Goal: Task Accomplishment & Management: Complete application form

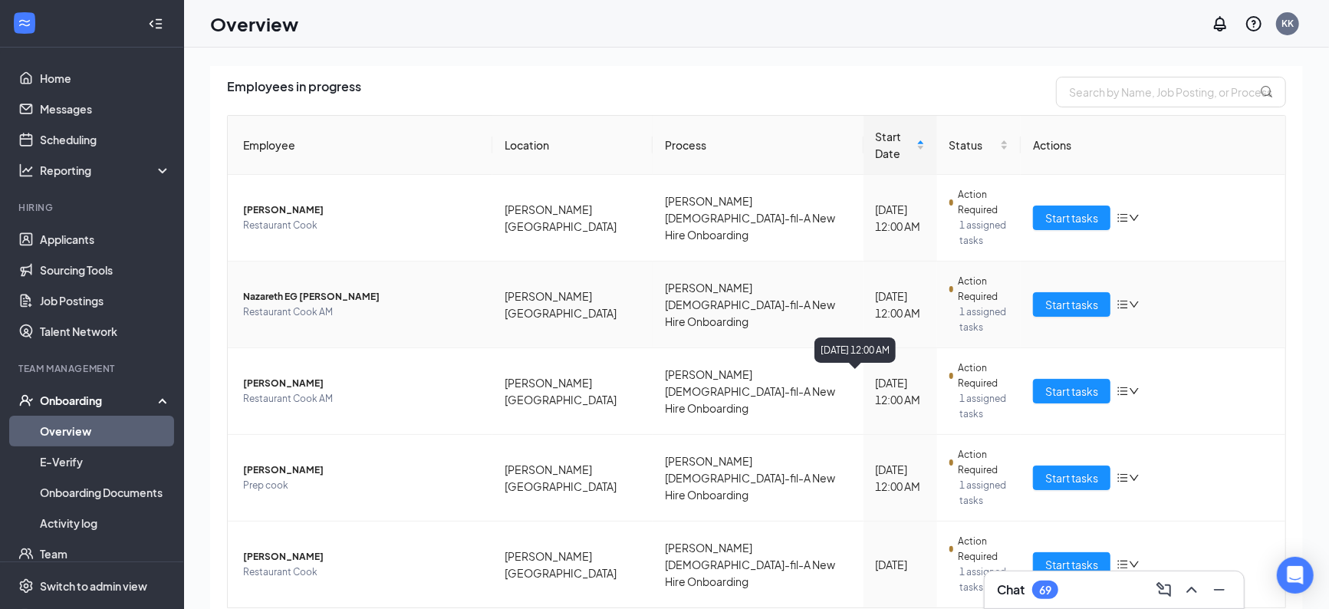
scroll to position [136, 0]
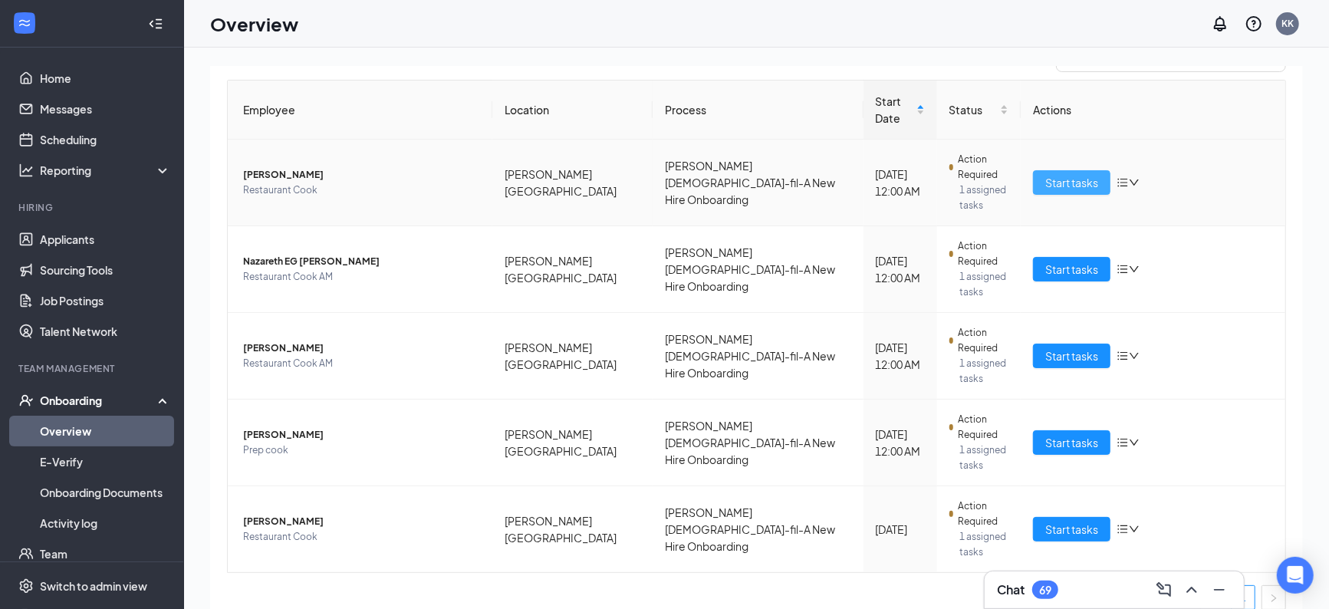
click at [1064, 174] on span "Start tasks" at bounding box center [1071, 182] width 53 height 17
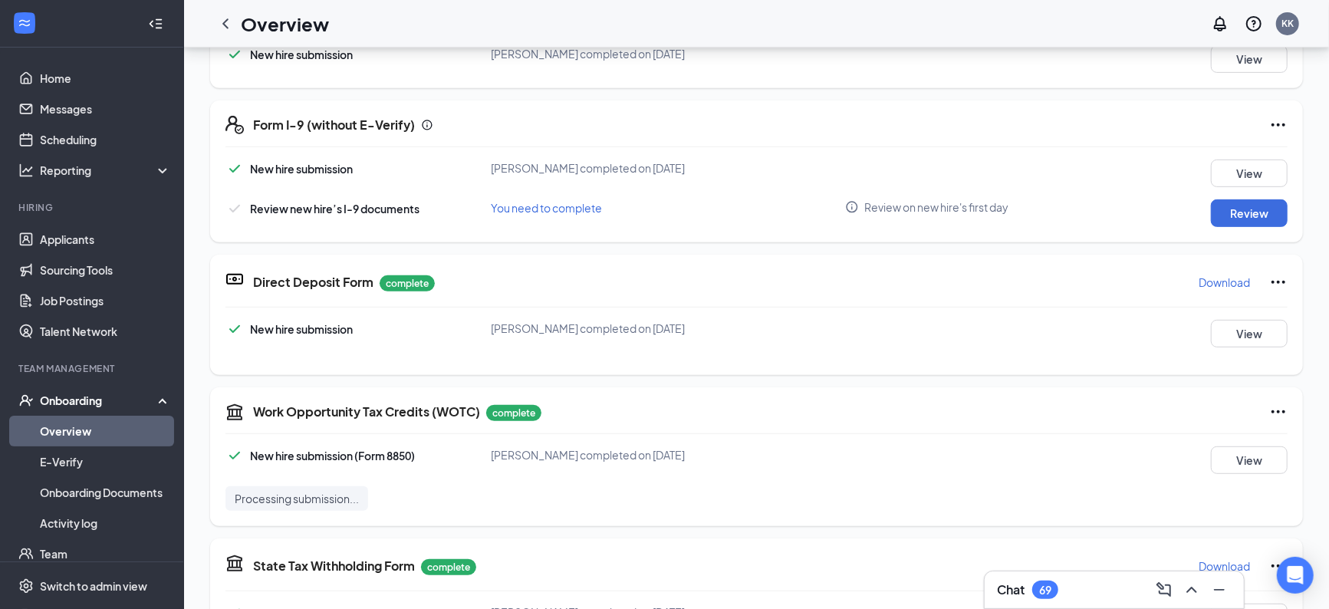
scroll to position [419, 0]
click at [1245, 217] on button "Review" at bounding box center [1249, 215] width 77 height 28
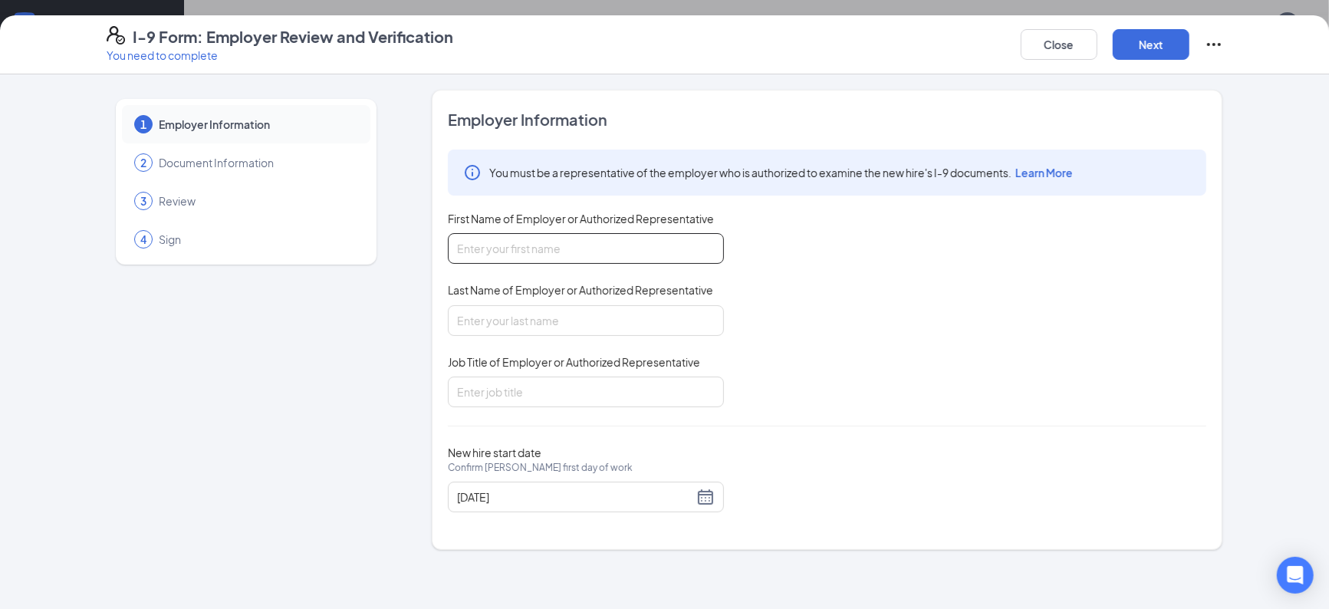
click at [649, 239] on input "First Name of Employer or Authorized Representative" at bounding box center [586, 248] width 276 height 31
type input "[PERSON_NAME]"
click at [590, 327] on input "Last Name of Employer or Authorized Representative" at bounding box center [586, 320] width 276 height 31
type input "[PERSON_NAME]"
click at [568, 389] on input "Job Title of Employer or Authorized Representative" at bounding box center [586, 392] width 276 height 31
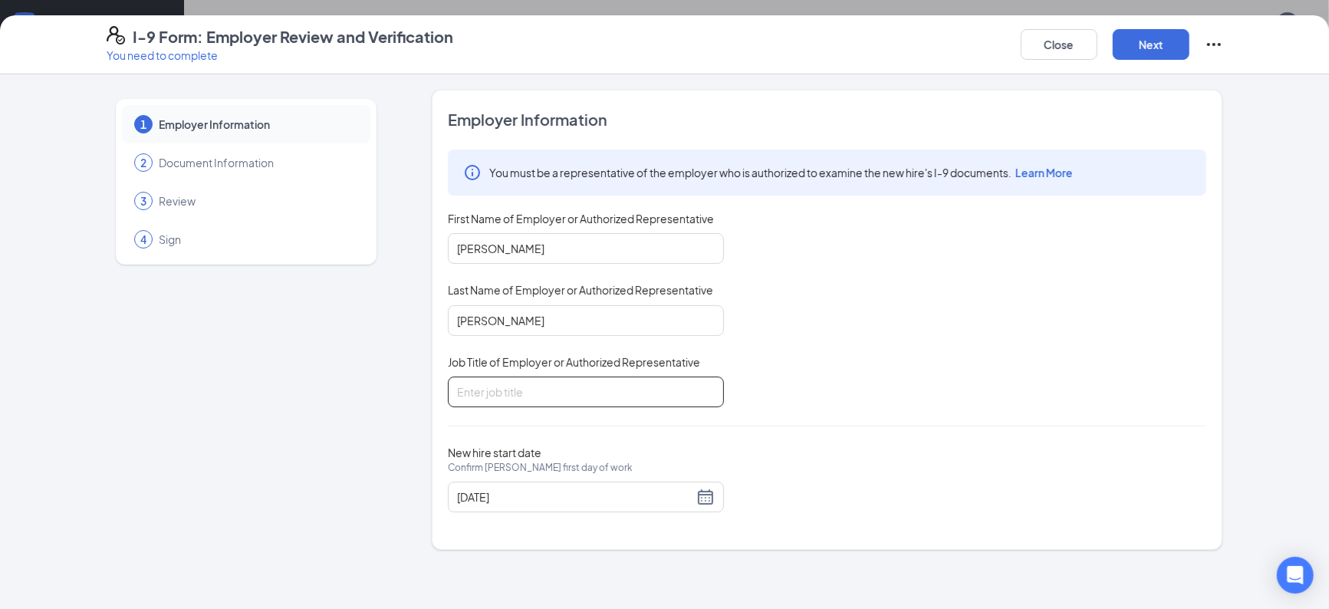
type input "Training Director"
click at [1168, 41] on button "Next" at bounding box center [1151, 44] width 77 height 31
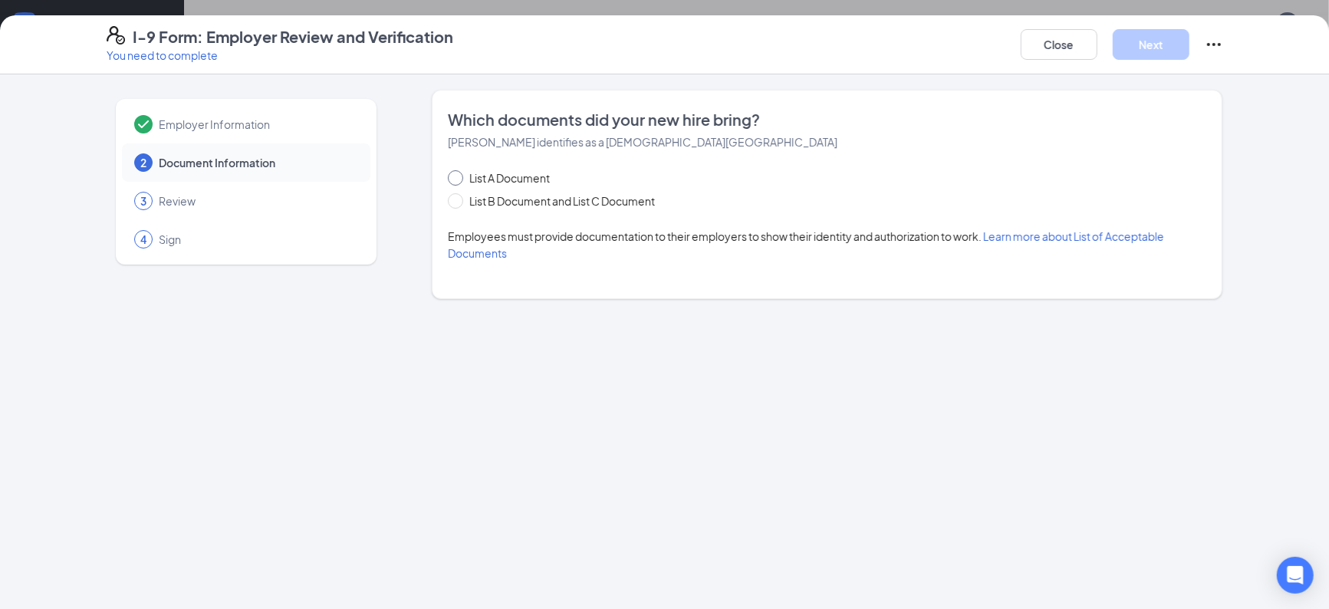
click at [455, 179] on input "List A Document" at bounding box center [453, 175] width 11 height 11
radio input "true"
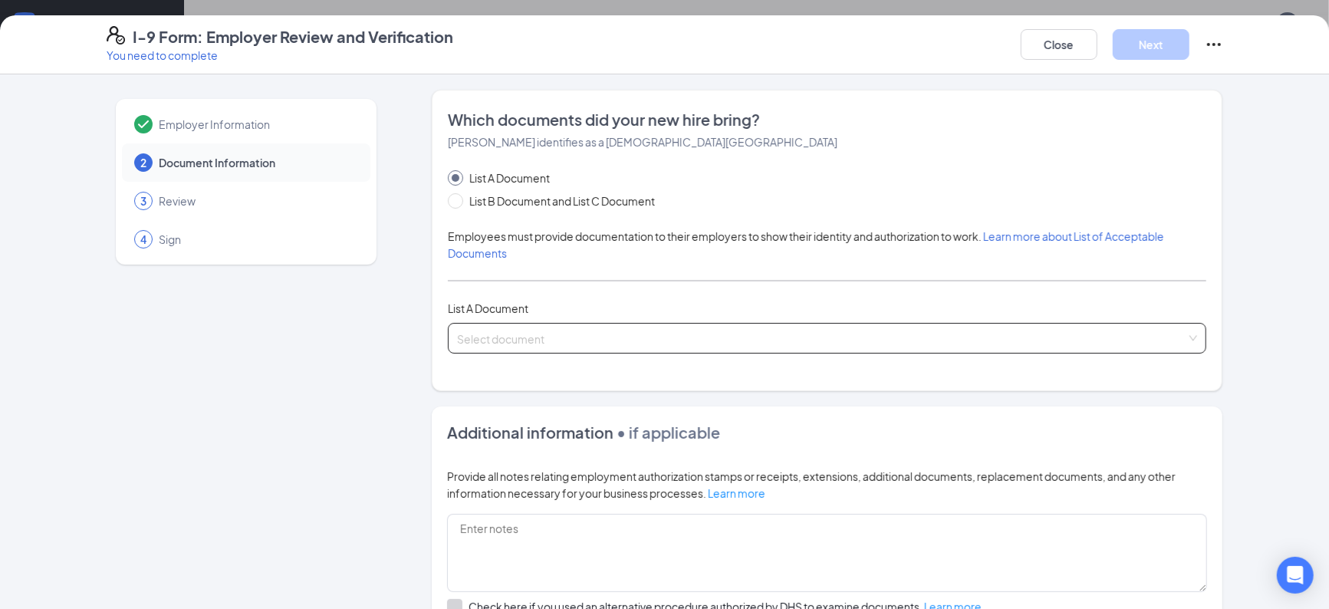
click at [498, 341] on input "search" at bounding box center [821, 335] width 729 height 23
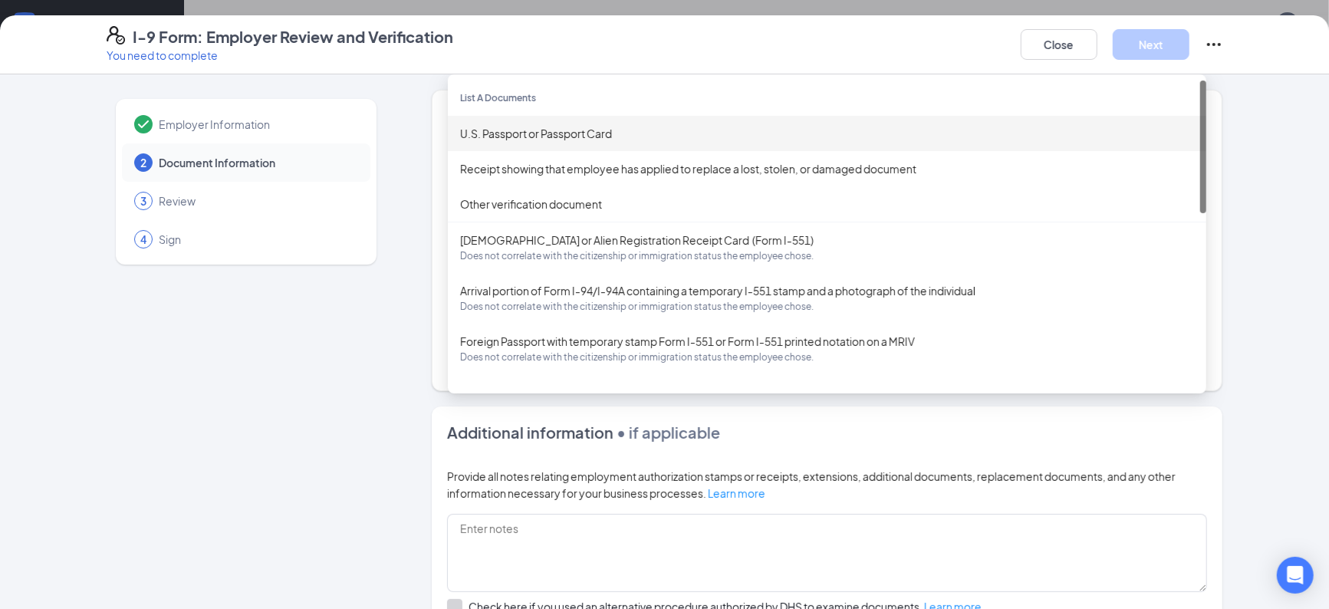
click at [541, 134] on div "U.S. Passport or Passport Card" at bounding box center [827, 133] width 734 height 17
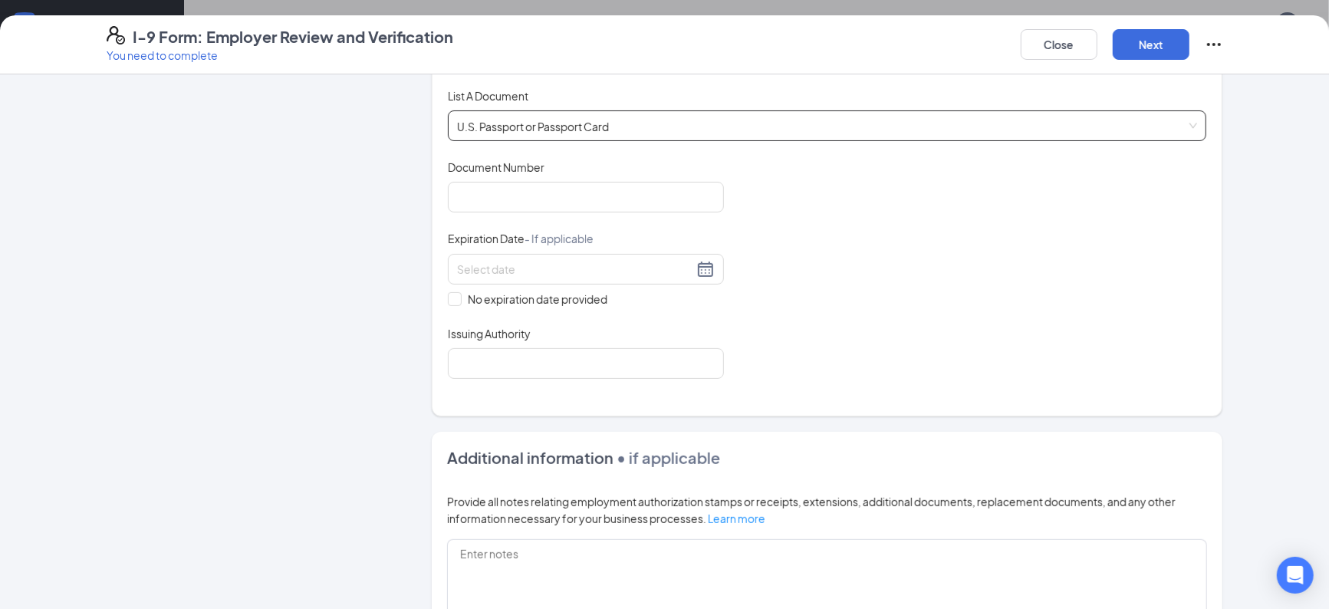
scroll to position [234, 0]
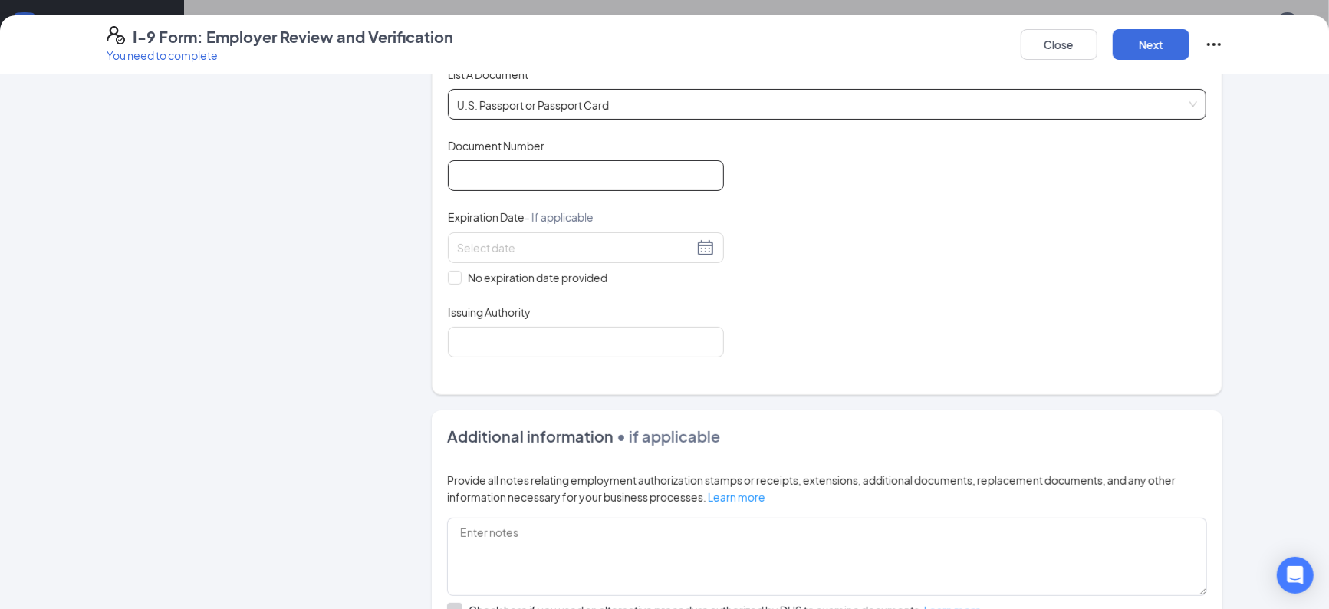
click at [665, 180] on input "Document Number" at bounding box center [586, 175] width 276 height 31
type input "A54060950"
click at [710, 244] on div at bounding box center [586, 247] width 258 height 18
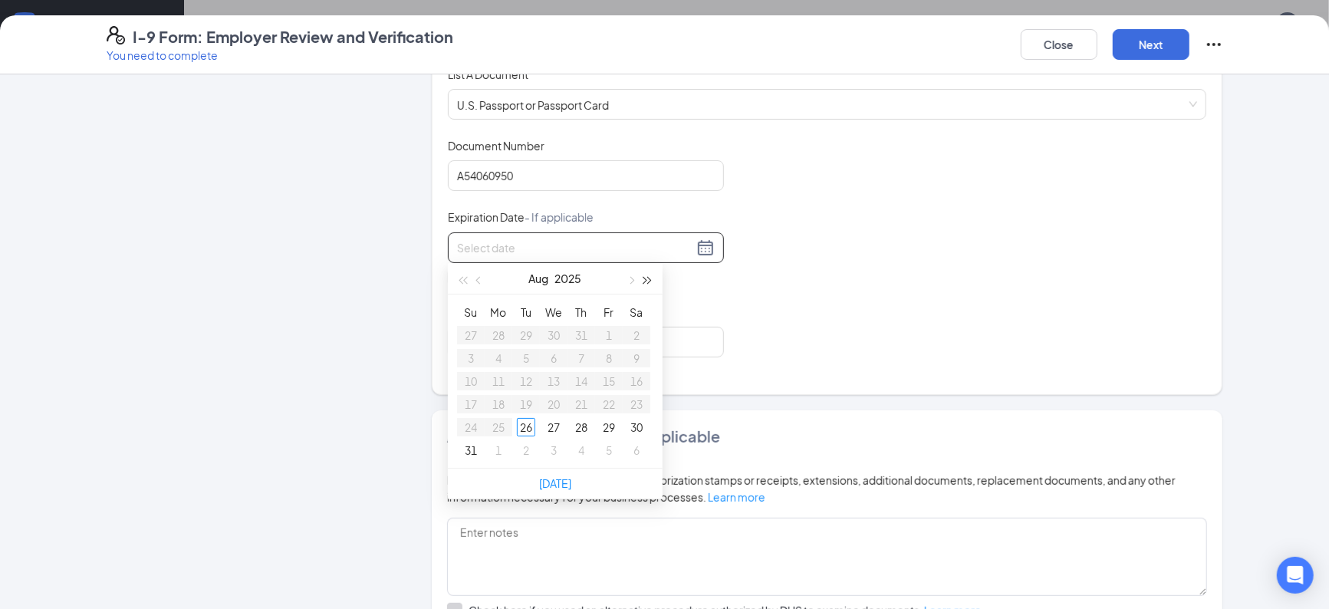
click at [644, 279] on span "button" at bounding box center [648, 281] width 8 height 8
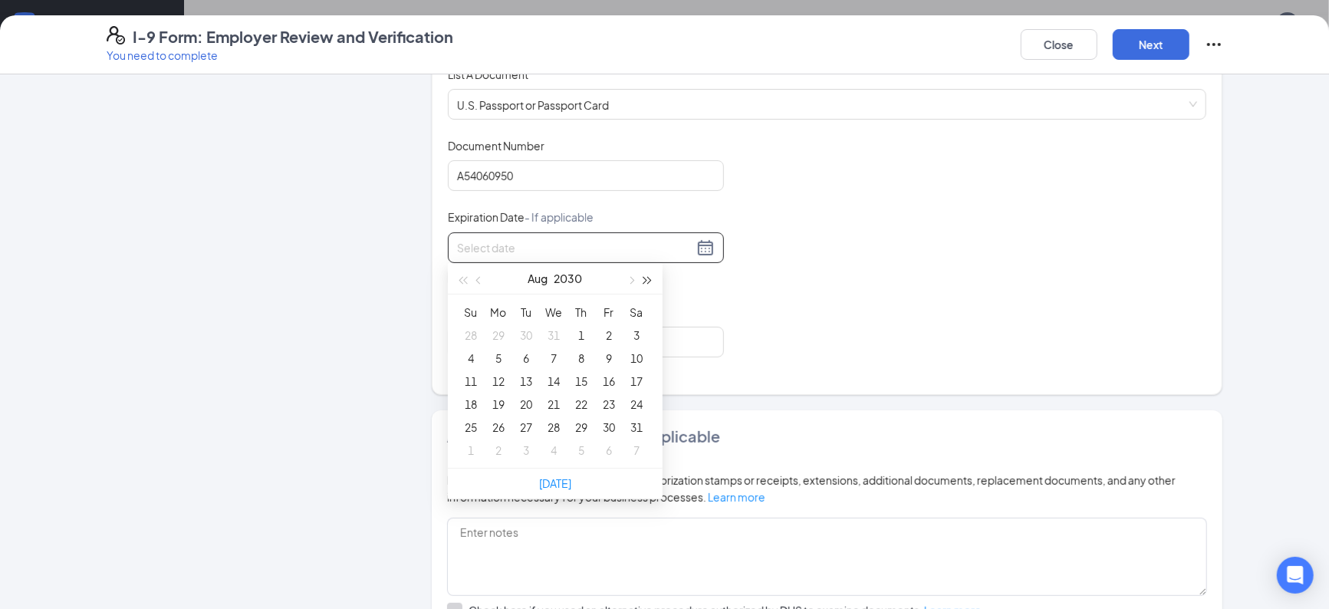
click at [644, 279] on span "button" at bounding box center [648, 281] width 8 height 8
click at [628, 274] on button "button" at bounding box center [630, 278] width 17 height 31
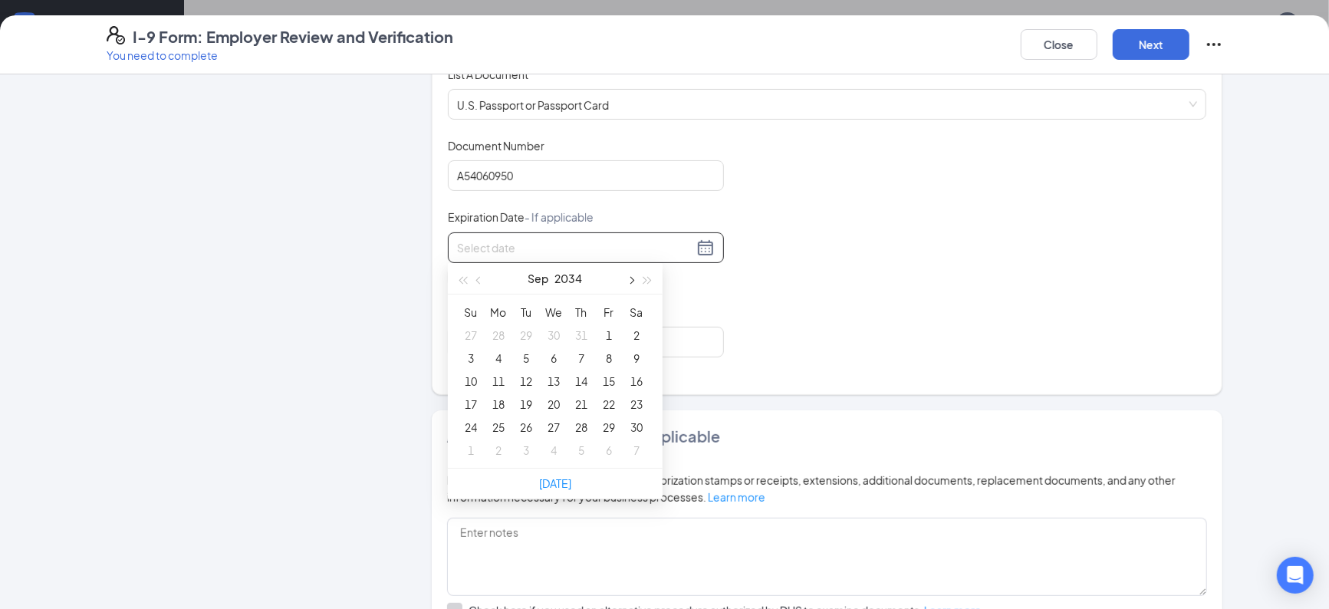
click at [628, 274] on button "button" at bounding box center [630, 278] width 17 height 31
type input "[DATE]"
click at [528, 356] on div "7" at bounding box center [526, 358] width 18 height 18
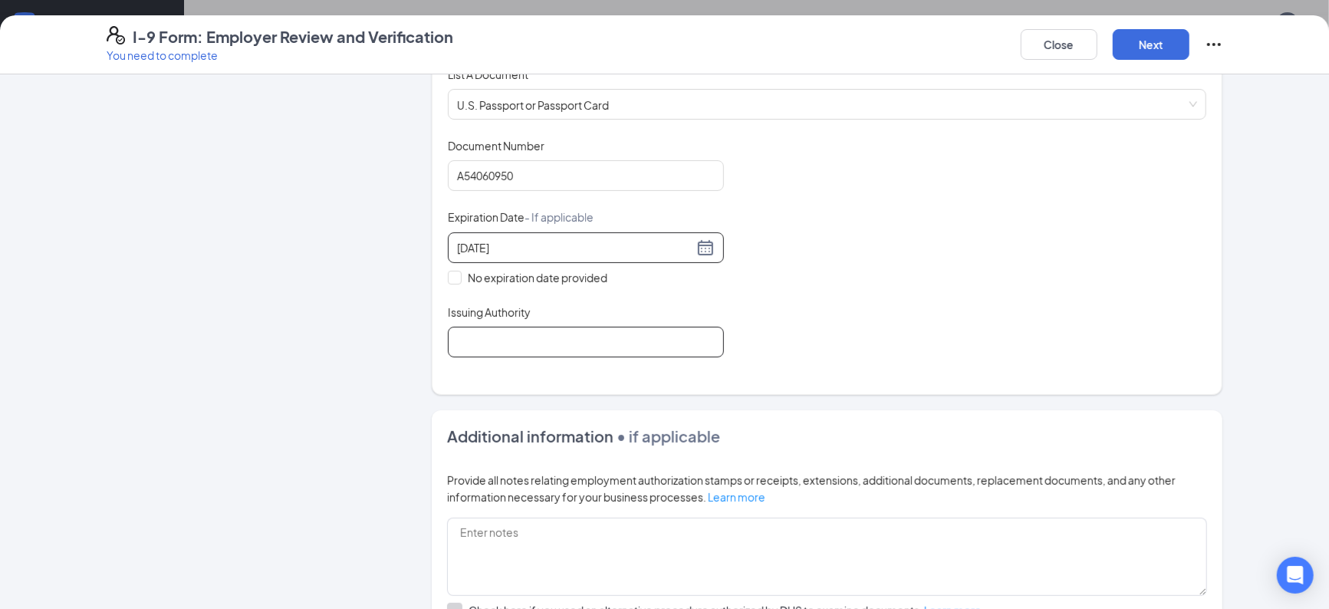
click at [579, 344] on input "Issuing Authority" at bounding box center [586, 342] width 276 height 31
type input "The [GEOGRAPHIC_DATA]"
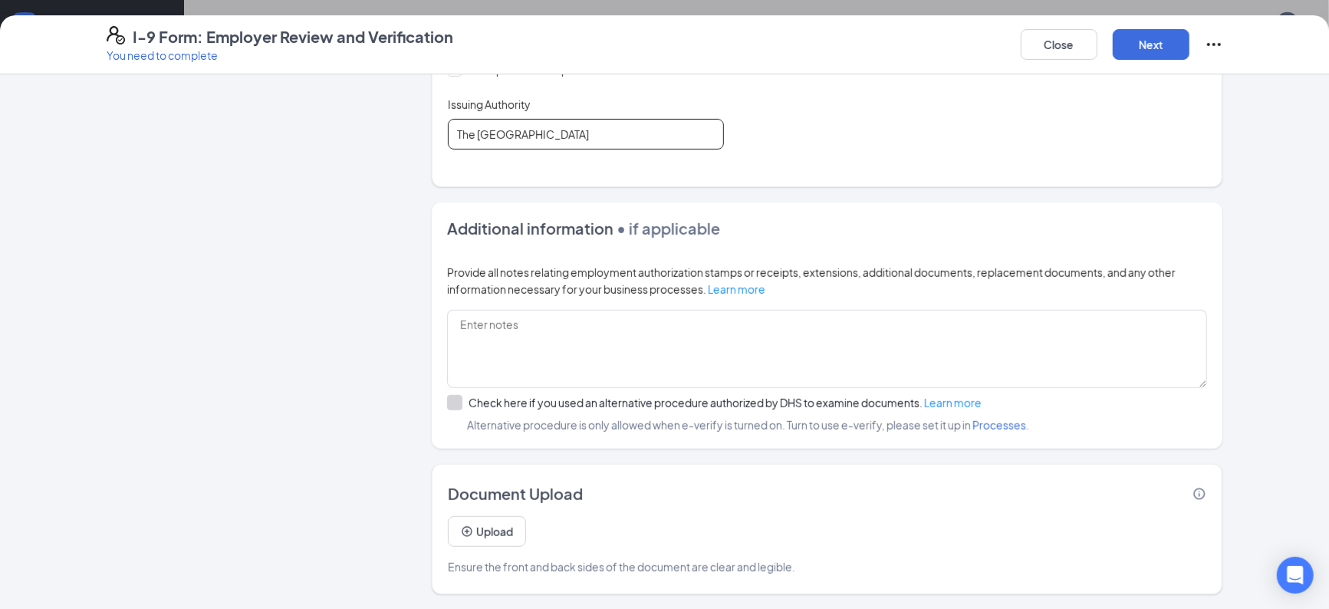
scroll to position [997, 0]
click at [1145, 47] on button "Next" at bounding box center [1151, 44] width 77 height 31
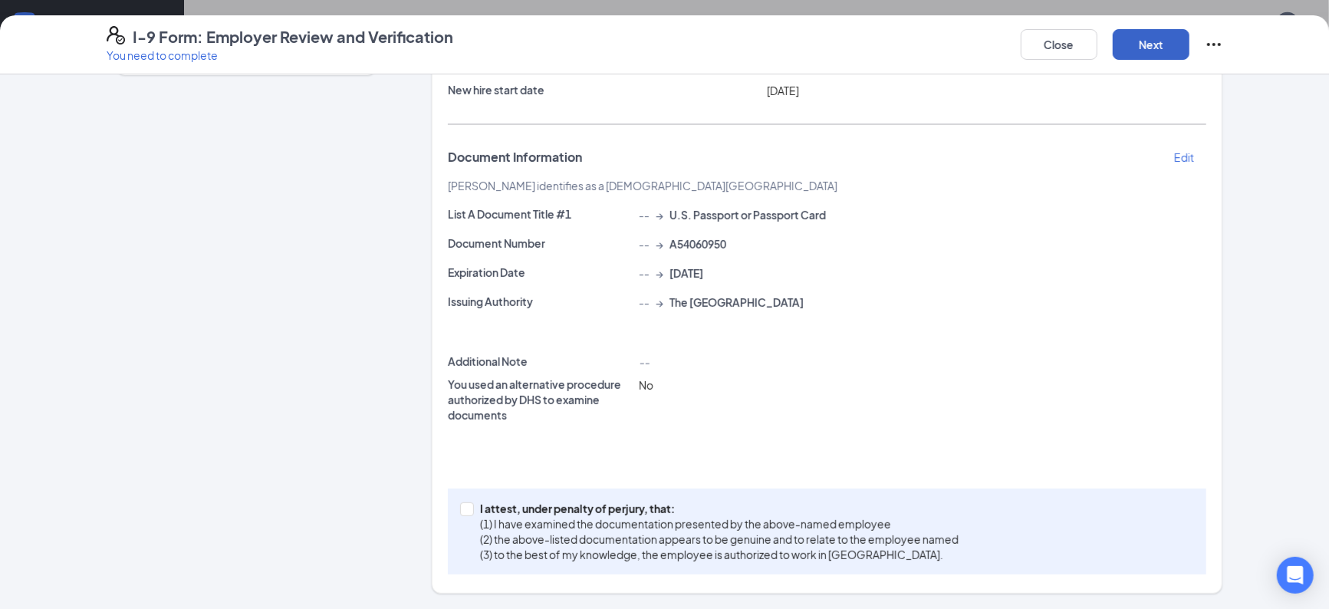
scroll to position [189, 0]
click at [456, 509] on div "I attest, under penalty of [PERSON_NAME], that: (1) I have examined the documen…" at bounding box center [827, 532] width 758 height 86
click at [467, 507] on input "I attest, under penalty of [PERSON_NAME], that: (1) I have examined the documen…" at bounding box center [465, 508] width 11 height 11
checkbox input "true"
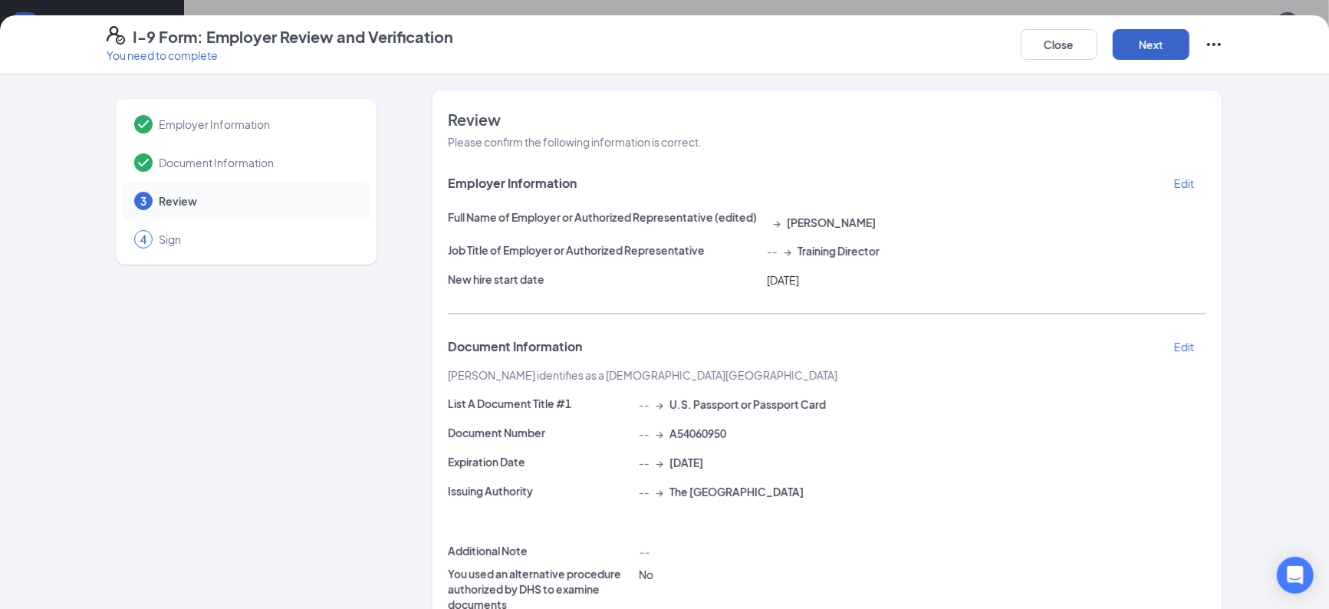
click at [1165, 48] on button "Next" at bounding box center [1151, 44] width 77 height 31
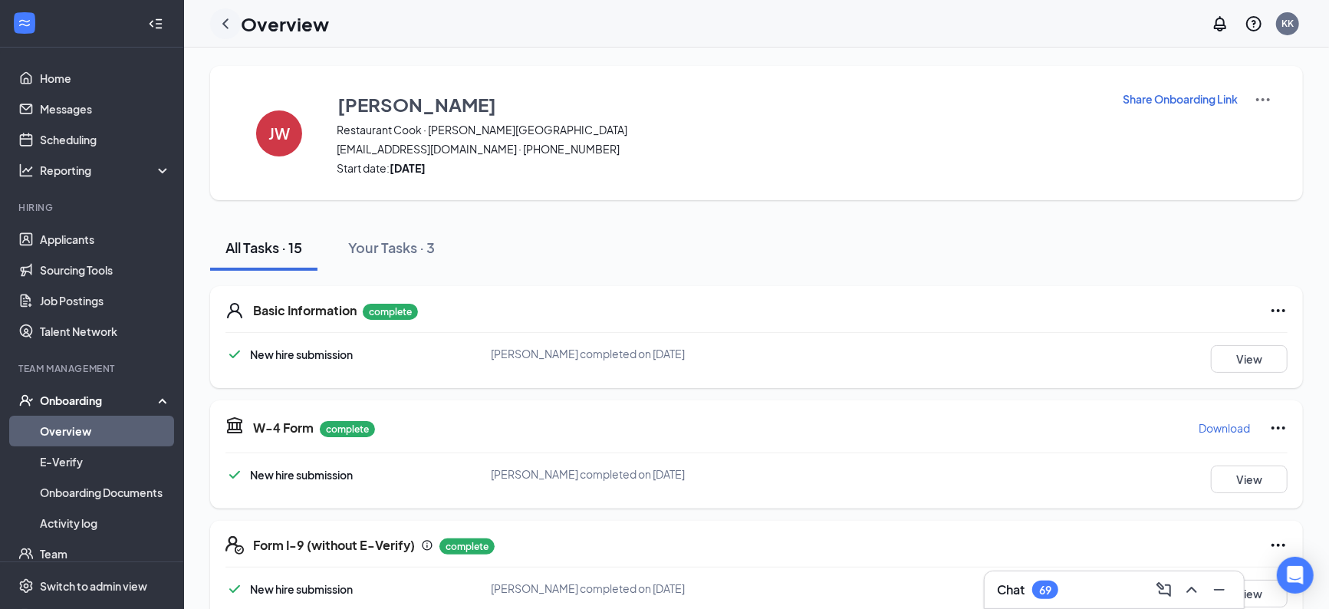
click at [225, 21] on icon "ChevronLeft" at bounding box center [225, 23] width 6 height 10
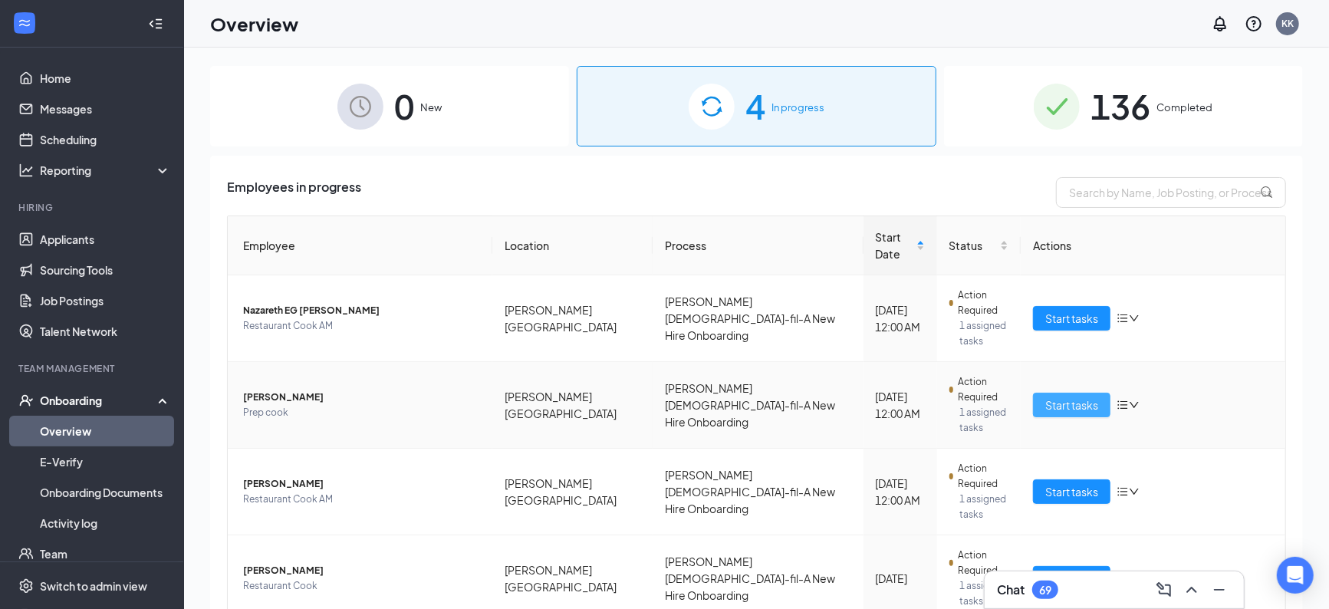
click at [1055, 396] on span "Start tasks" at bounding box center [1071, 404] width 53 height 17
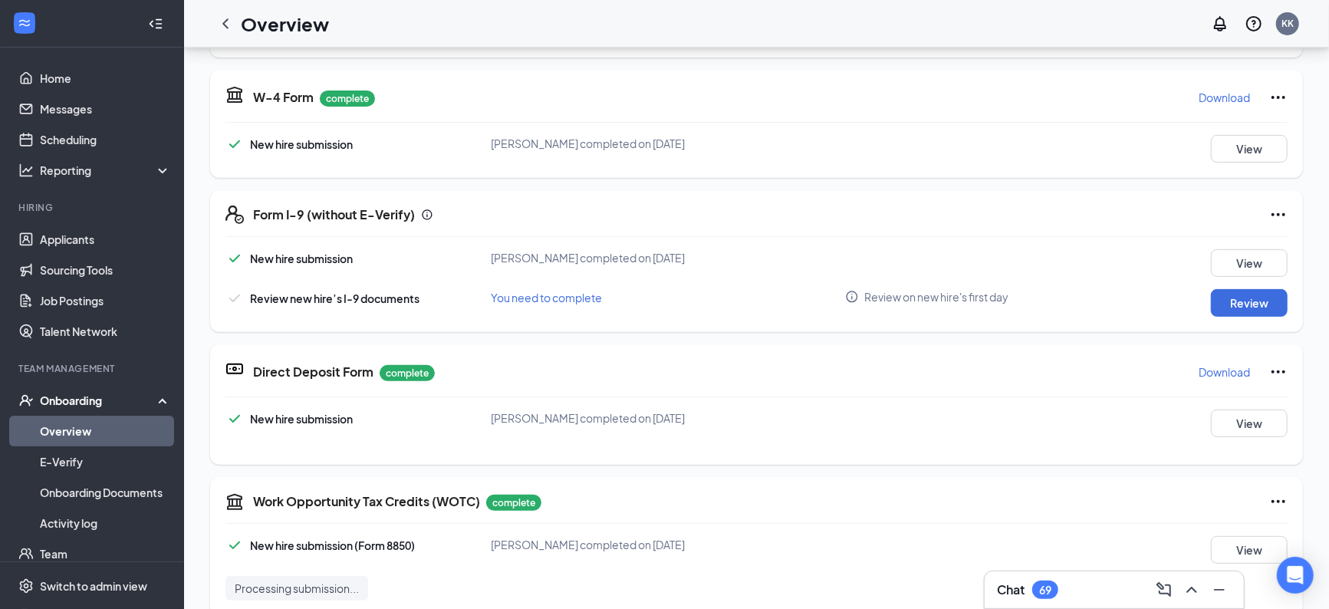
scroll to position [74, 0]
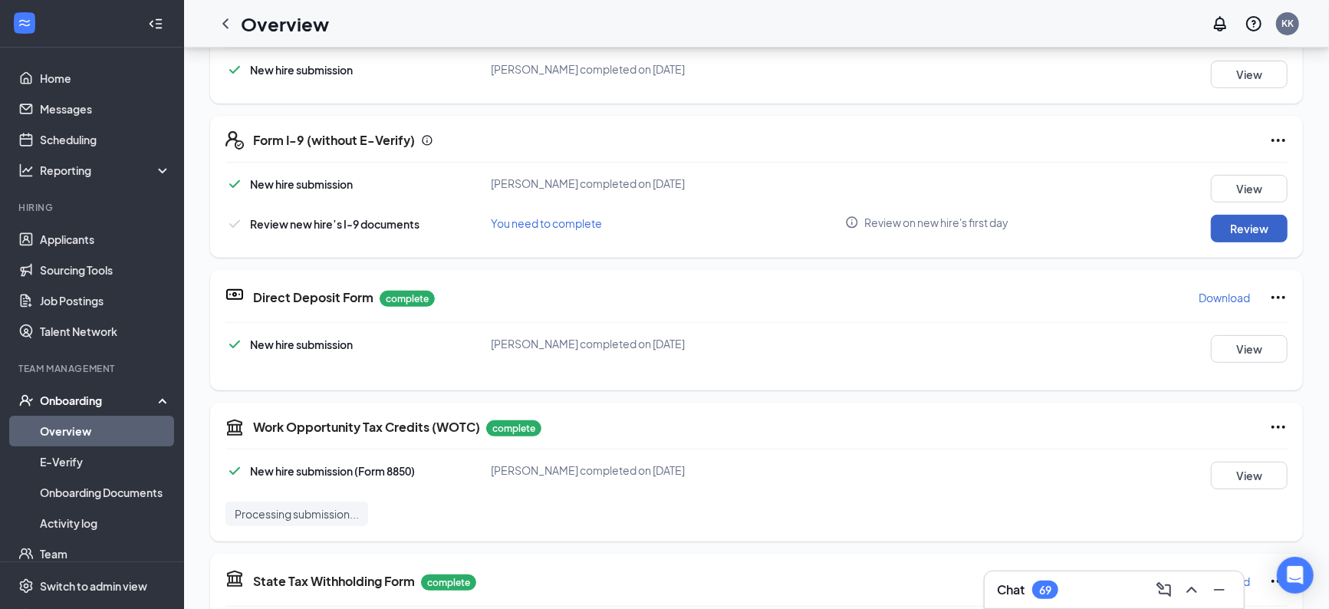
click at [1248, 235] on button "Review" at bounding box center [1249, 229] width 77 height 28
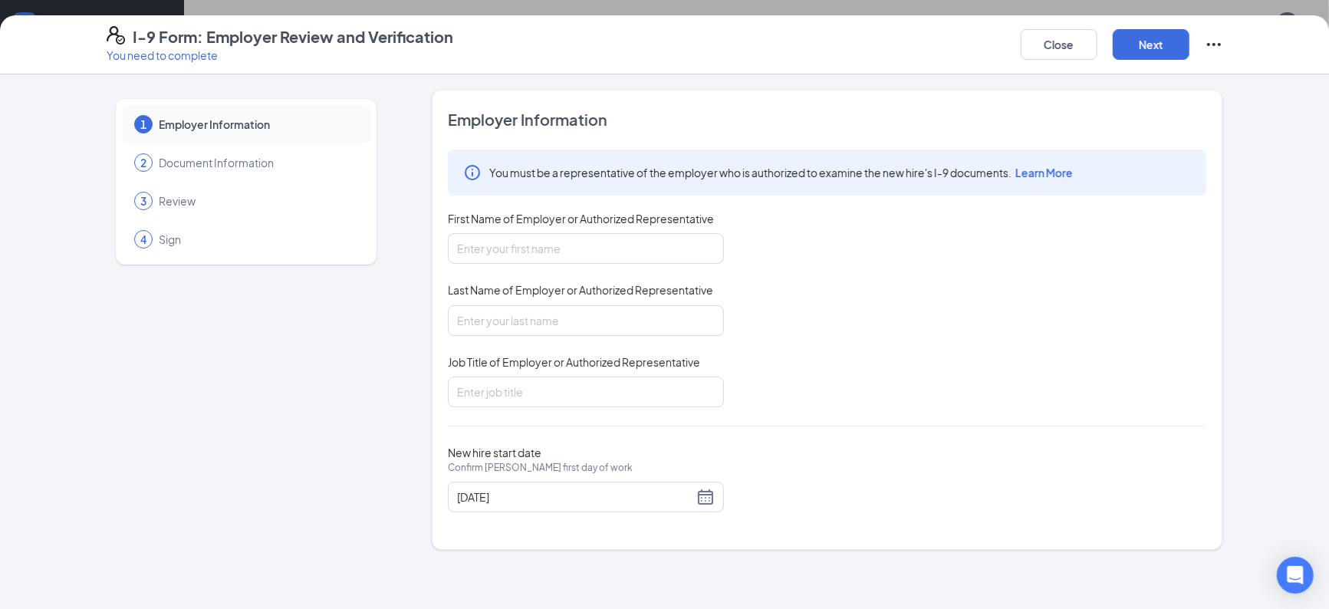
click at [538, 227] on div "First Name of Employer or Authorized Representative" at bounding box center [586, 222] width 276 height 22
click at [540, 262] on input "First Name of Employer or Authorized Representative" at bounding box center [586, 248] width 276 height 31
type input "[PERSON_NAME]"
click at [567, 317] on input "Last Name of Employer or Authorized Representative" at bounding box center [586, 320] width 276 height 31
type input "[PERSON_NAME]"
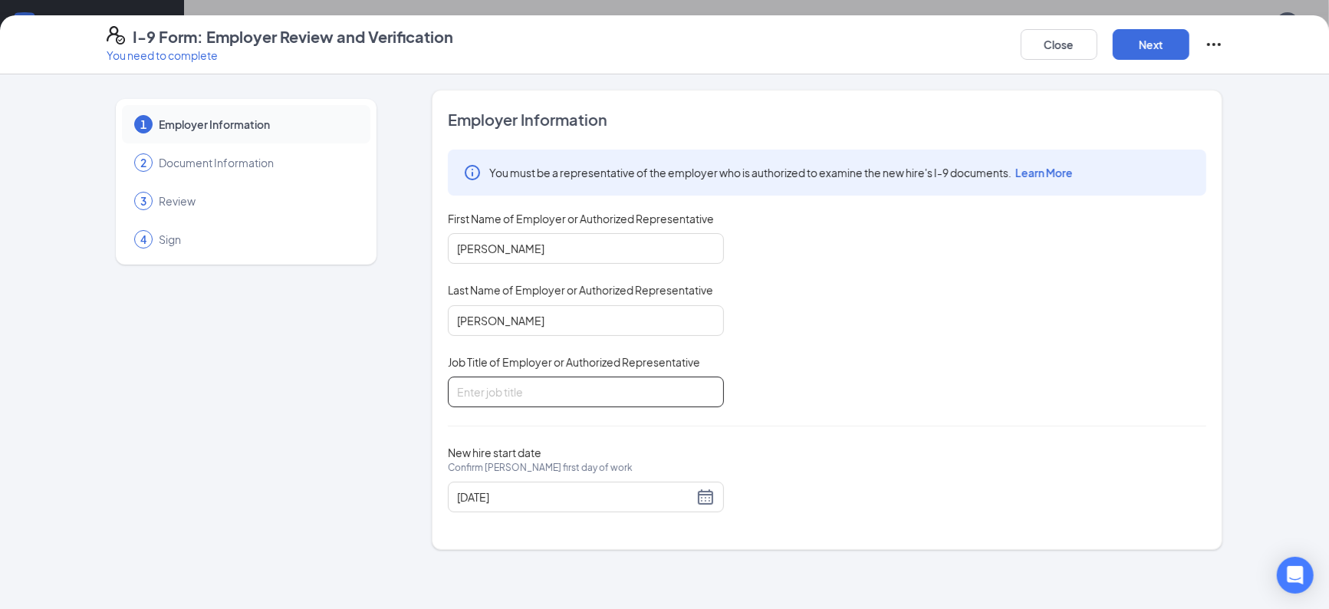
click at [582, 390] on input "Job Title of Employer or Authorized Representative" at bounding box center [586, 392] width 276 height 31
type input "Training Director"
click at [1137, 55] on button "Next" at bounding box center [1151, 44] width 77 height 31
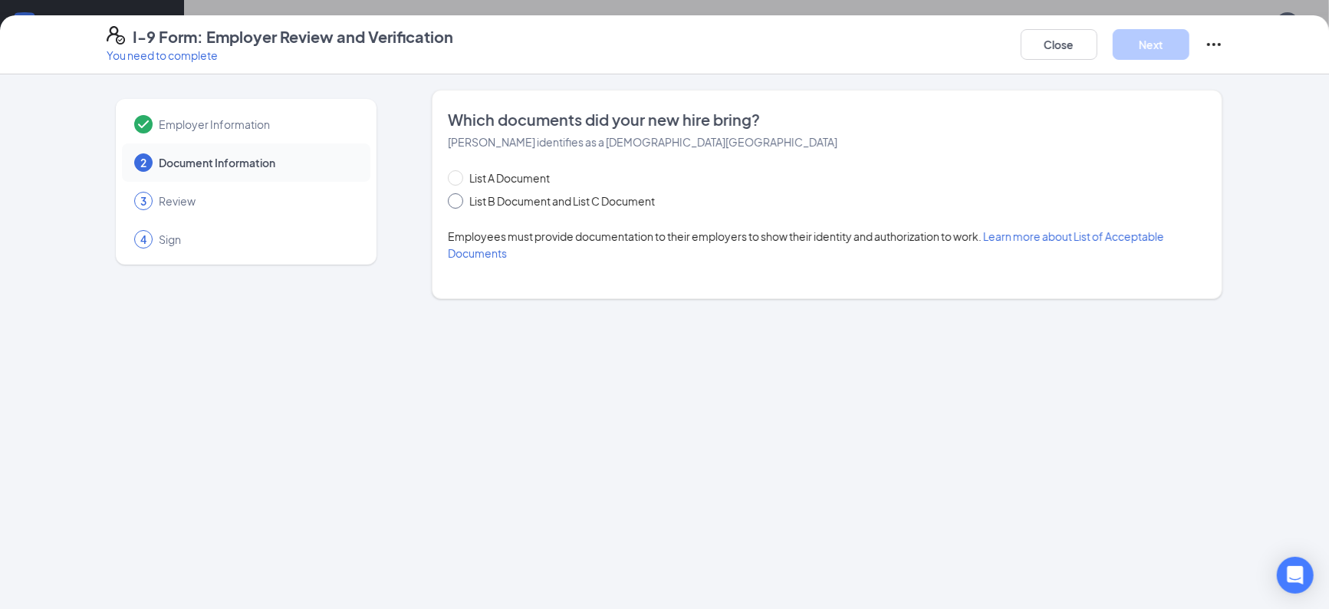
click at [456, 204] on input "List B Document and List C Document" at bounding box center [453, 198] width 11 height 11
radio input "true"
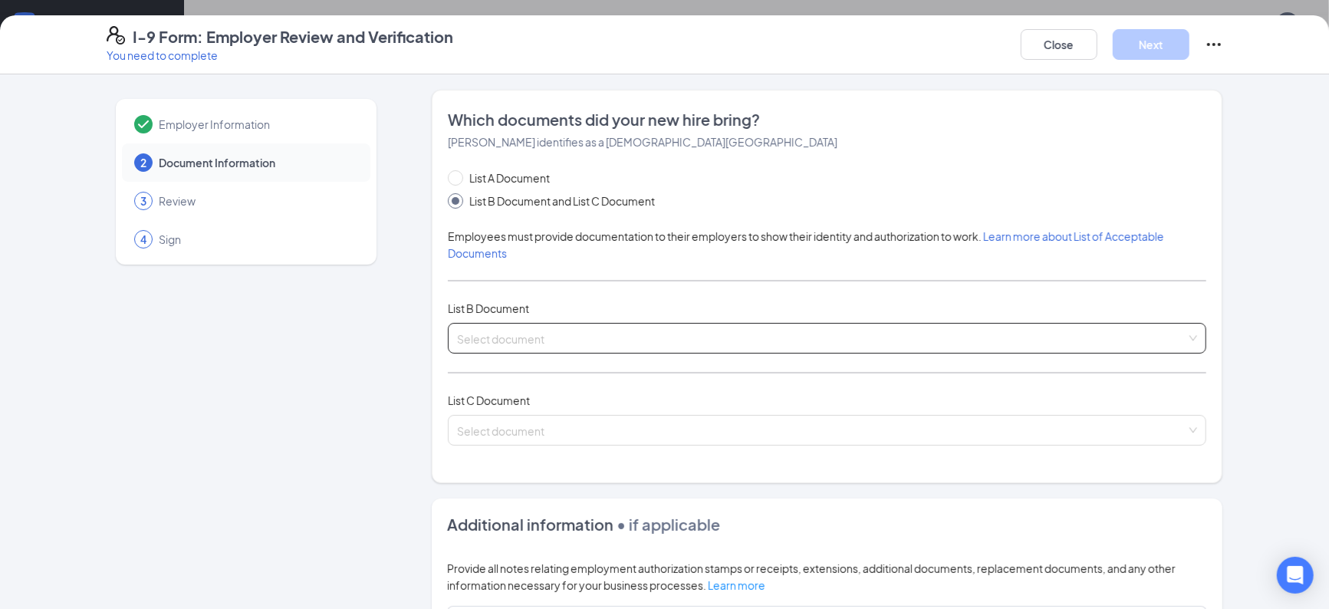
click at [572, 347] on input "search" at bounding box center [821, 335] width 729 height 23
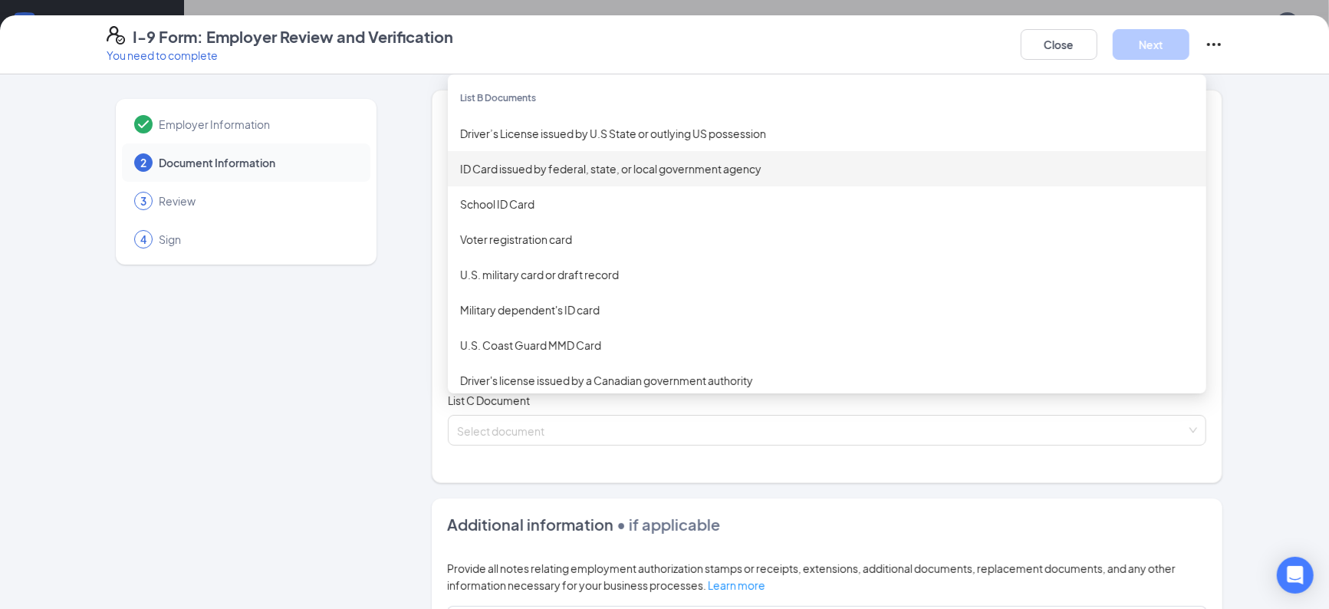
click at [620, 169] on div "ID Card issued by federal, state, or local government agency" at bounding box center [827, 168] width 734 height 17
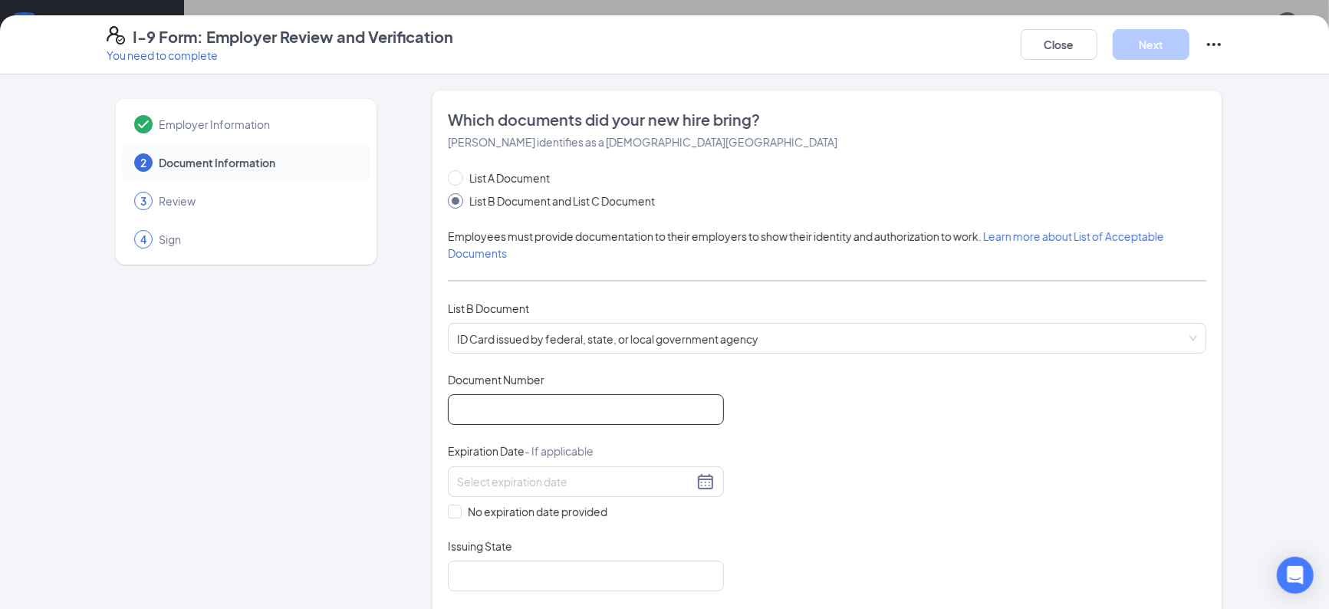
click at [550, 408] on input "Document Number" at bounding box center [586, 409] width 276 height 31
type input "B61601751"
click at [705, 477] on div at bounding box center [586, 481] width 258 height 18
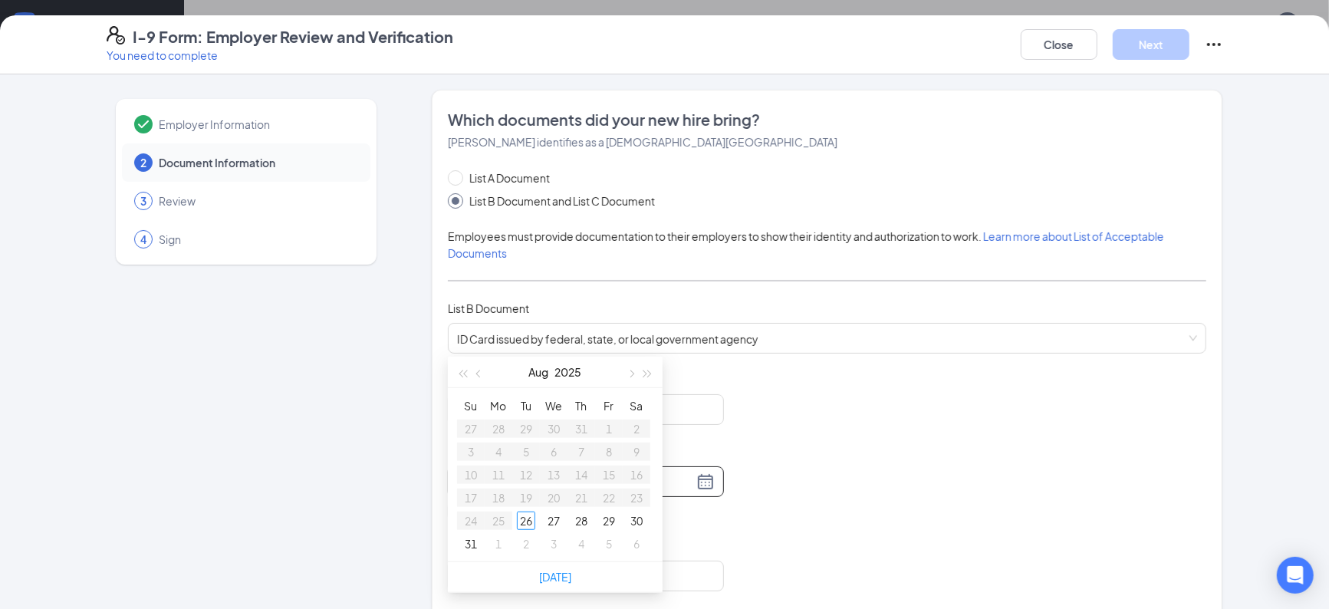
scroll to position [476, 0]
type input "[DATE]"
click at [646, 370] on span "button" at bounding box center [648, 370] width 8 height 8
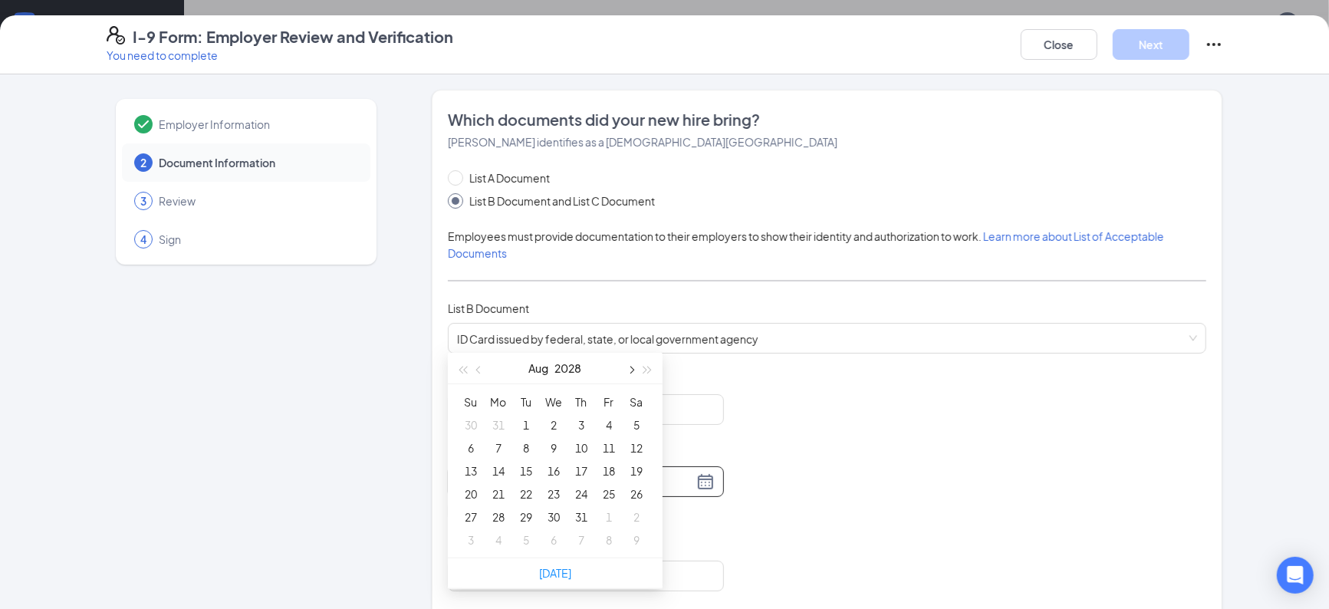
click at [629, 366] on span "button" at bounding box center [630, 370] width 8 height 8
type input "[DATE]"
click at [640, 445] on div "11" at bounding box center [636, 448] width 18 height 18
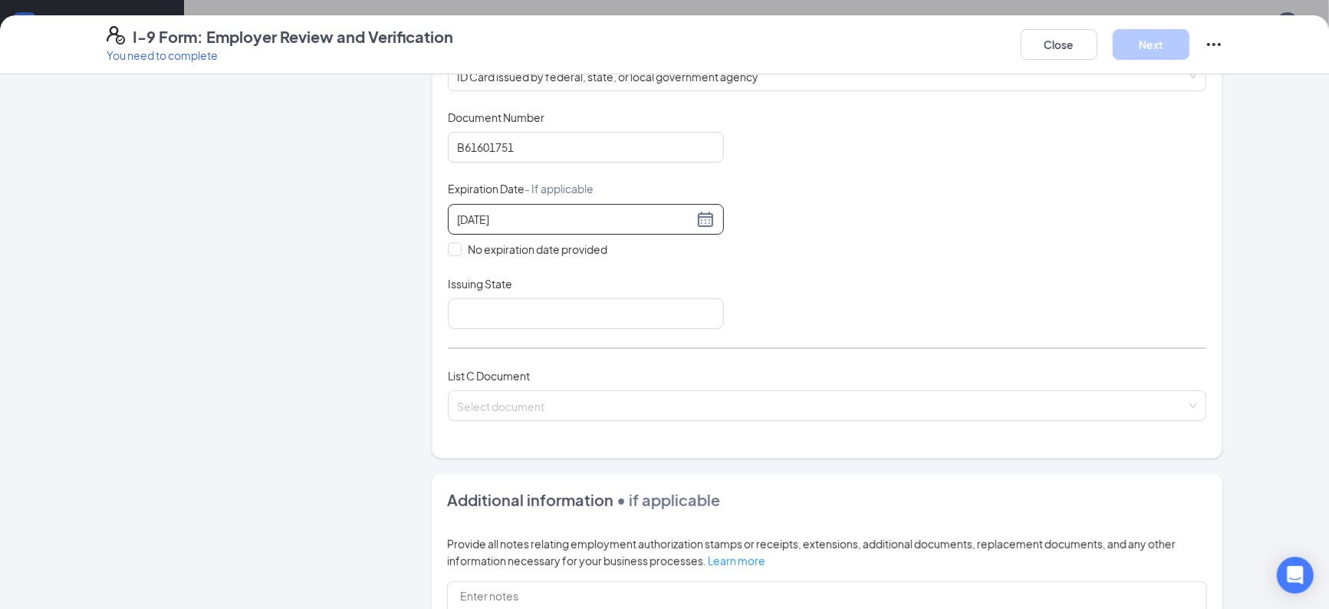
scroll to position [266, 0]
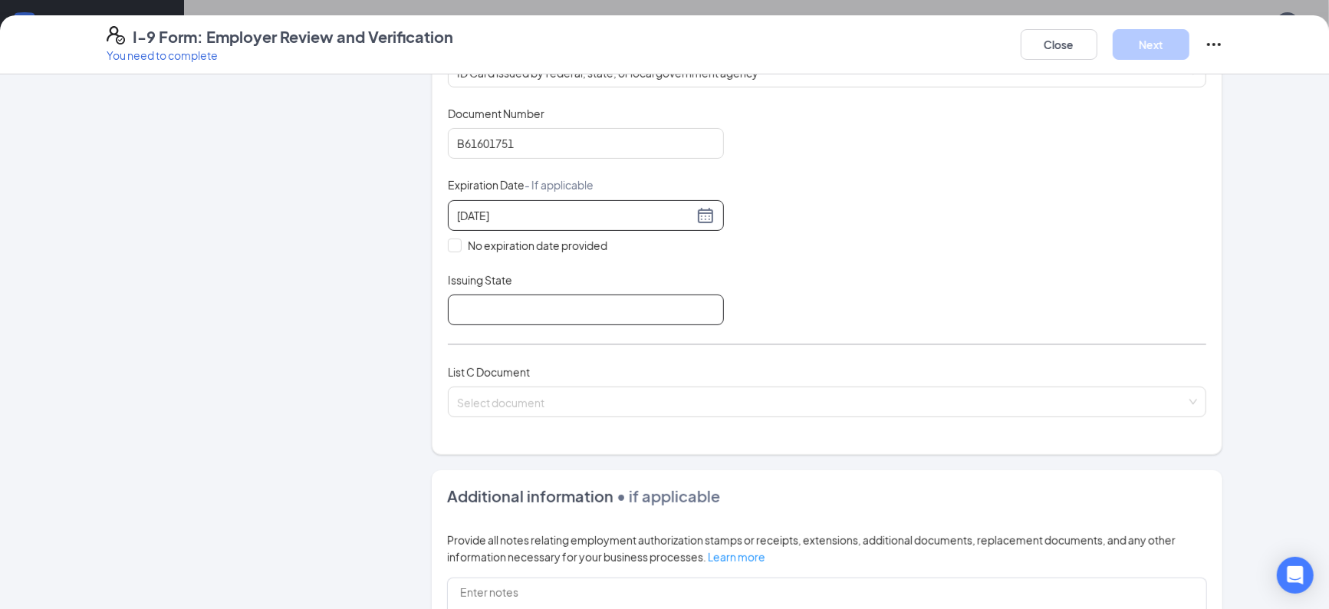
click at [609, 317] on input "Issuing State" at bounding box center [586, 309] width 276 height 31
type input "[US_STATE] Department Of Motor Vehicles"
click at [650, 403] on input "search" at bounding box center [821, 398] width 729 height 23
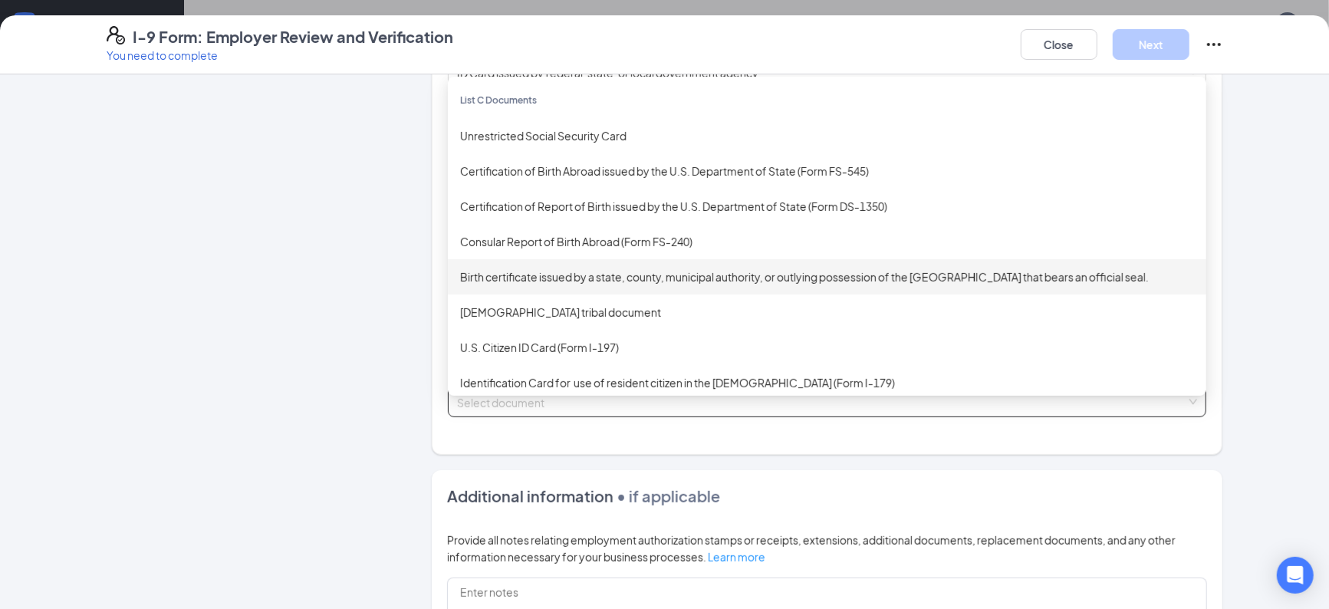
click at [574, 277] on div "Birth certificate issued by a state, county, municipal authority, or outlying p…" at bounding box center [827, 276] width 734 height 17
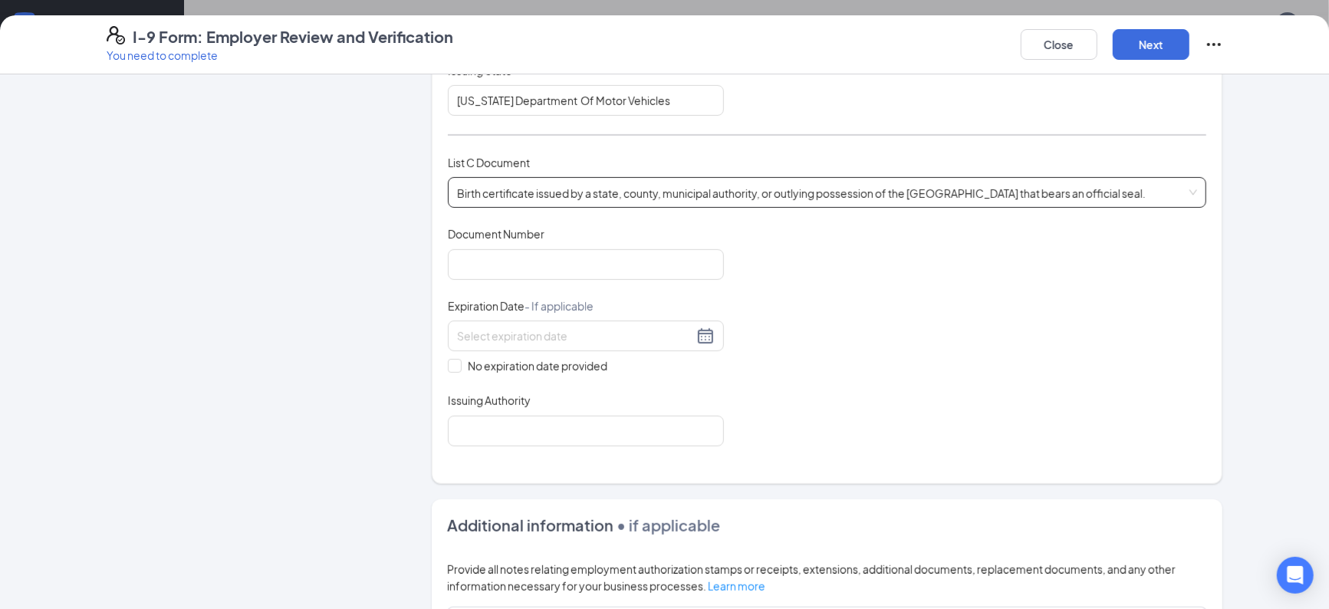
scroll to position [484, 0]
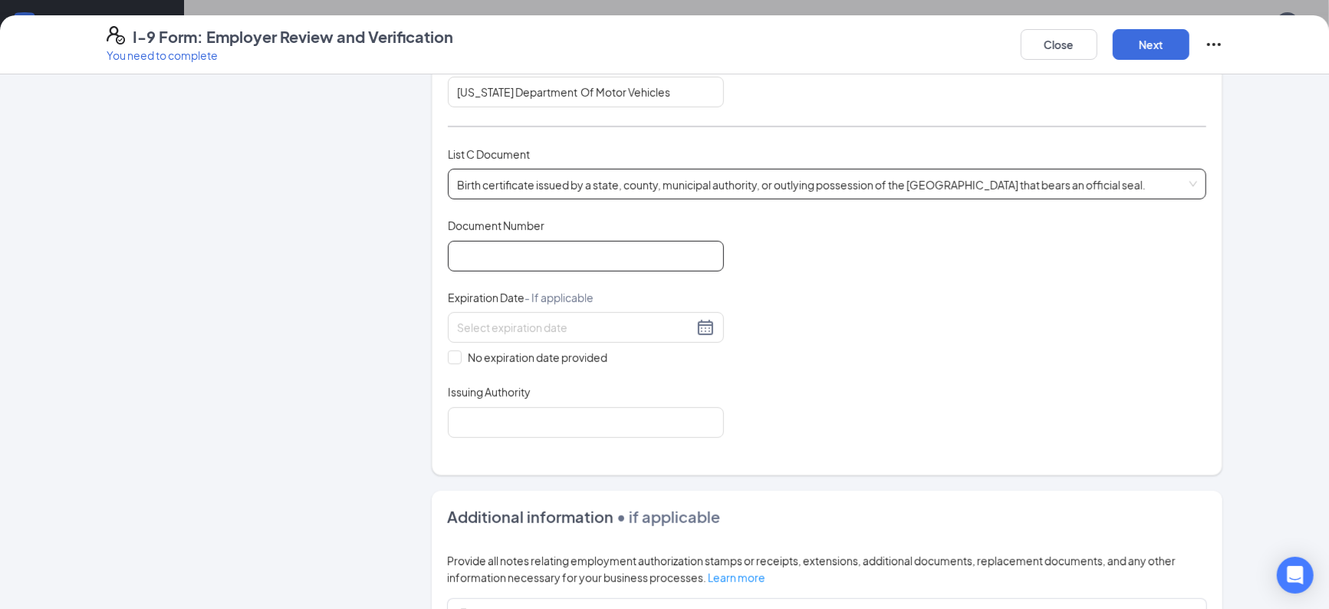
click at [680, 260] on input "Document Number" at bounding box center [586, 256] width 276 height 31
type input "15601107011"
click at [457, 357] on input "No expiration date provided" at bounding box center [453, 355] width 11 height 11
checkbox input "true"
click at [509, 426] on input "Issuing Authority" at bounding box center [586, 424] width 276 height 31
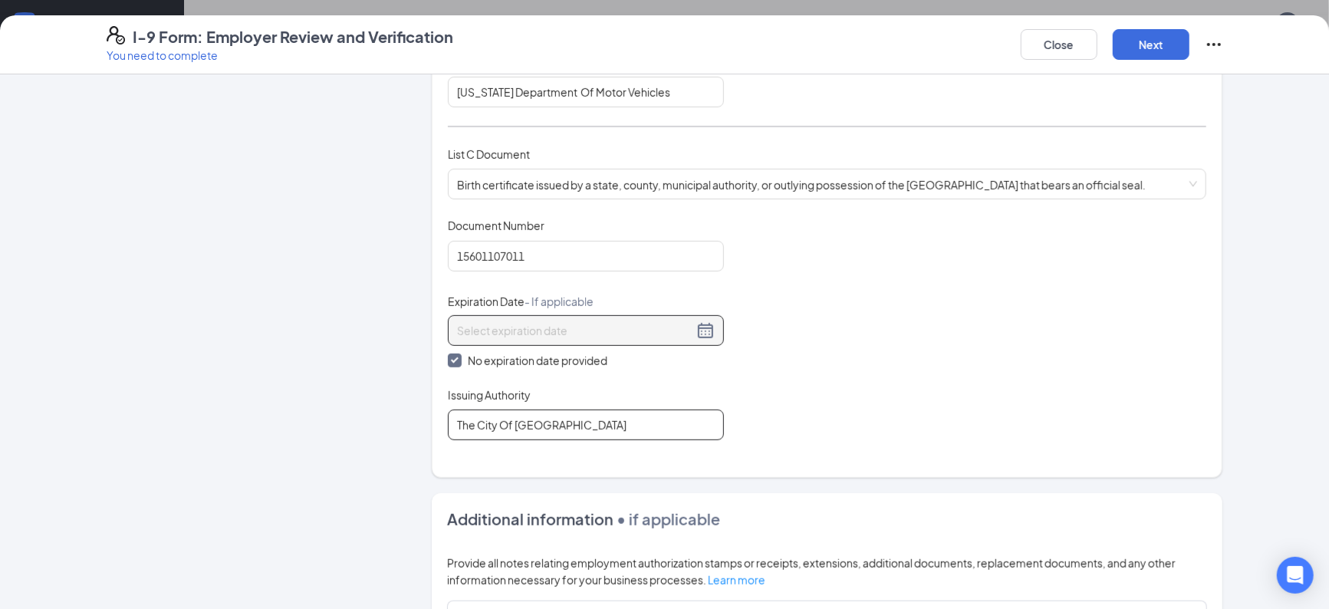
type input "The City Of [US_STATE]"
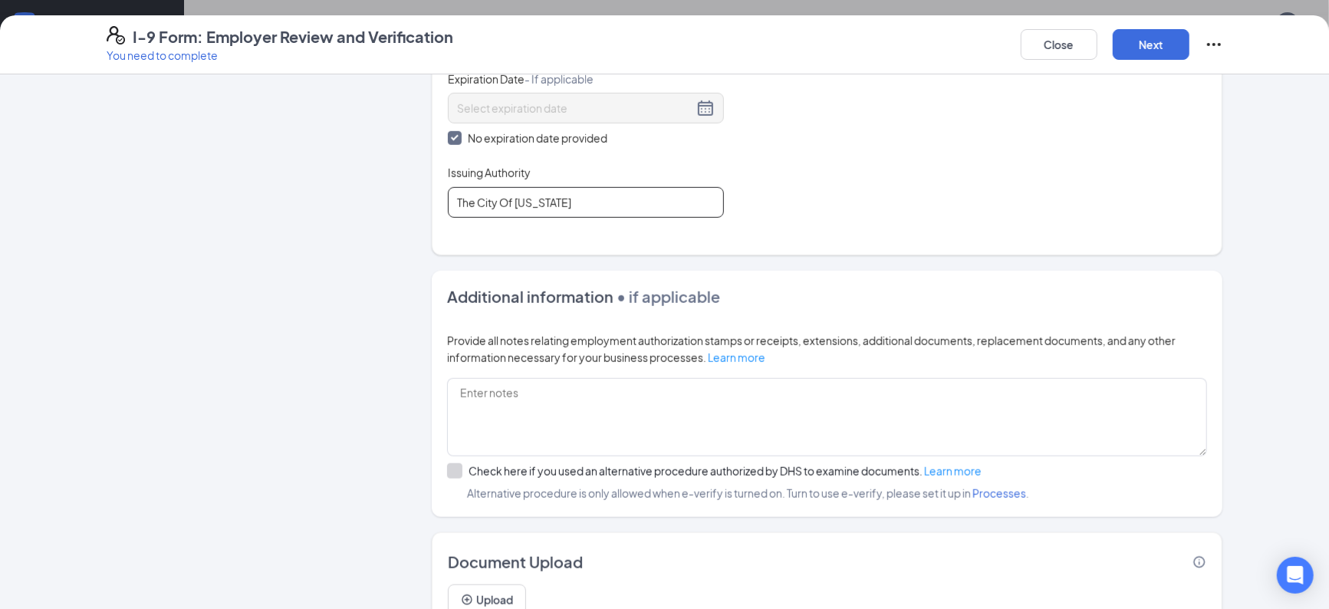
scroll to position [772, 0]
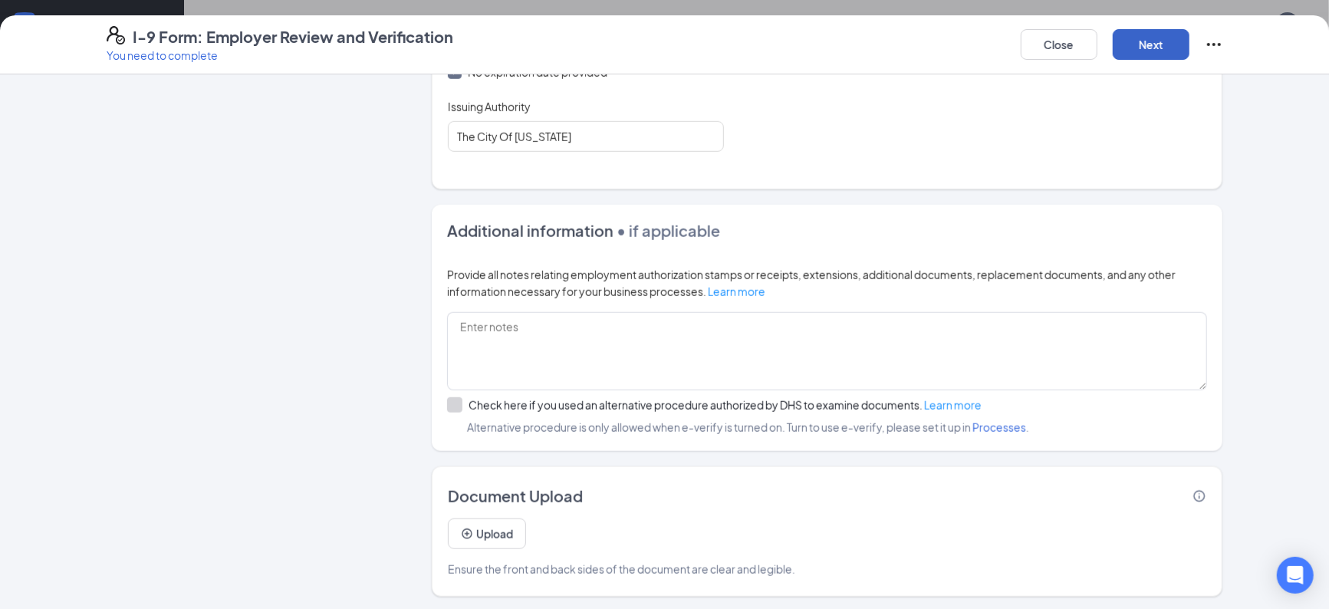
click at [1138, 44] on button "Next" at bounding box center [1151, 44] width 77 height 31
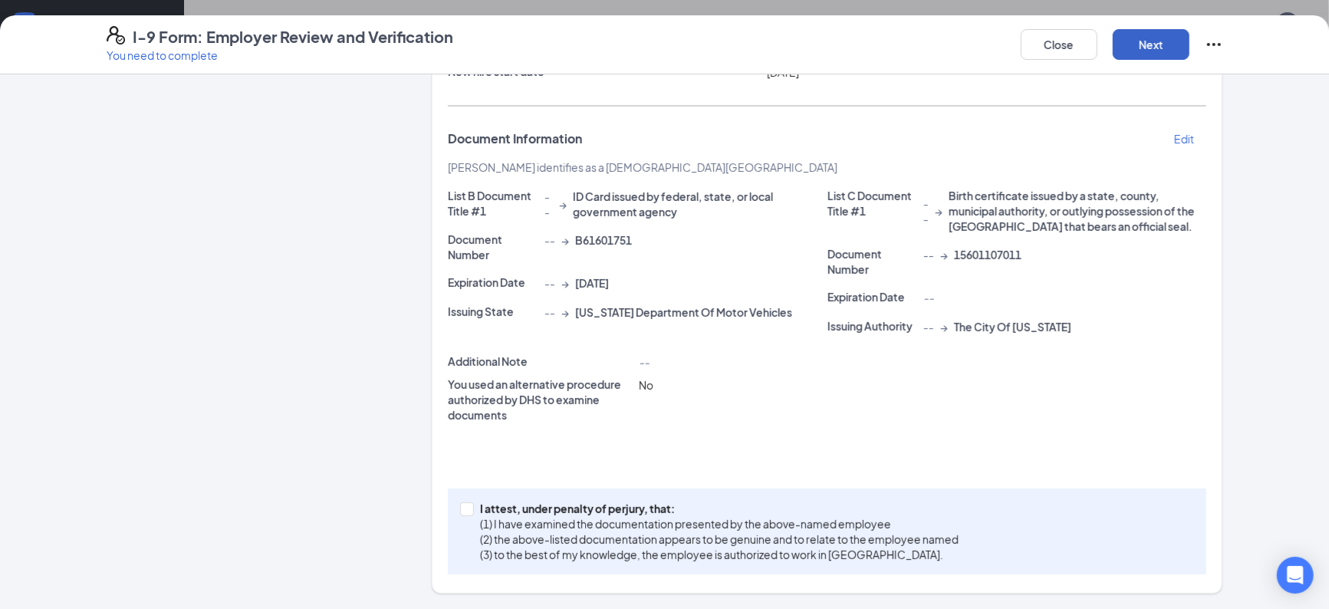
scroll to position [207, 0]
click at [465, 506] on input "I attest, under penalty of [PERSON_NAME], that: (1) I have examined the documen…" at bounding box center [465, 508] width 11 height 11
checkbox input "true"
click at [1134, 48] on button "Next" at bounding box center [1151, 44] width 77 height 31
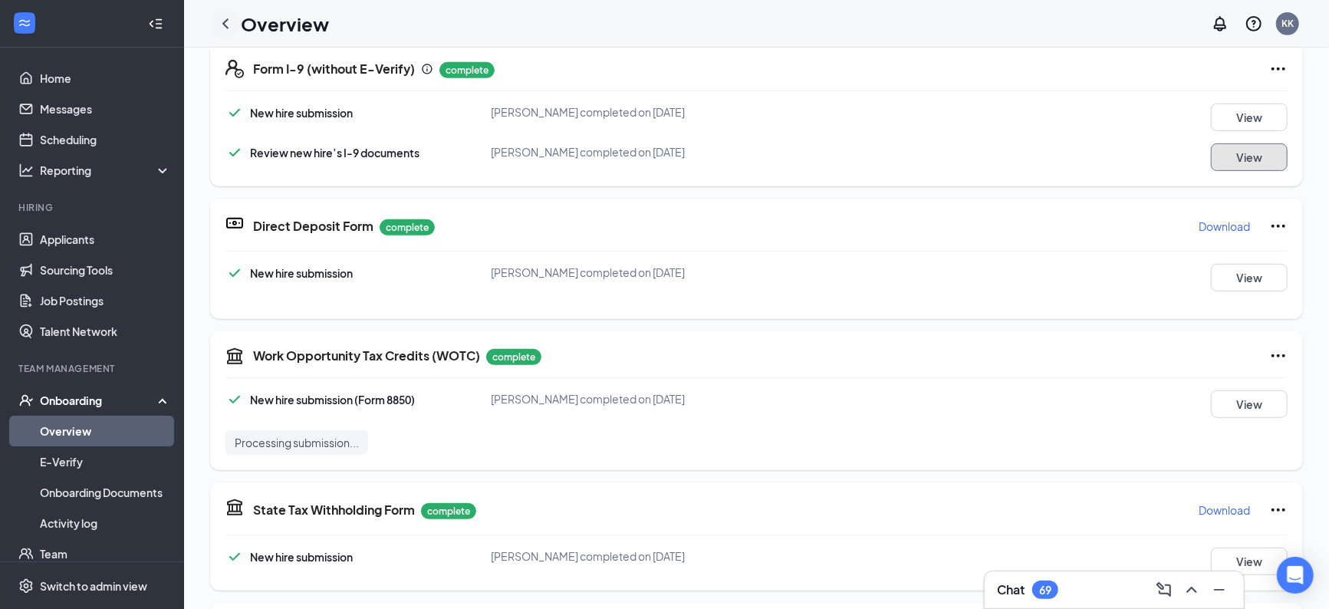
scroll to position [0, 0]
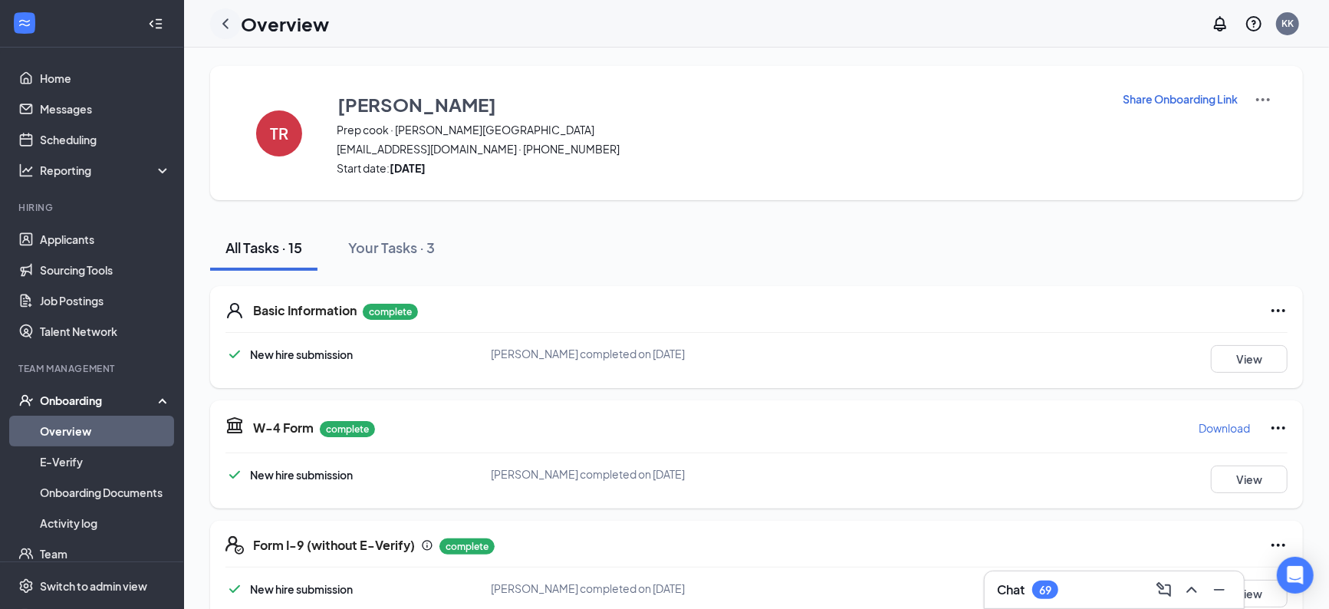
click at [227, 18] on icon "ChevronLeft" at bounding box center [225, 23] width 6 height 10
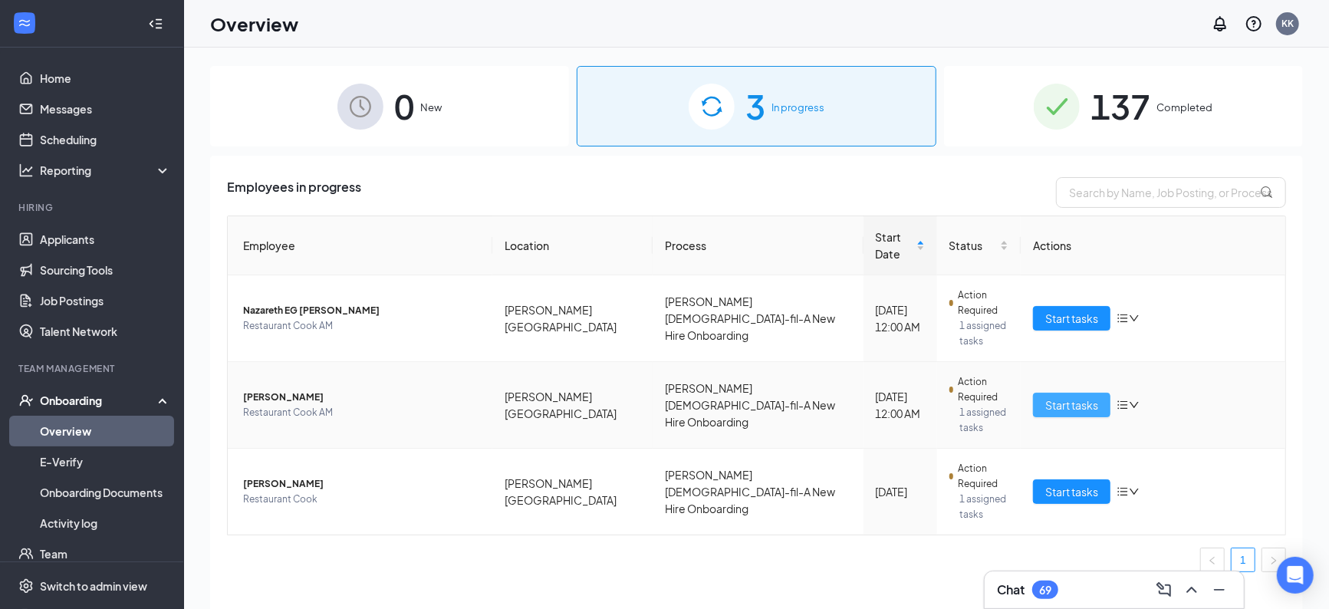
click at [1058, 396] on span "Start tasks" at bounding box center [1071, 404] width 53 height 17
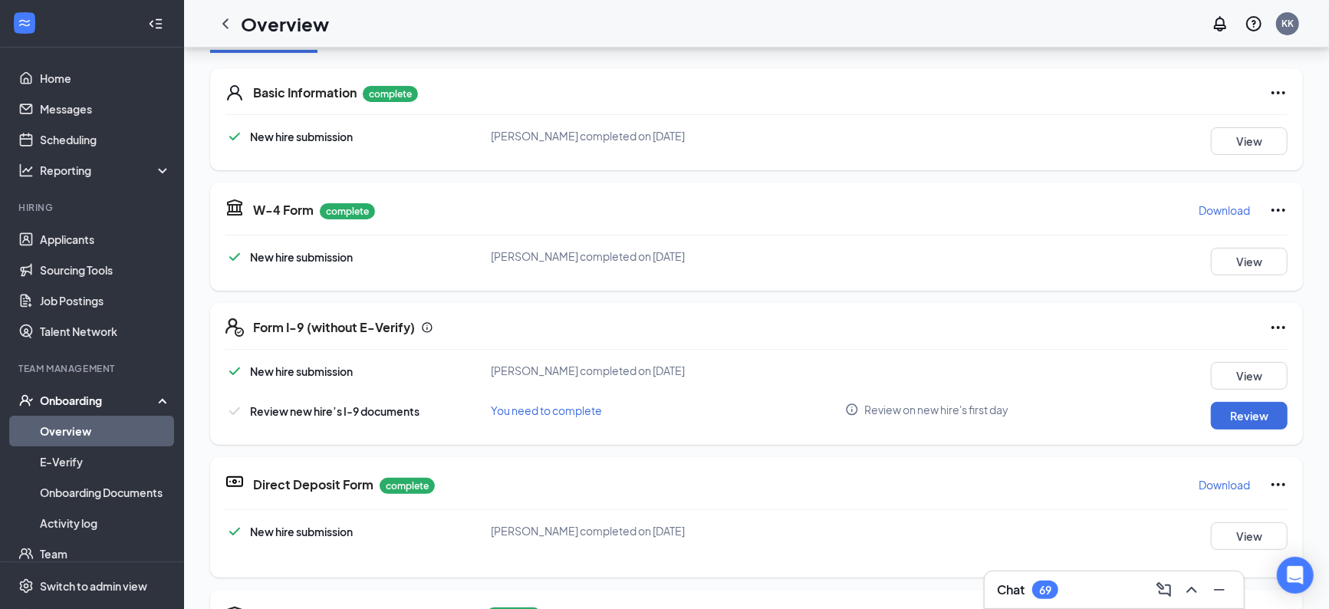
scroll to position [113, 0]
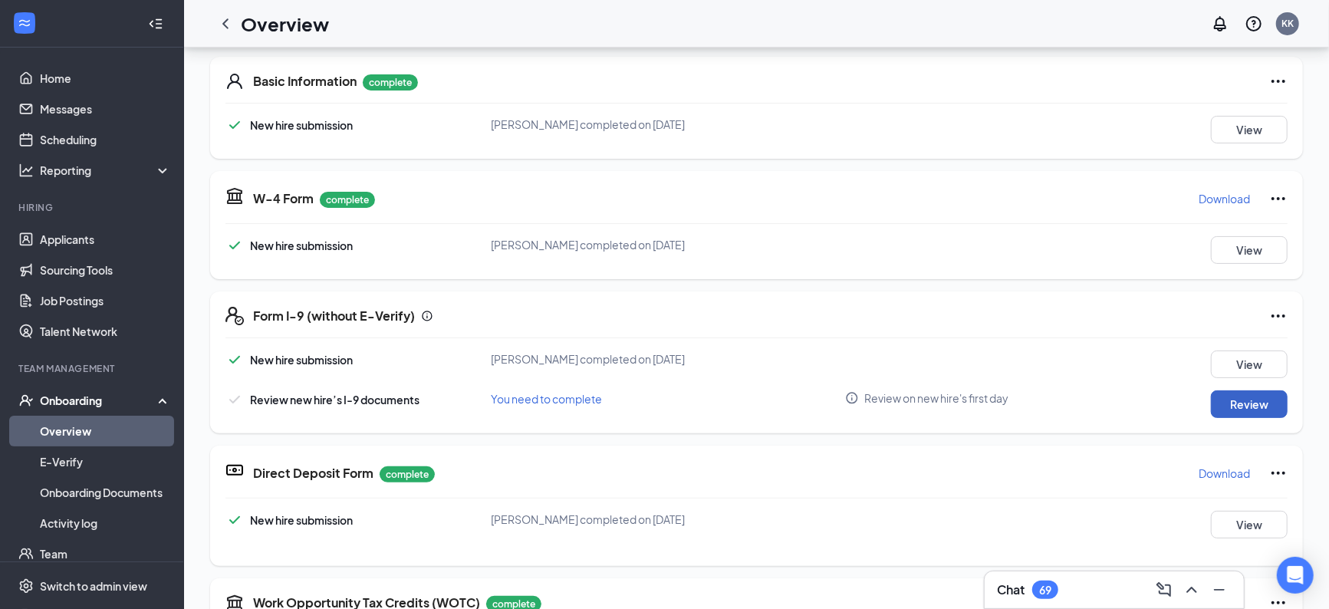
click at [1222, 409] on button "Review" at bounding box center [1249, 404] width 77 height 28
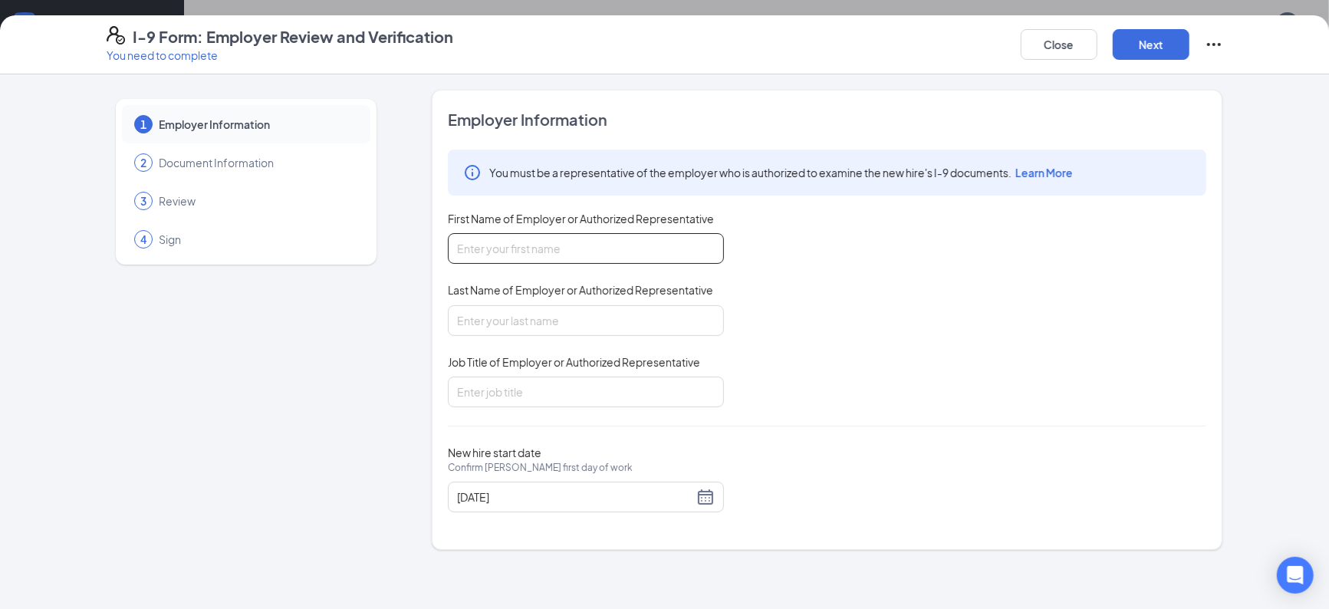
click at [599, 255] on input "First Name of Employer or Authorized Representative" at bounding box center [586, 248] width 276 height 31
type input "[PERSON_NAME]"
click at [584, 313] on input "Last Name of Employer or Authorized Representative" at bounding box center [586, 320] width 276 height 31
type input "[PERSON_NAME]"
click at [569, 384] on input "Job Title of Employer or Authorized Representative" at bounding box center [586, 392] width 276 height 31
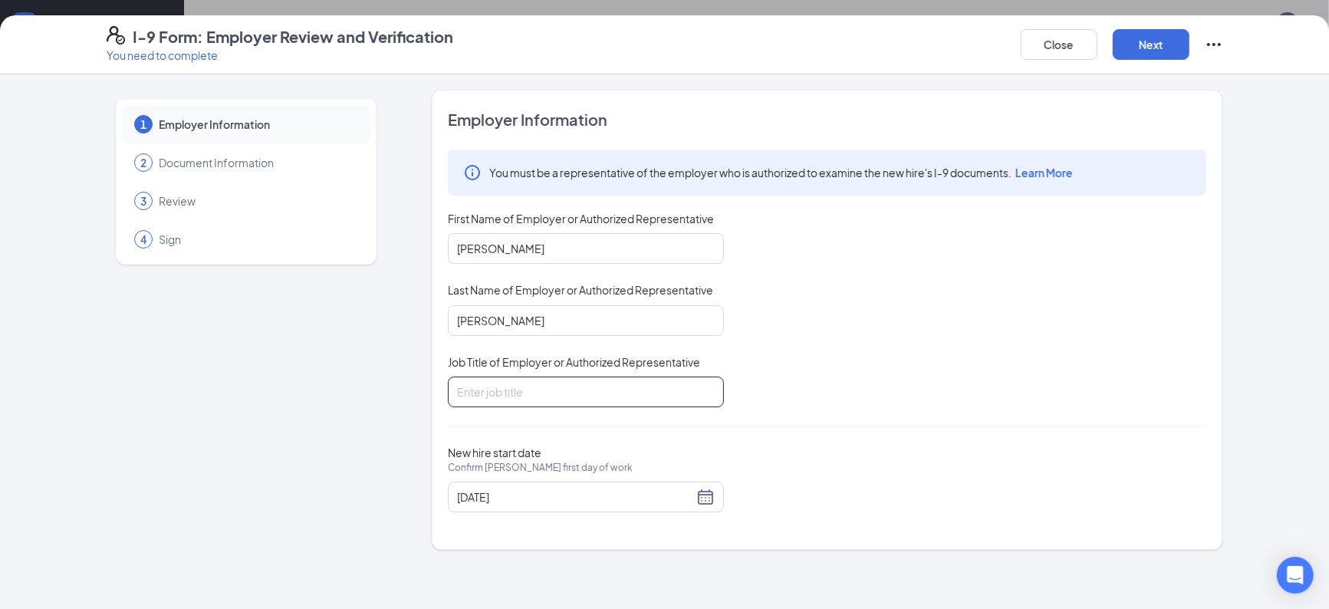
type input "Training Director"
click at [1167, 44] on button "Next" at bounding box center [1151, 44] width 77 height 31
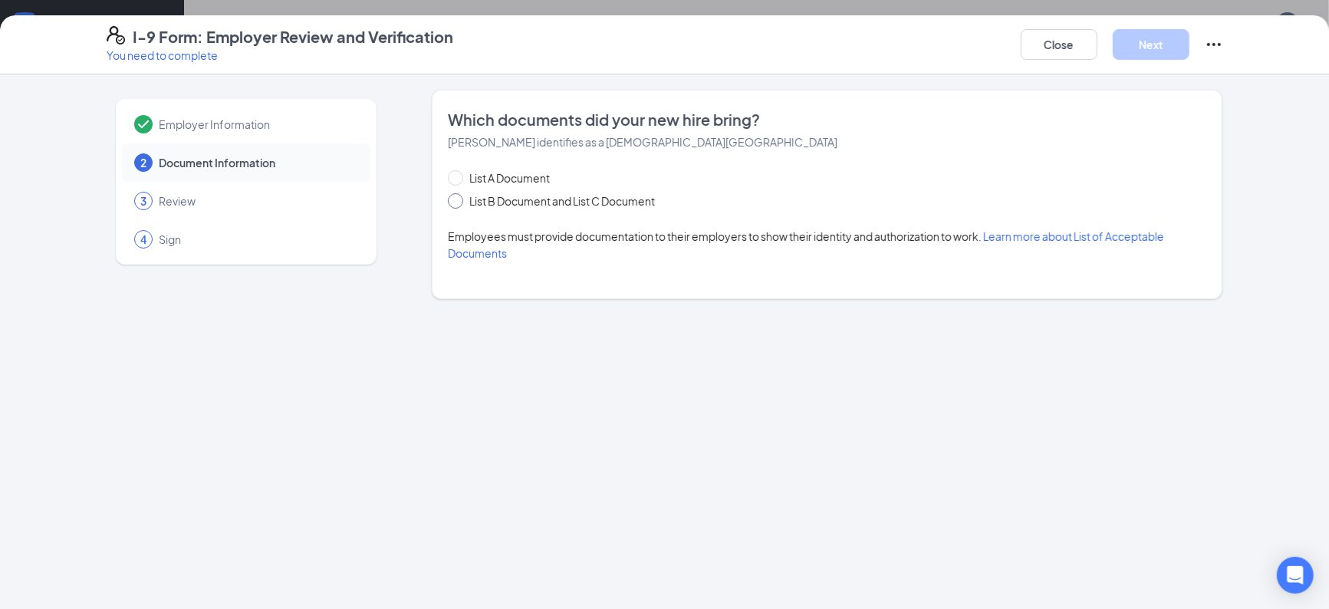
click at [456, 199] on input "List B Document and List C Document" at bounding box center [453, 198] width 11 height 11
radio input "true"
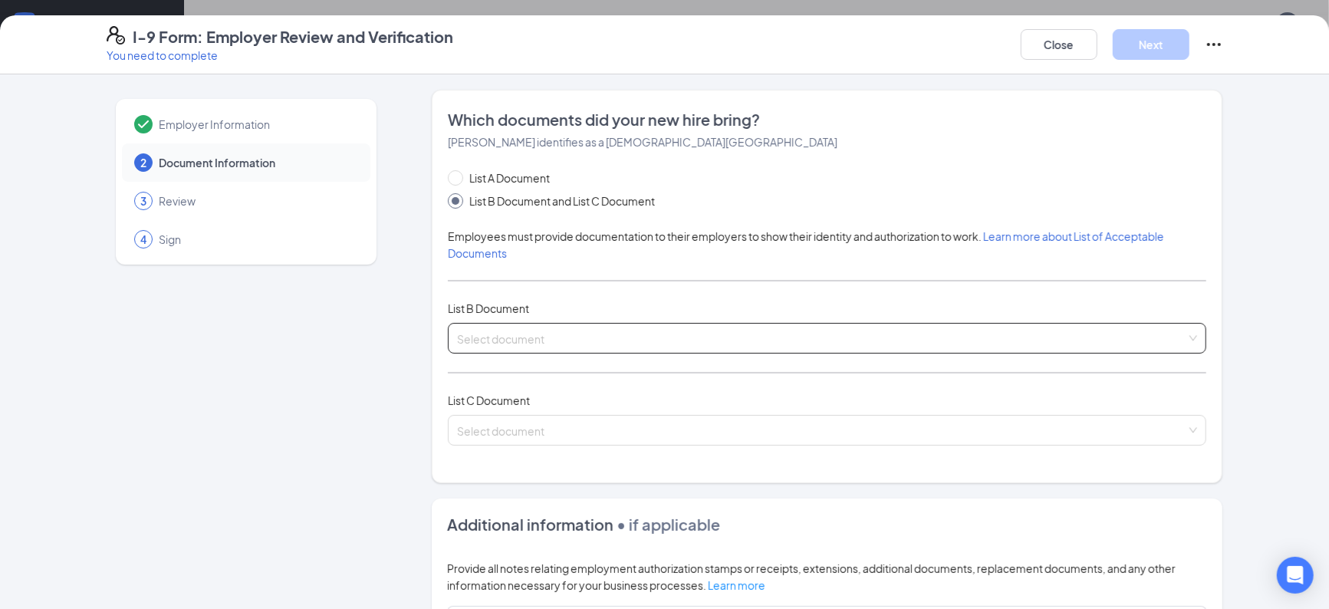
click at [508, 336] on input "search" at bounding box center [821, 335] width 729 height 23
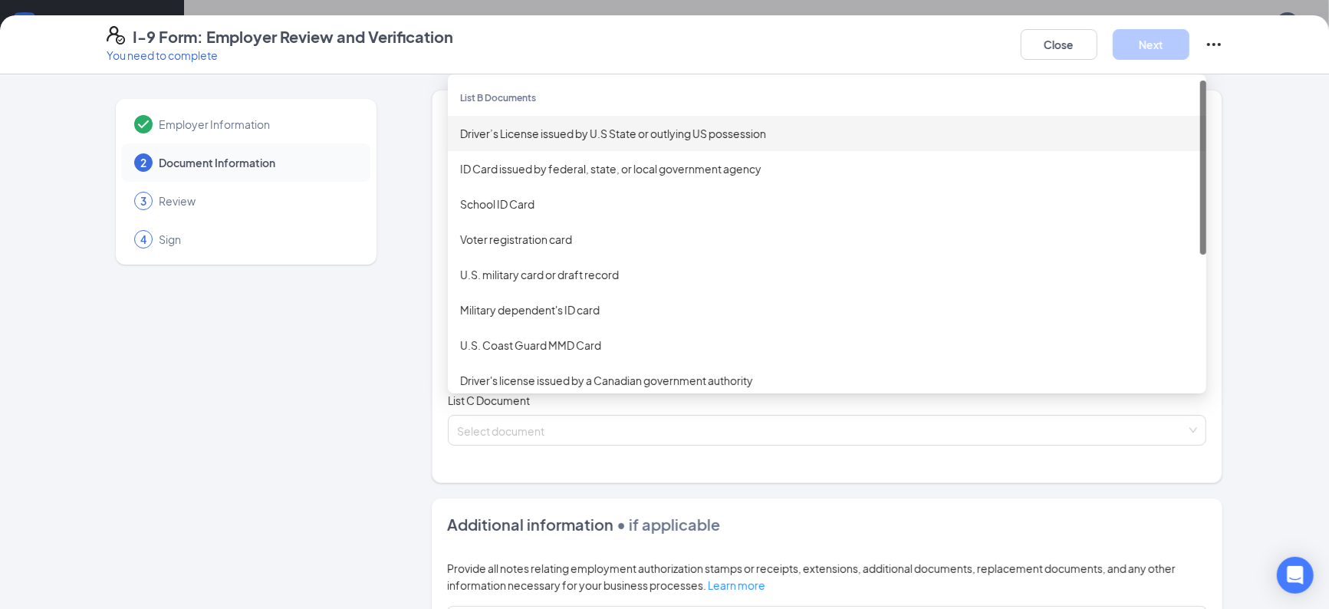
click at [535, 136] on div "Driver’s License issued by U.S State or outlying US possession" at bounding box center [827, 133] width 734 height 17
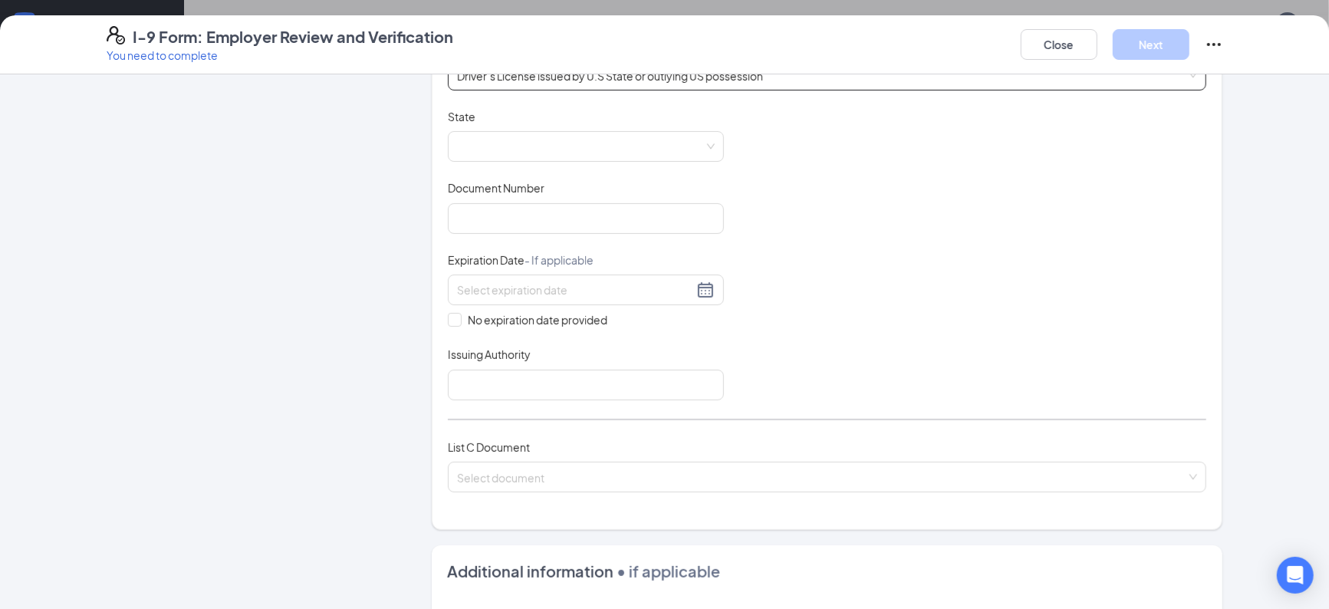
scroll to position [268, 0]
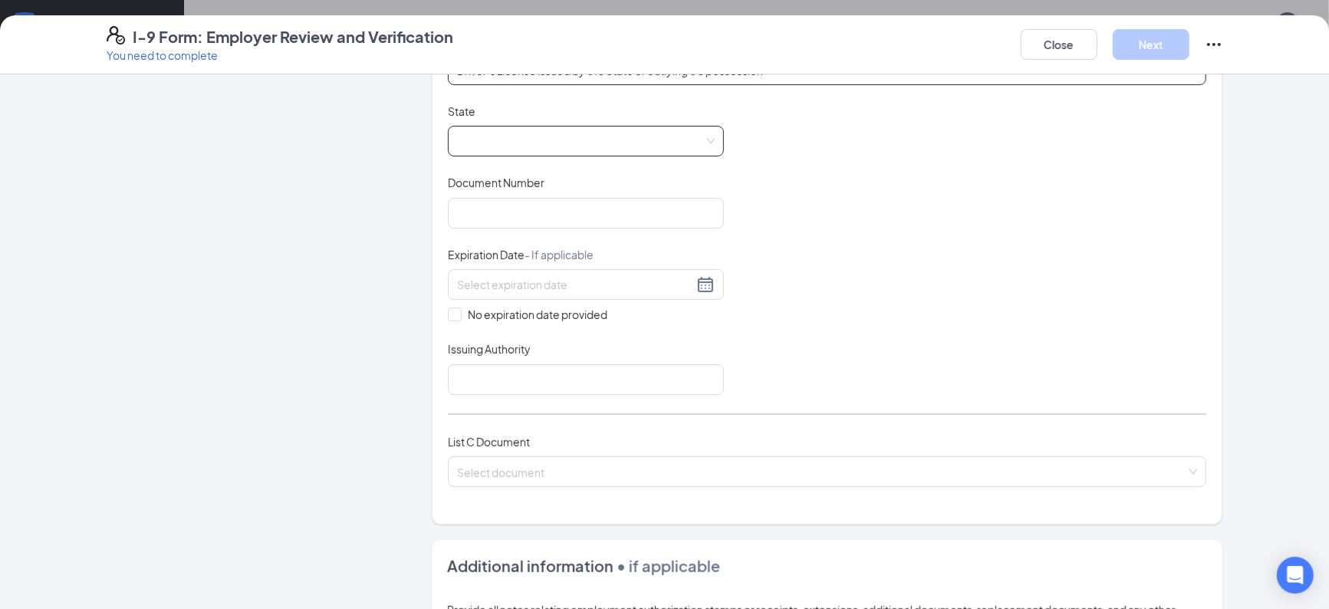
click at [586, 136] on span at bounding box center [586, 141] width 258 height 29
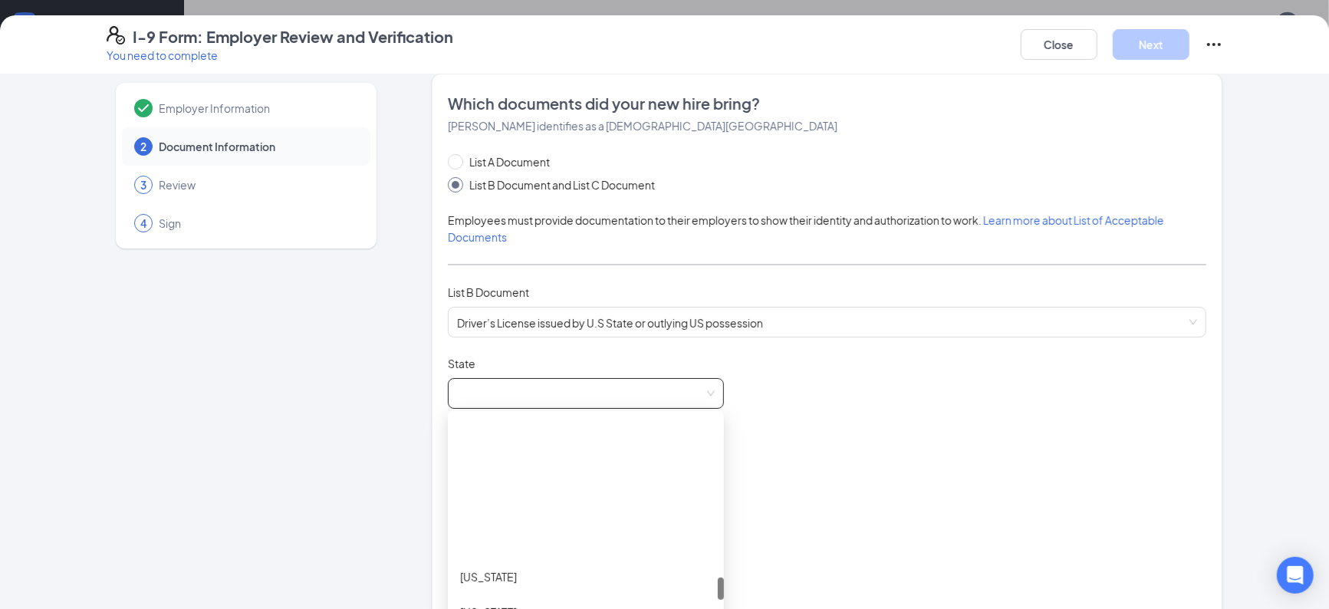
scroll to position [1384, 0]
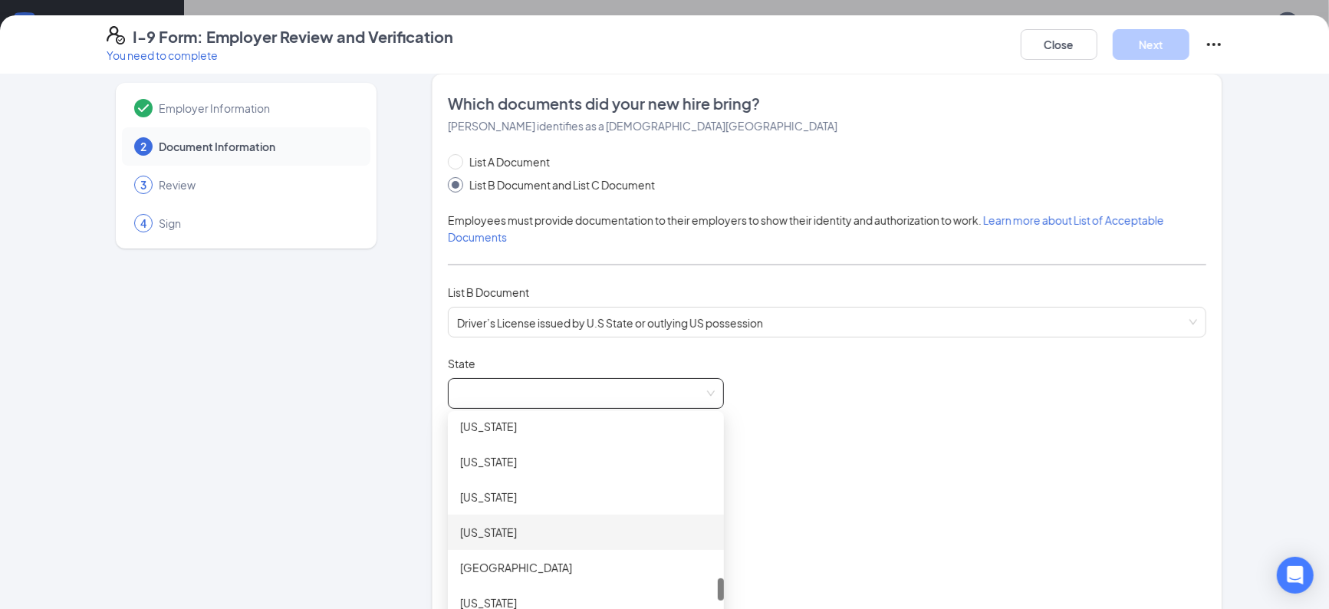
click at [497, 528] on div "[US_STATE]" at bounding box center [586, 532] width 252 height 17
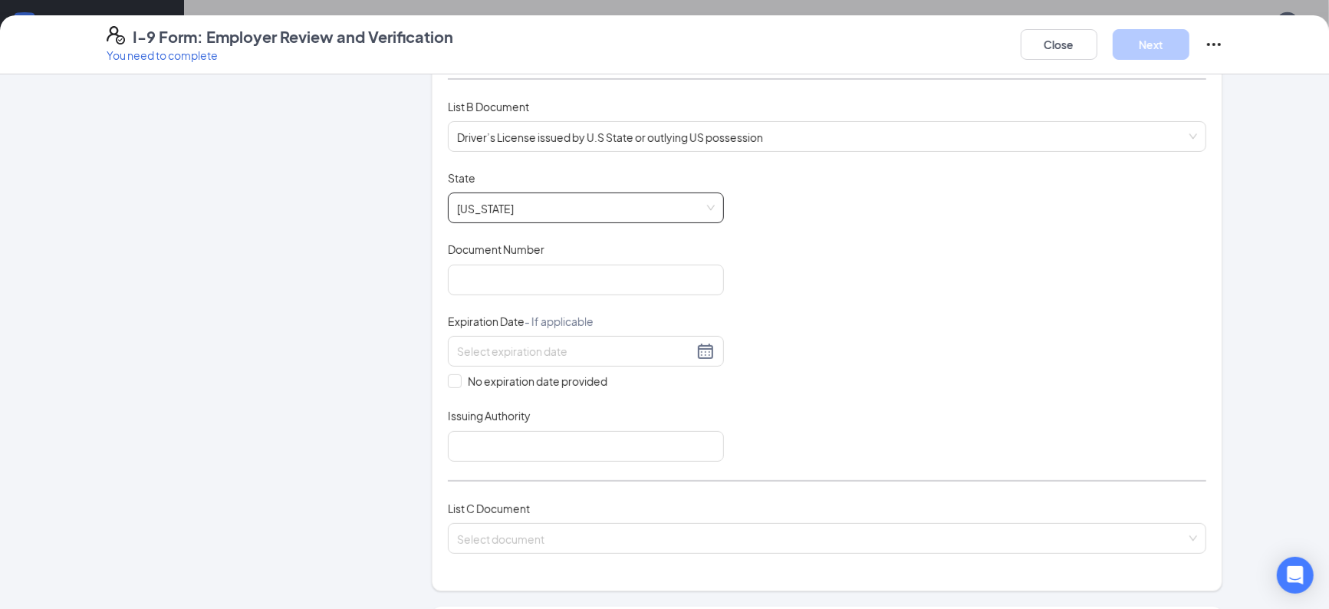
scroll to position [205, 0]
click at [656, 284] on input "Document Number" at bounding box center [586, 276] width 276 height 31
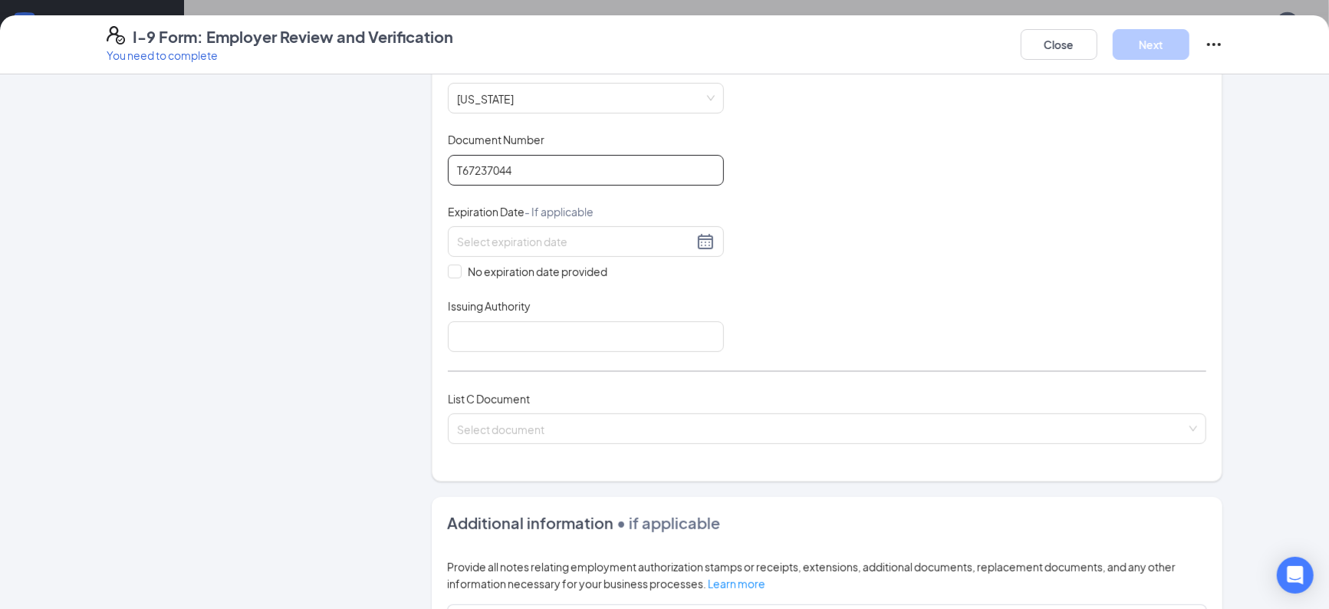
scroll to position [322, 0]
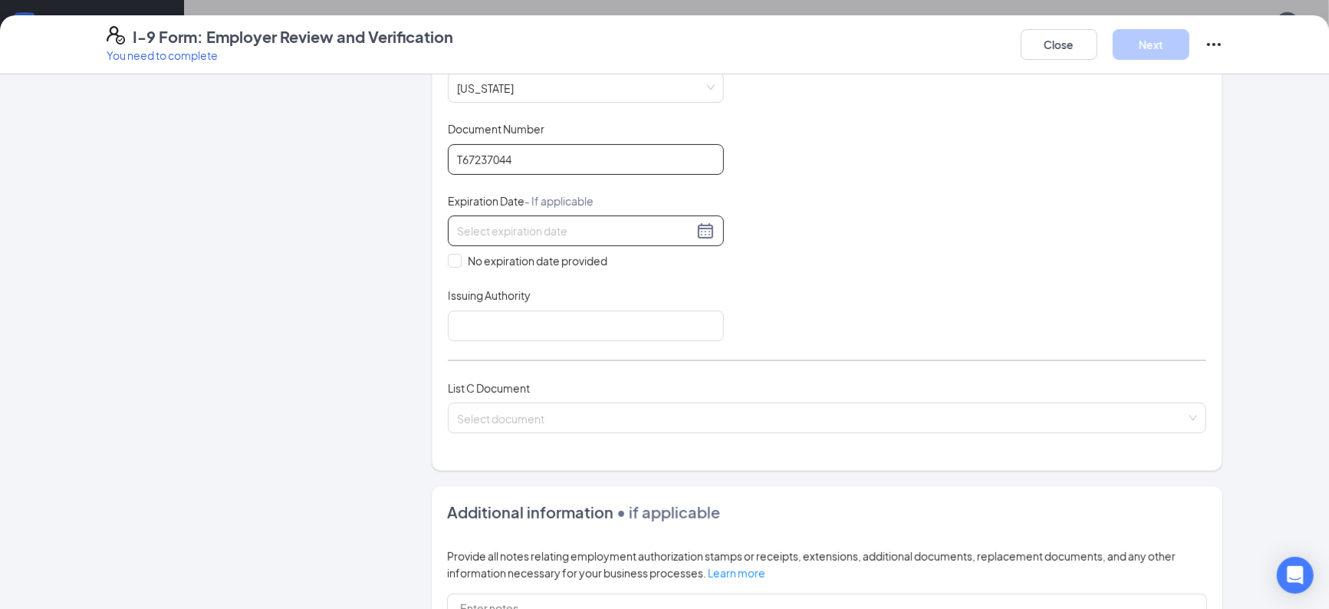
type input "T67237044"
click at [709, 232] on div at bounding box center [586, 231] width 258 height 18
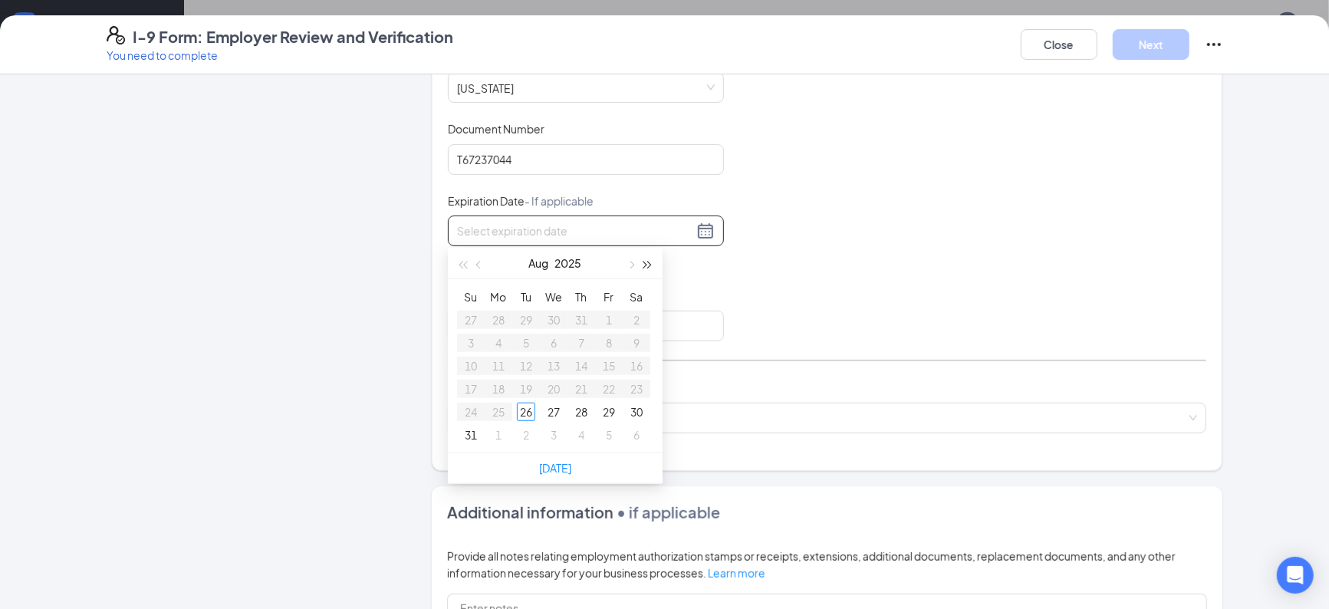
click at [649, 264] on span "button" at bounding box center [648, 265] width 8 height 8
click at [632, 263] on span "button" at bounding box center [630, 265] width 8 height 8
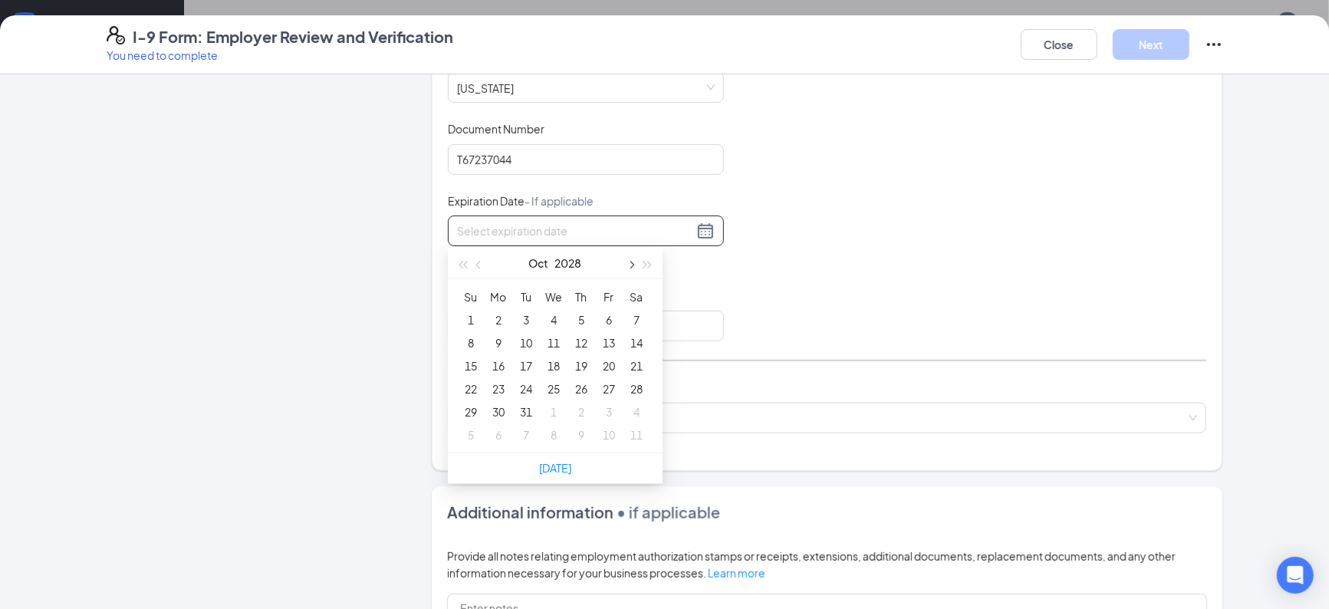
click at [632, 263] on span "button" at bounding box center [630, 265] width 8 height 8
click at [465, 268] on button "button" at bounding box center [462, 263] width 17 height 31
click at [483, 268] on button "button" at bounding box center [479, 263] width 17 height 31
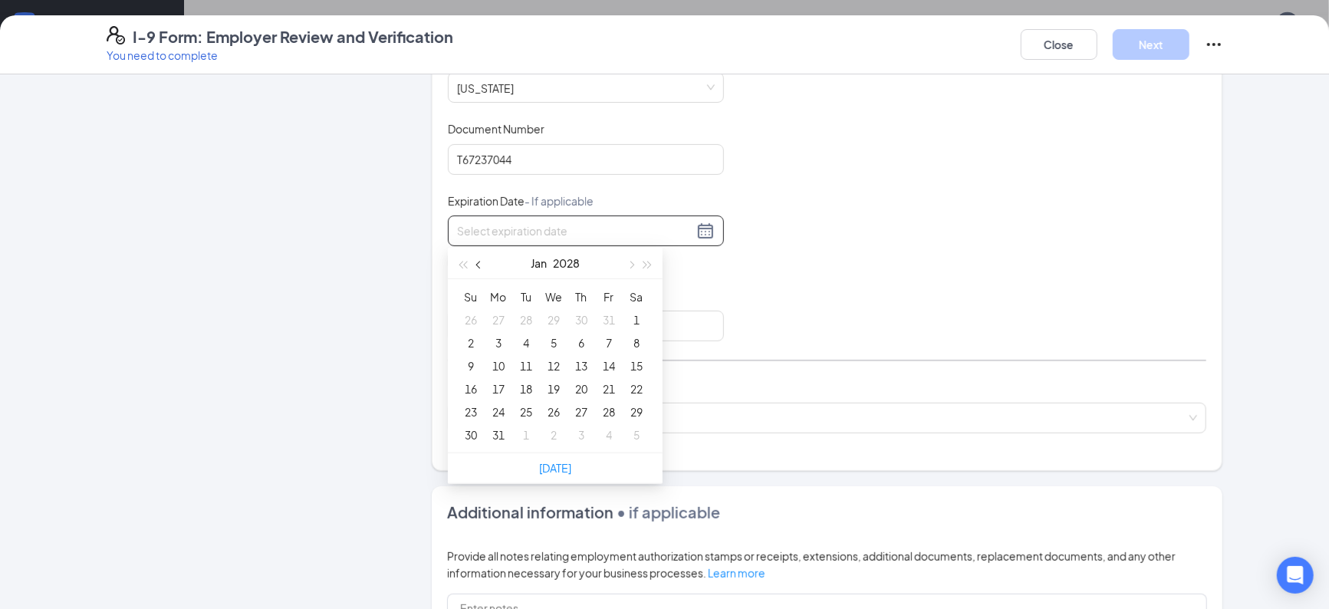
click at [483, 268] on button "button" at bounding box center [479, 263] width 17 height 31
click at [644, 264] on span "button" at bounding box center [648, 265] width 8 height 8
click at [476, 263] on span "button" at bounding box center [480, 265] width 8 height 8
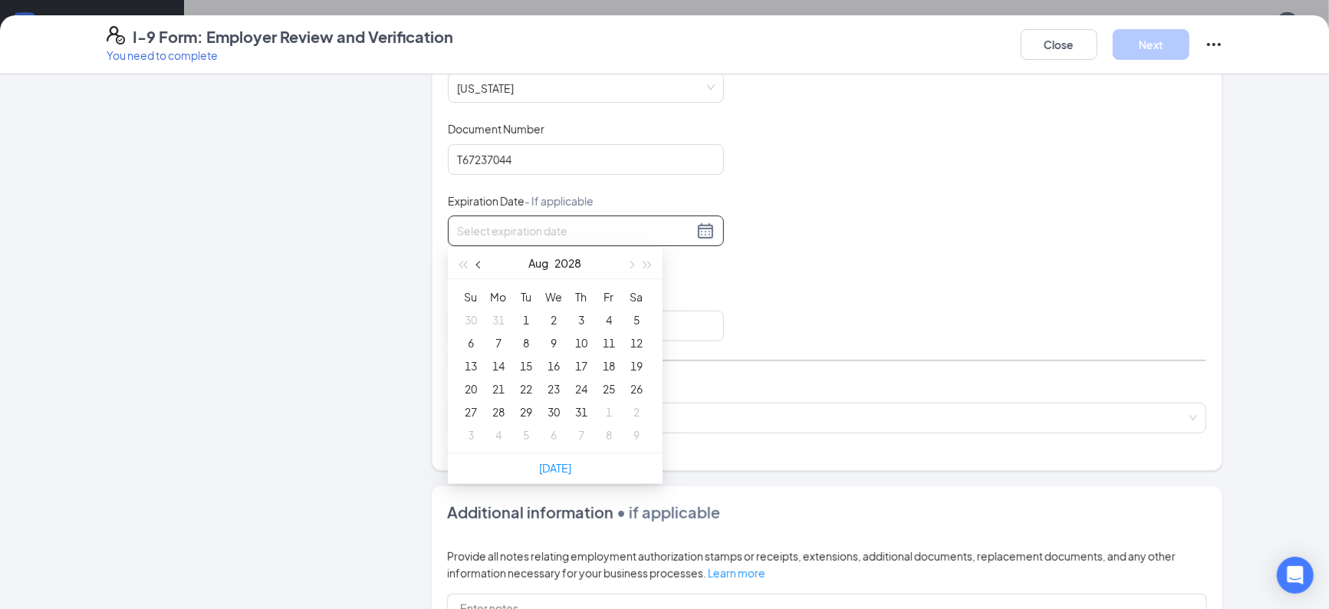
click at [476, 263] on span "button" at bounding box center [480, 265] width 8 height 8
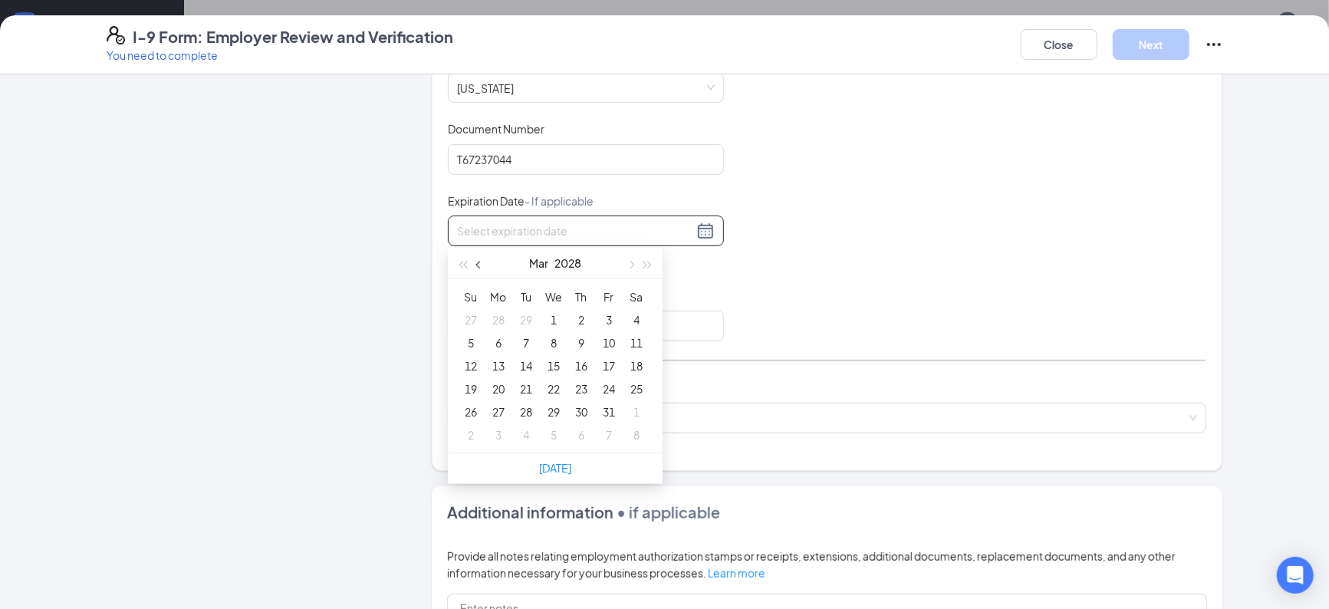
click at [476, 263] on span "button" at bounding box center [480, 265] width 8 height 8
type input "[DATE]"
click at [551, 386] on div "19" at bounding box center [553, 389] width 18 height 18
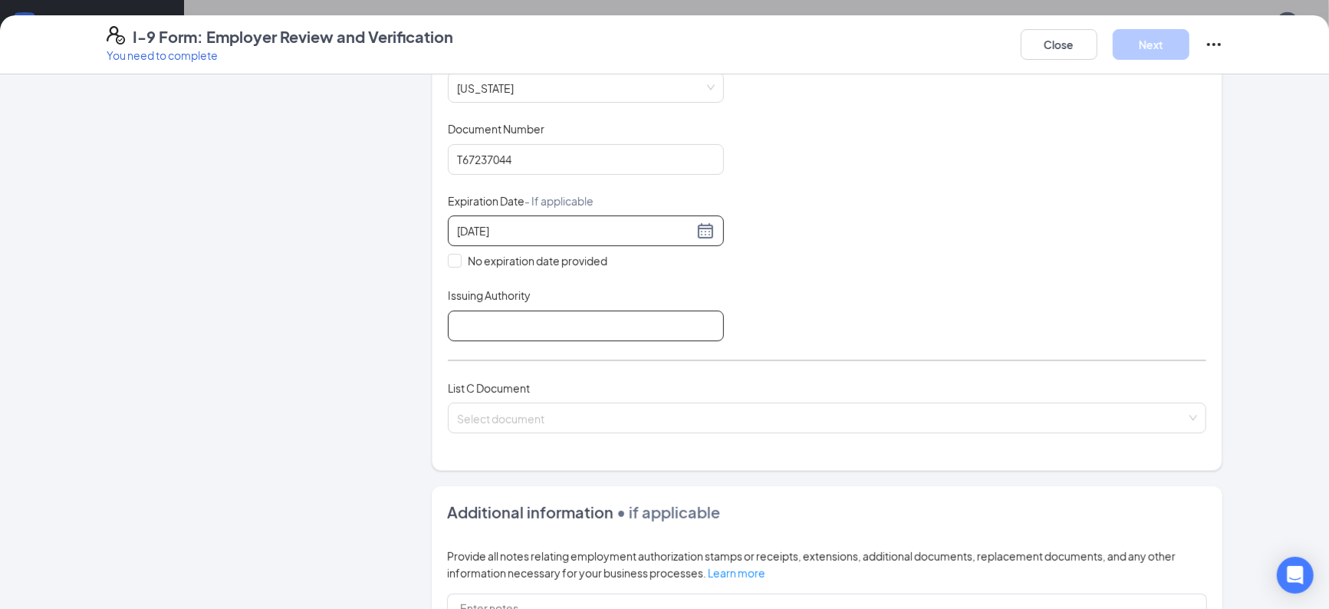
click at [547, 328] on input "Issuing Authority" at bounding box center [586, 326] width 276 height 31
type input "[US_STATE] Department Of Motor Vehicles"
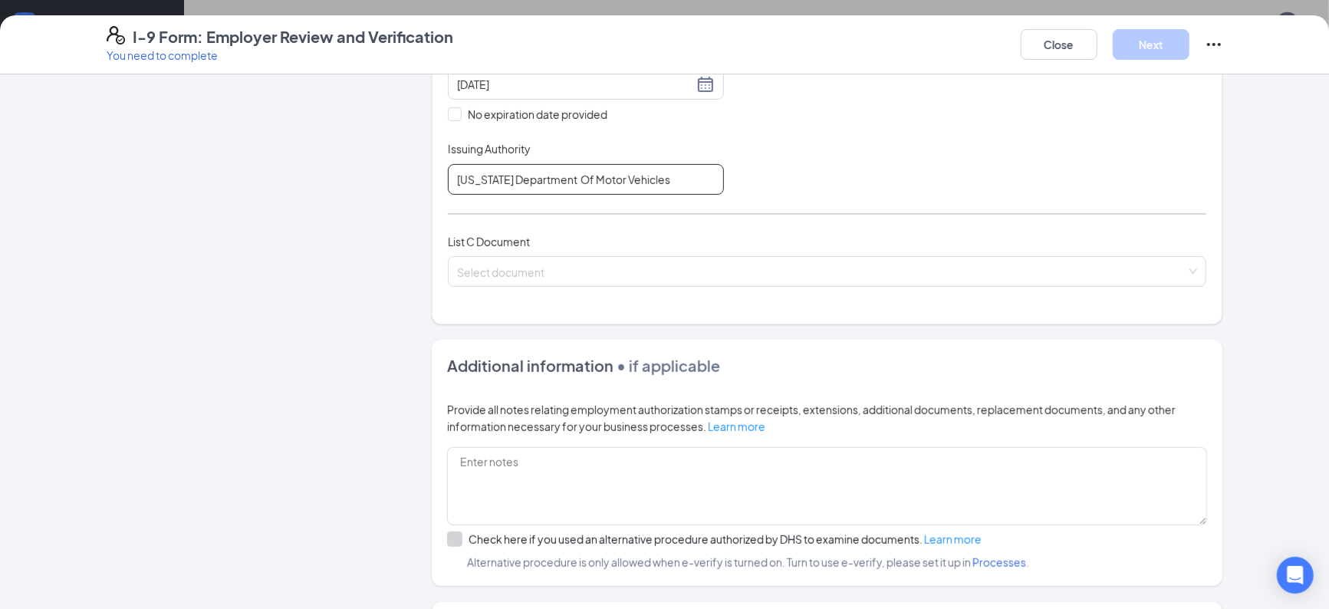
scroll to position [475, 0]
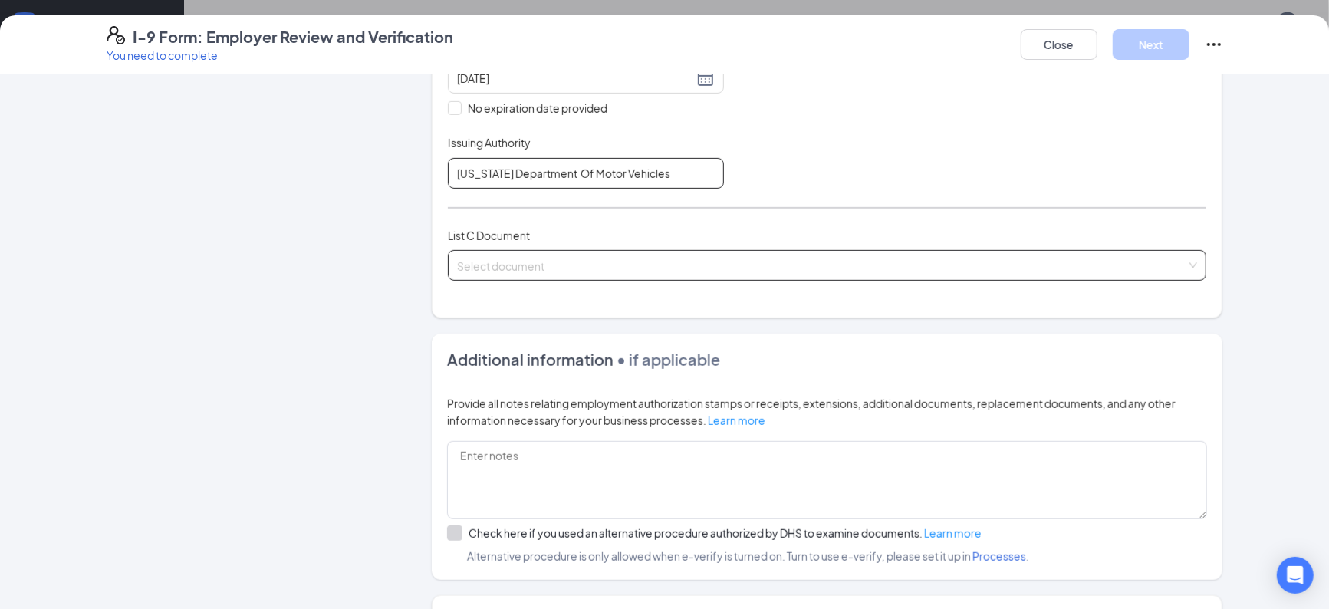
click at [761, 272] on span at bounding box center [821, 265] width 729 height 29
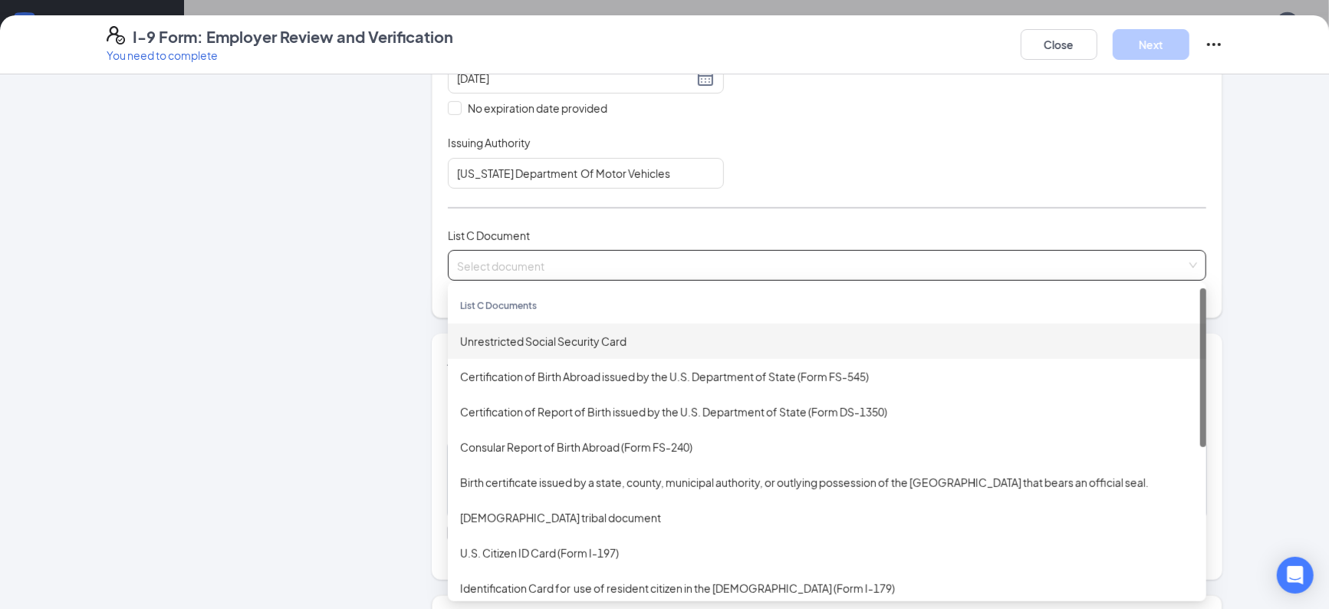
click at [534, 339] on div "Unrestricted Social Security Card" at bounding box center [827, 341] width 734 height 17
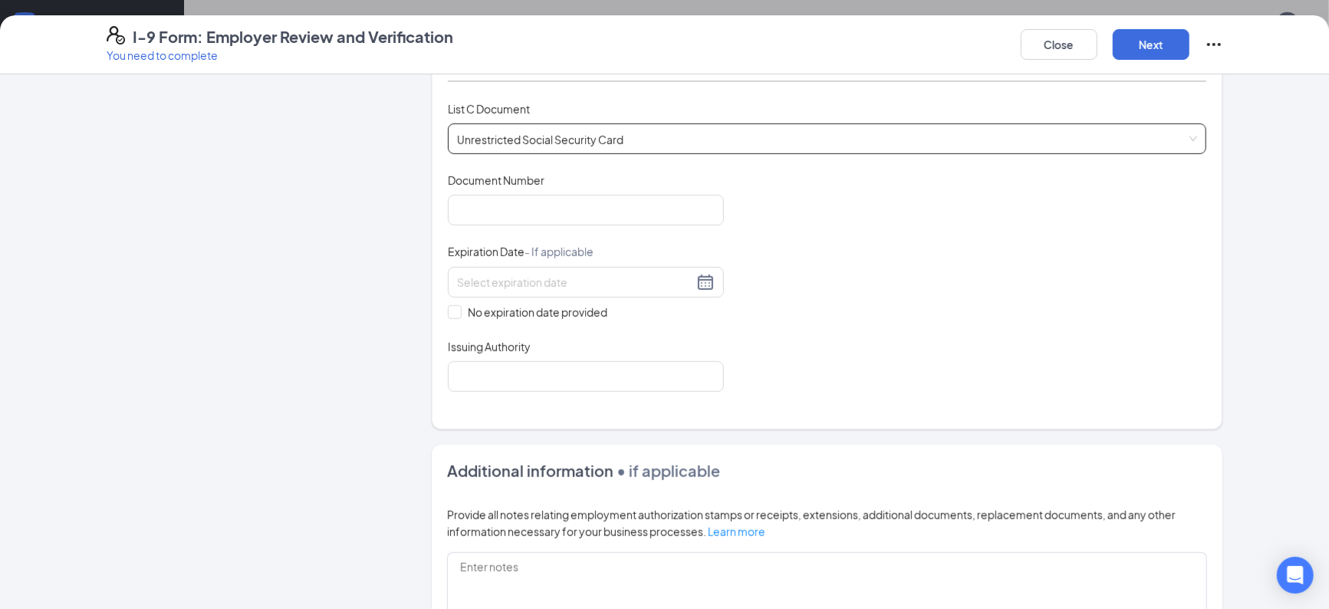
scroll to position [616, 0]
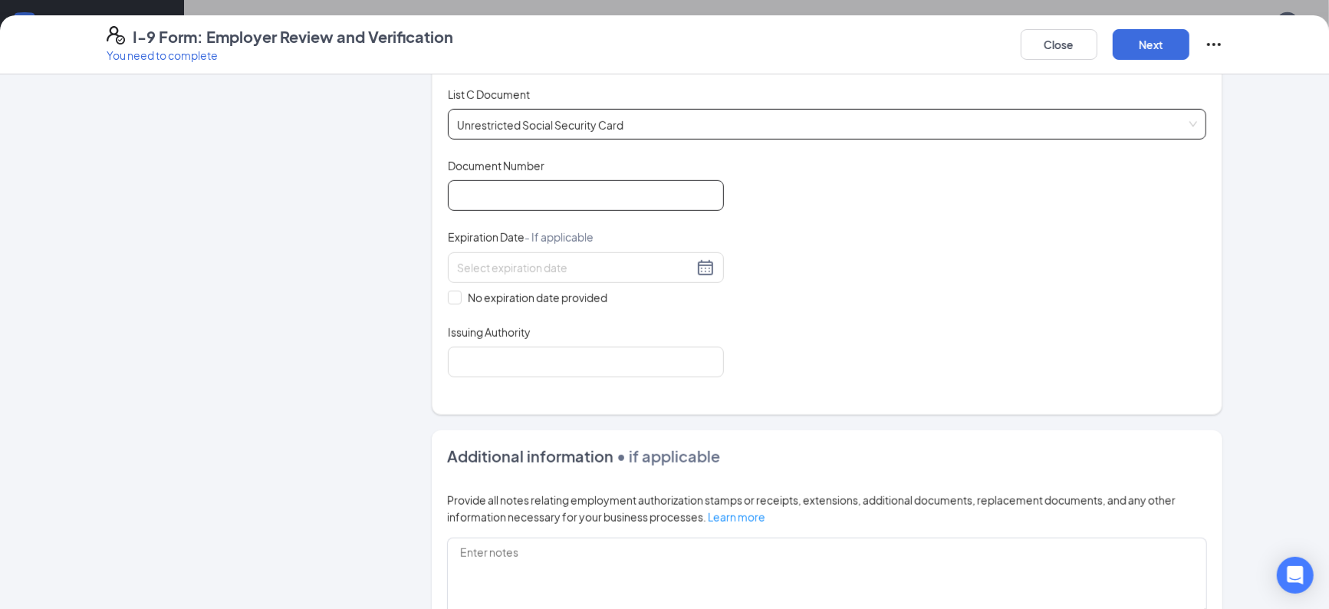
click at [640, 197] on input "Document Number" at bounding box center [586, 195] width 276 height 31
type input "411376058"
click at [461, 294] on span at bounding box center [455, 298] width 14 height 14
click at [459, 294] on input "No expiration date provided" at bounding box center [453, 296] width 11 height 11
checkbox input "true"
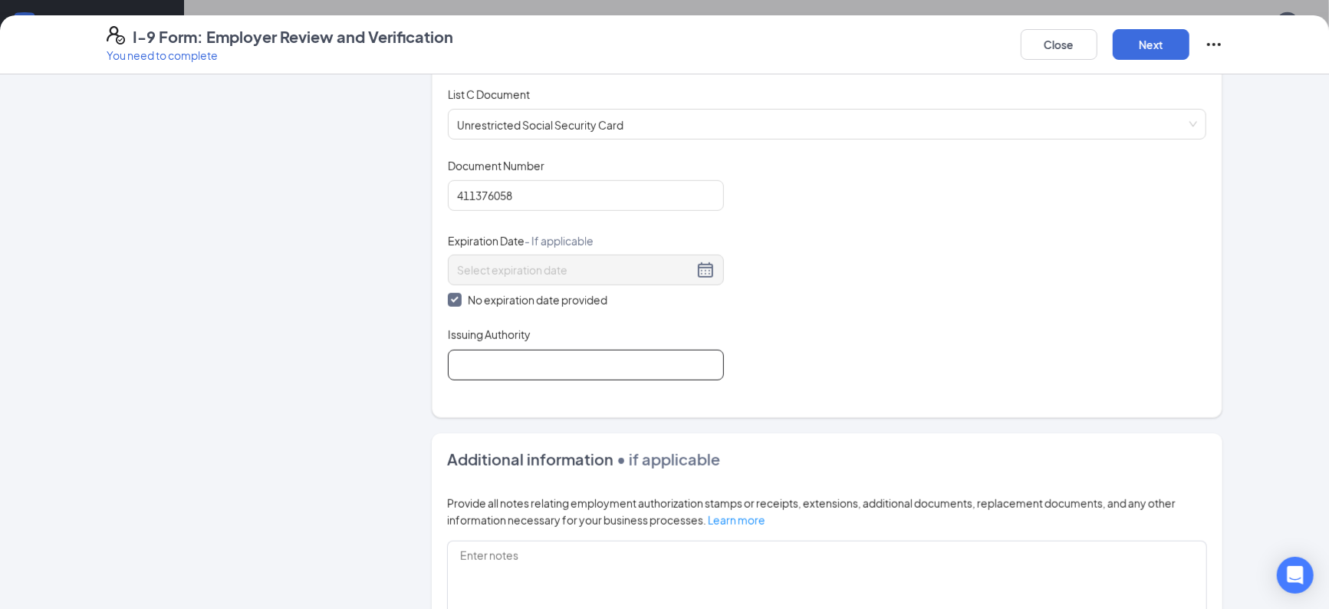
click at [501, 360] on input "Issuing Authority" at bounding box center [586, 365] width 276 height 31
type input "Social Security Administration"
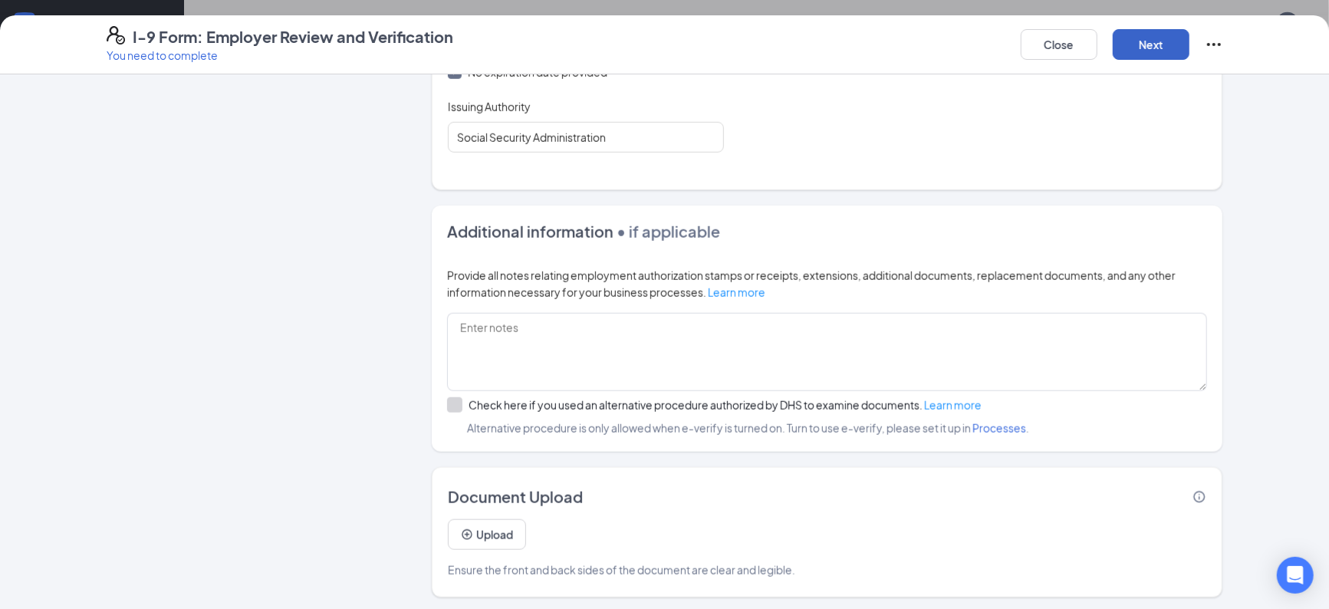
click at [1144, 52] on button "Next" at bounding box center [1151, 44] width 77 height 31
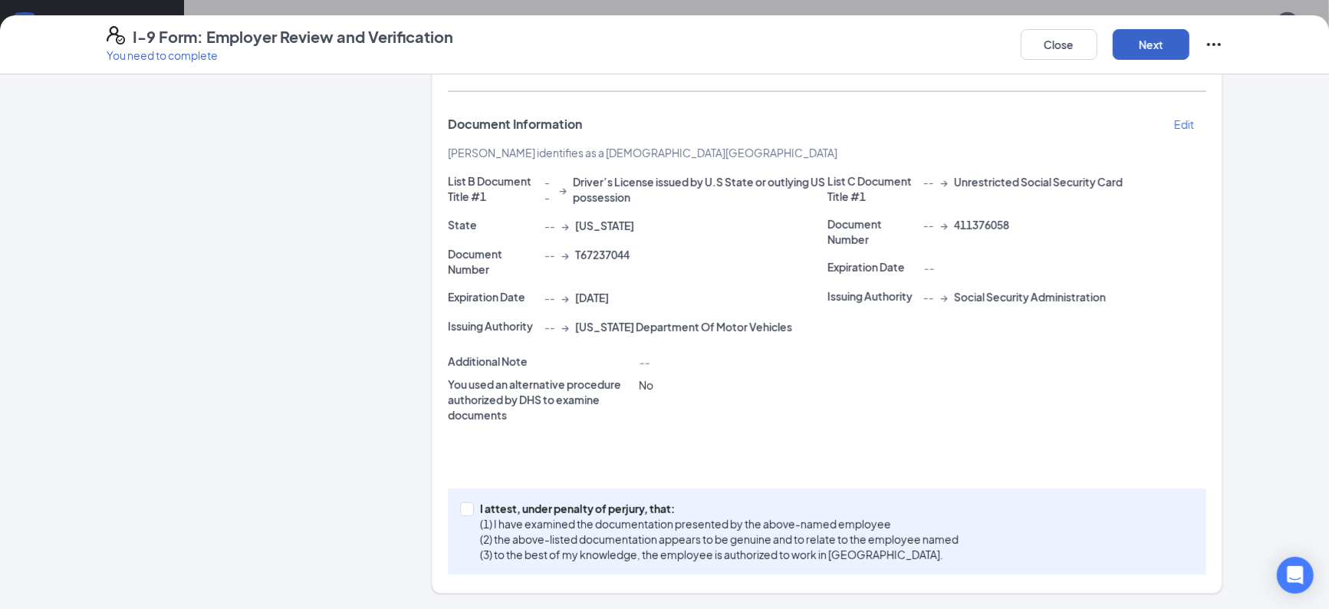
scroll to position [222, 0]
click at [463, 506] on input "I attest, under penalty of [PERSON_NAME], that: (1) I have examined the documen…" at bounding box center [465, 508] width 11 height 11
checkbox input "true"
click at [1146, 48] on button "Next" at bounding box center [1151, 44] width 77 height 31
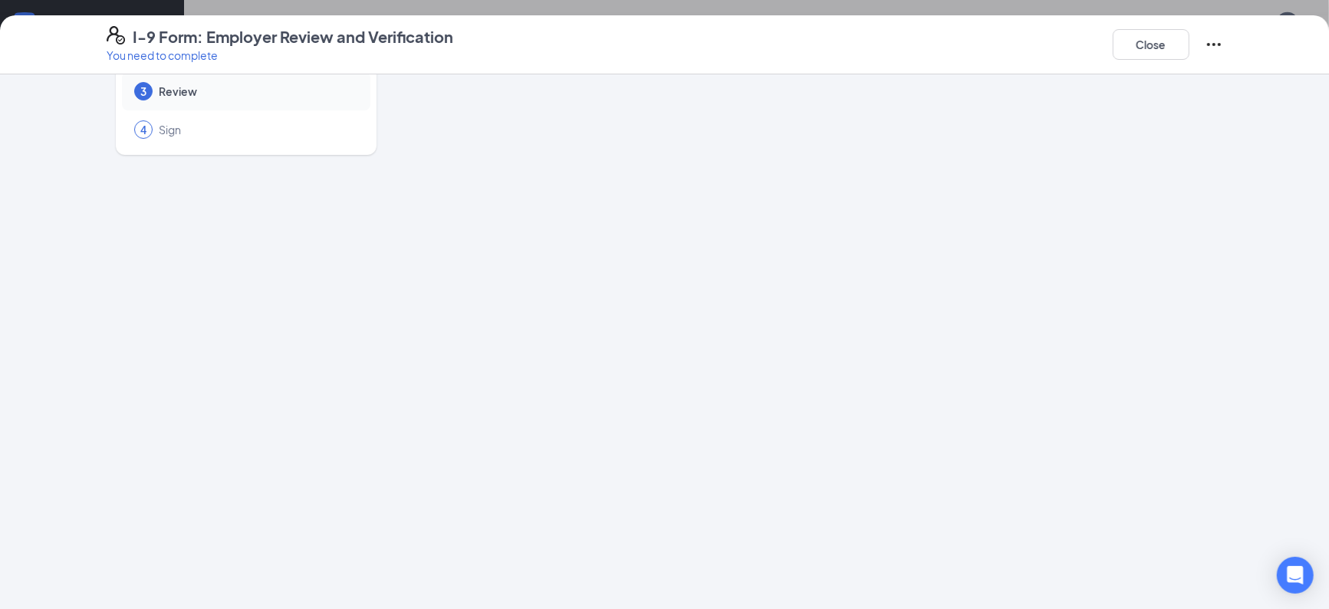
scroll to position [0, 0]
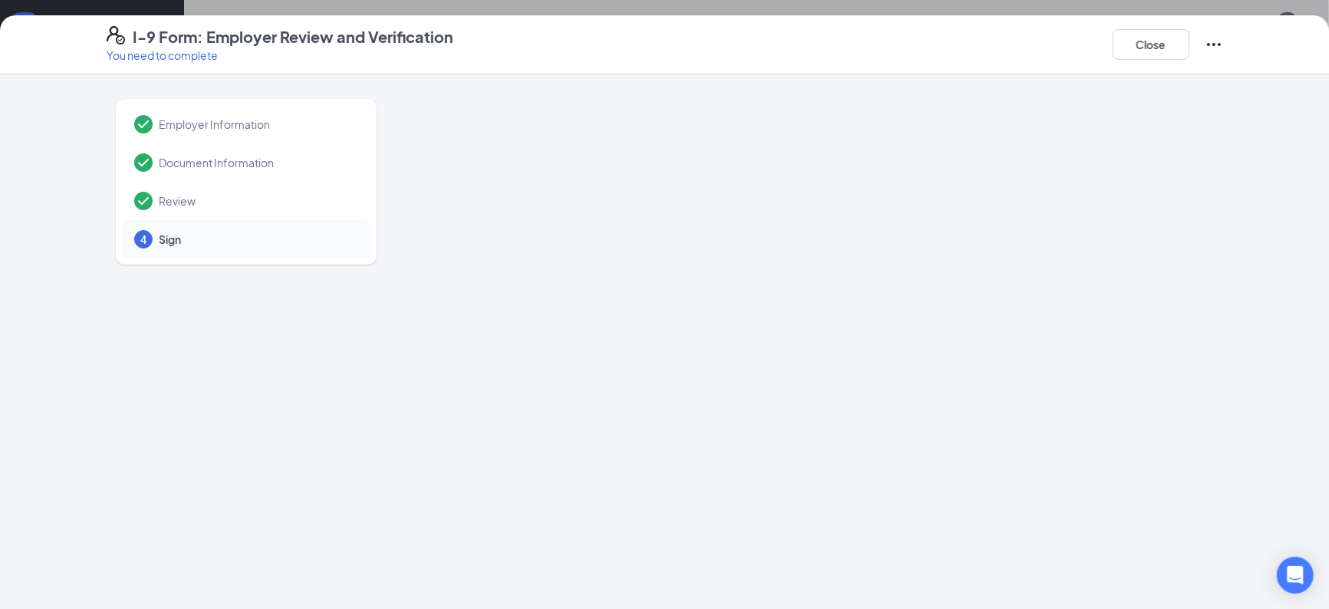
click at [666, 217] on div at bounding box center [827, 396] width 791 height 613
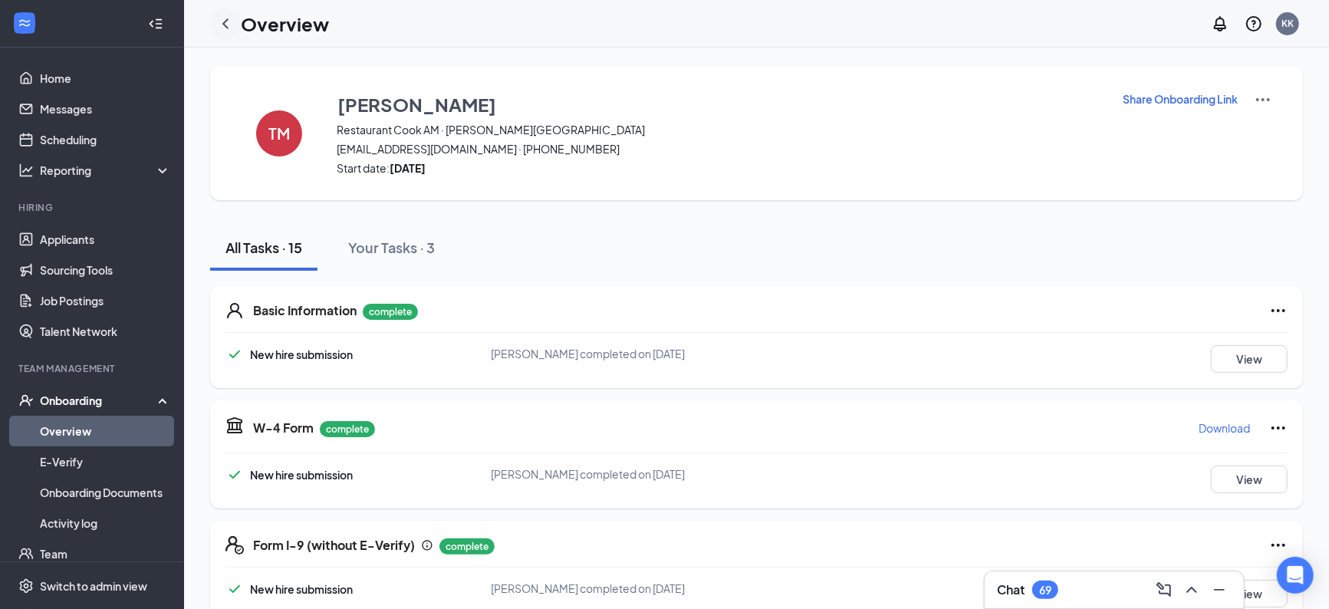
click at [226, 31] on icon "ChevronLeft" at bounding box center [225, 24] width 18 height 18
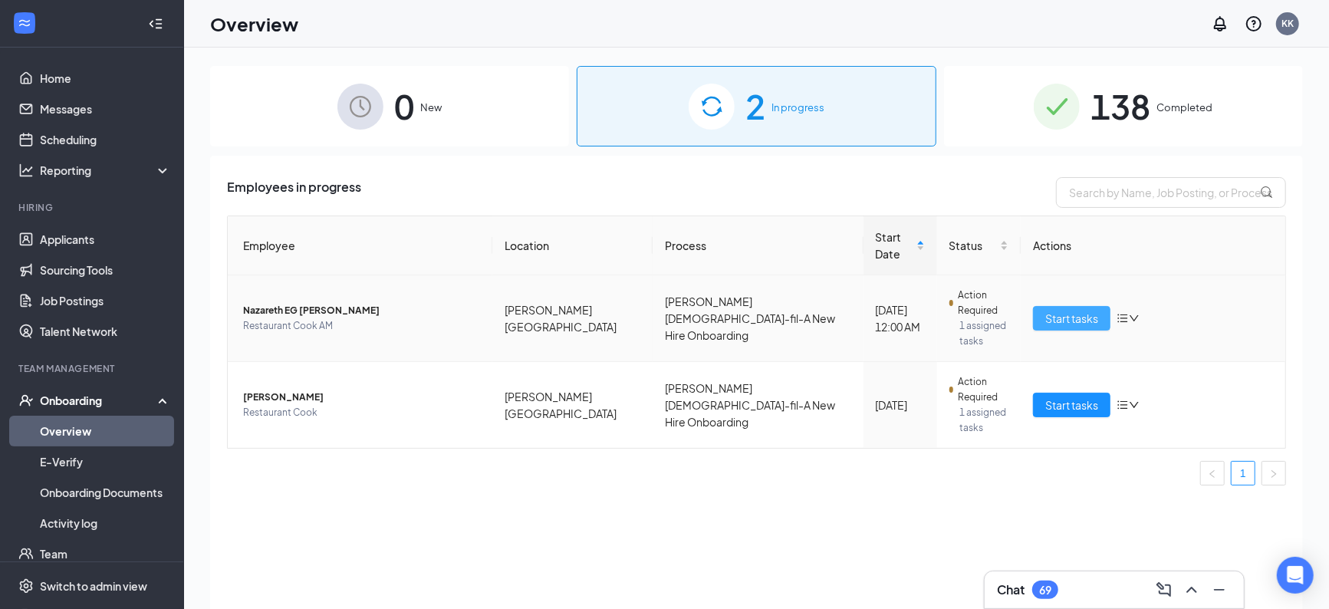
click at [1073, 310] on span "Start tasks" at bounding box center [1071, 318] width 53 height 17
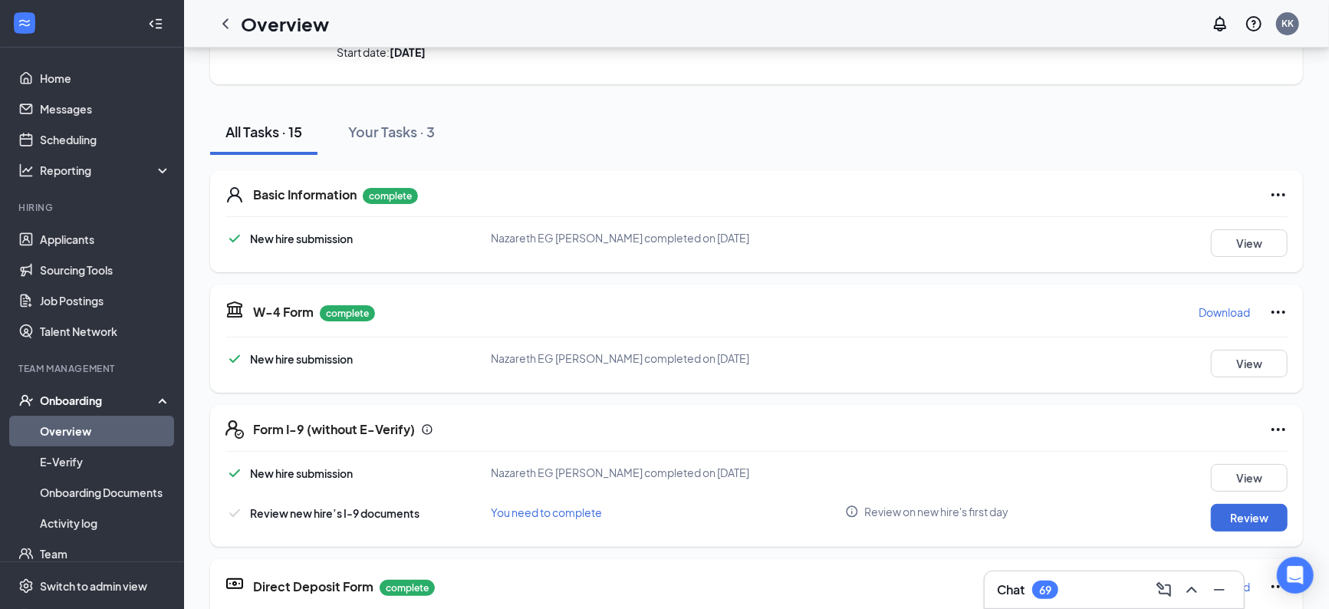
scroll to position [127, 0]
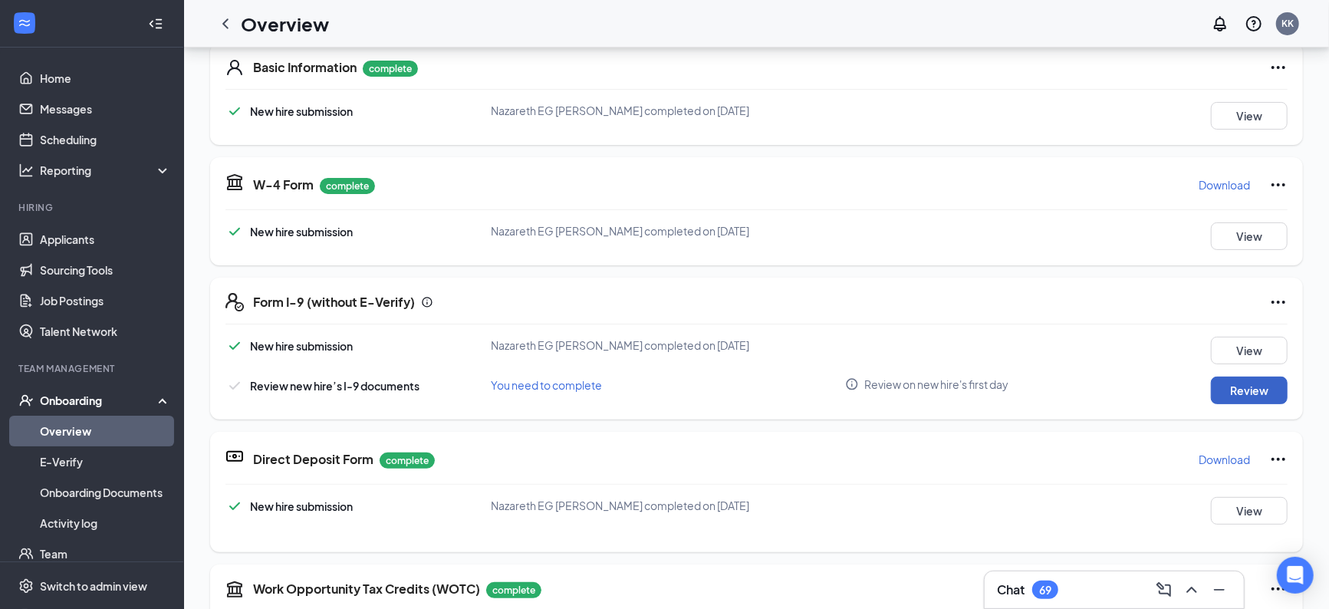
click at [1236, 393] on button "Review" at bounding box center [1249, 391] width 77 height 28
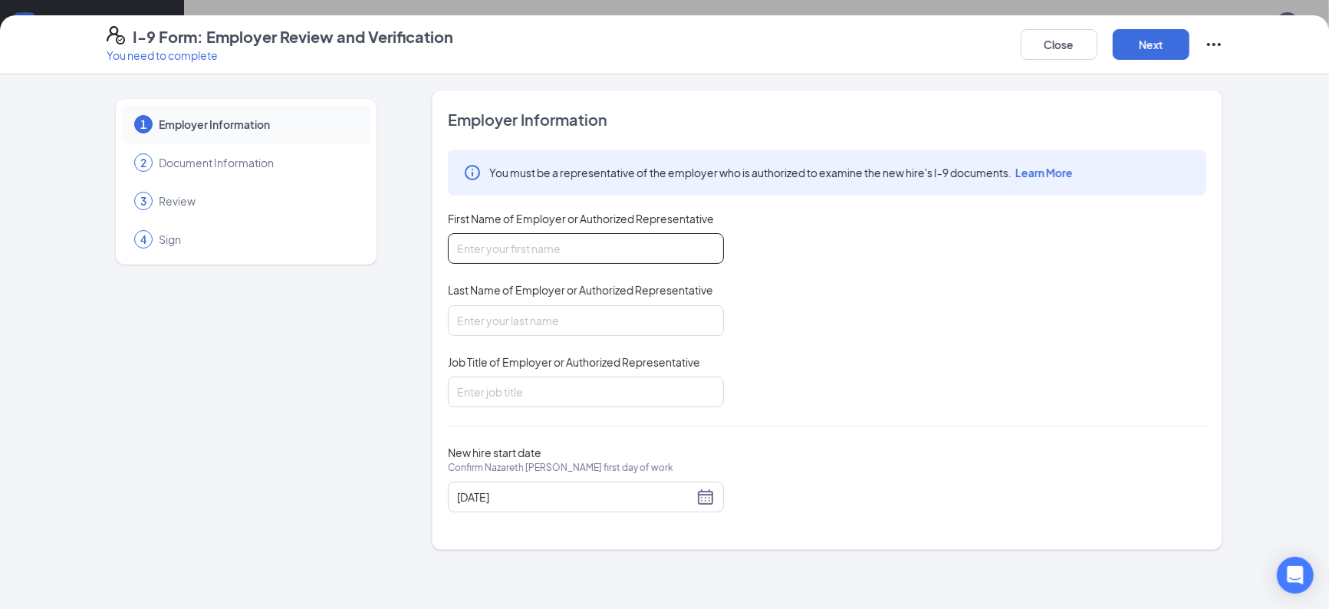
click at [648, 249] on input "First Name of Employer or Authorized Representative" at bounding box center [586, 248] width 276 height 31
type input "[PERSON_NAME]"
click at [569, 324] on input "Last Name of Employer or Authorized Representative" at bounding box center [586, 320] width 276 height 31
type input "[PERSON_NAME]"
click at [548, 391] on input "Job Title of Employer or Authorized Representative" at bounding box center [586, 392] width 276 height 31
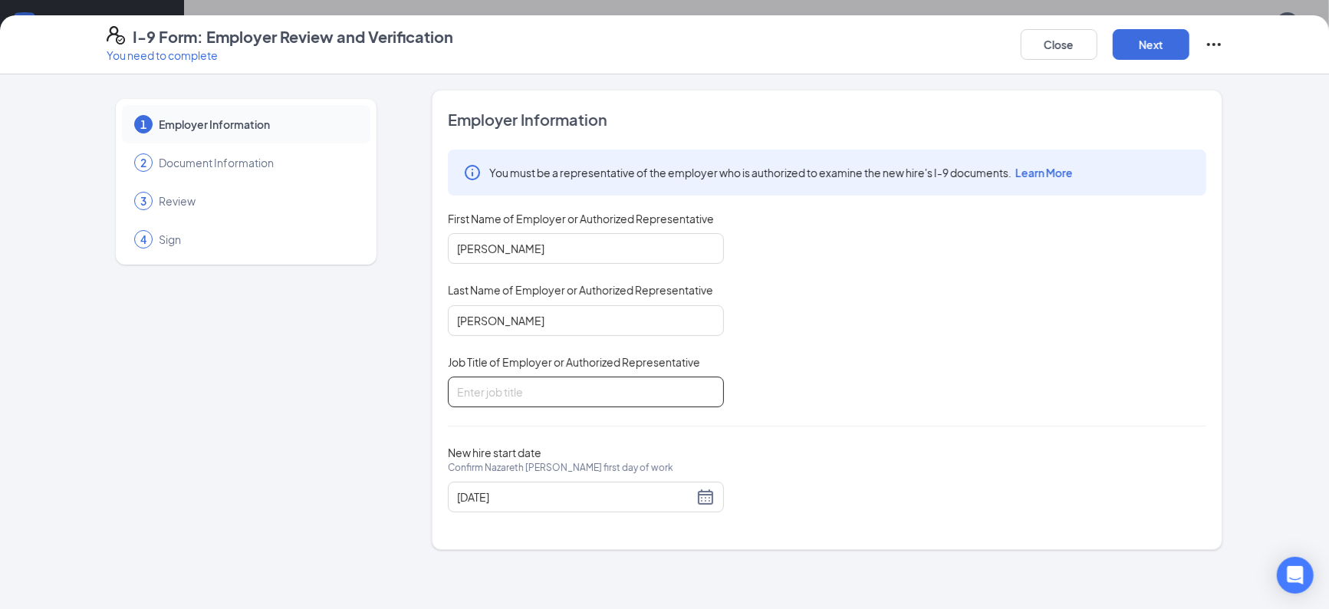
type input "Training Director"
click at [1130, 48] on button "Next" at bounding box center [1151, 44] width 77 height 31
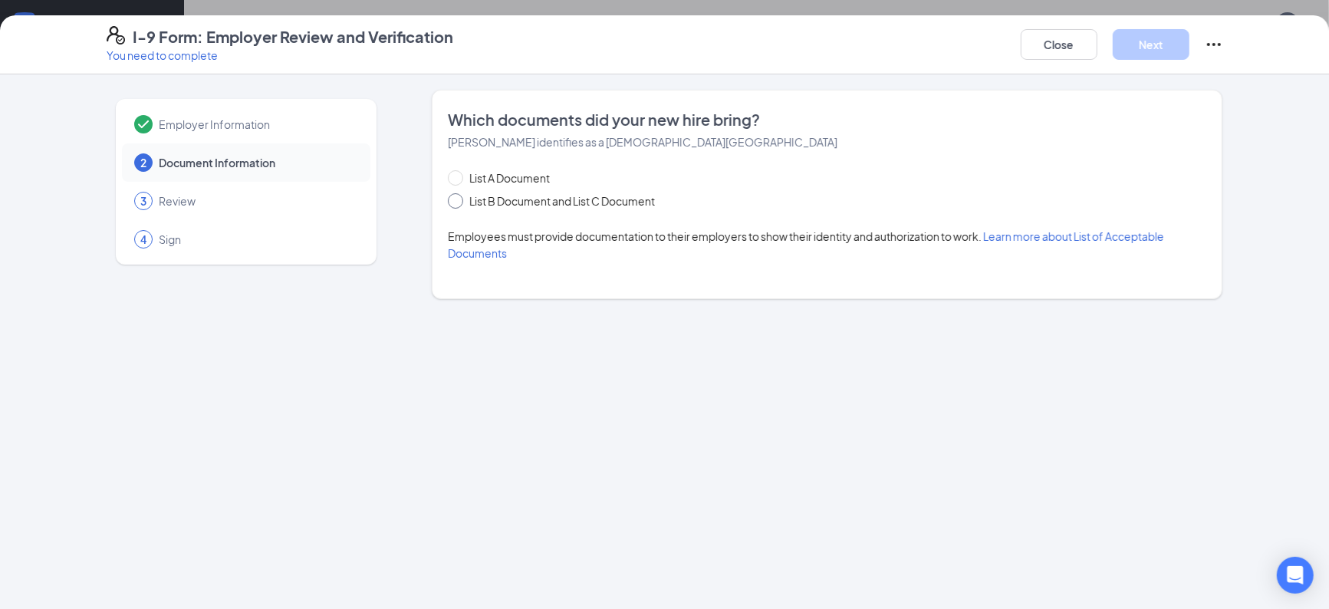
click at [459, 202] on span at bounding box center [455, 200] width 15 height 15
click at [459, 202] on input "List B Document and List C Document" at bounding box center [453, 198] width 11 height 11
radio input "true"
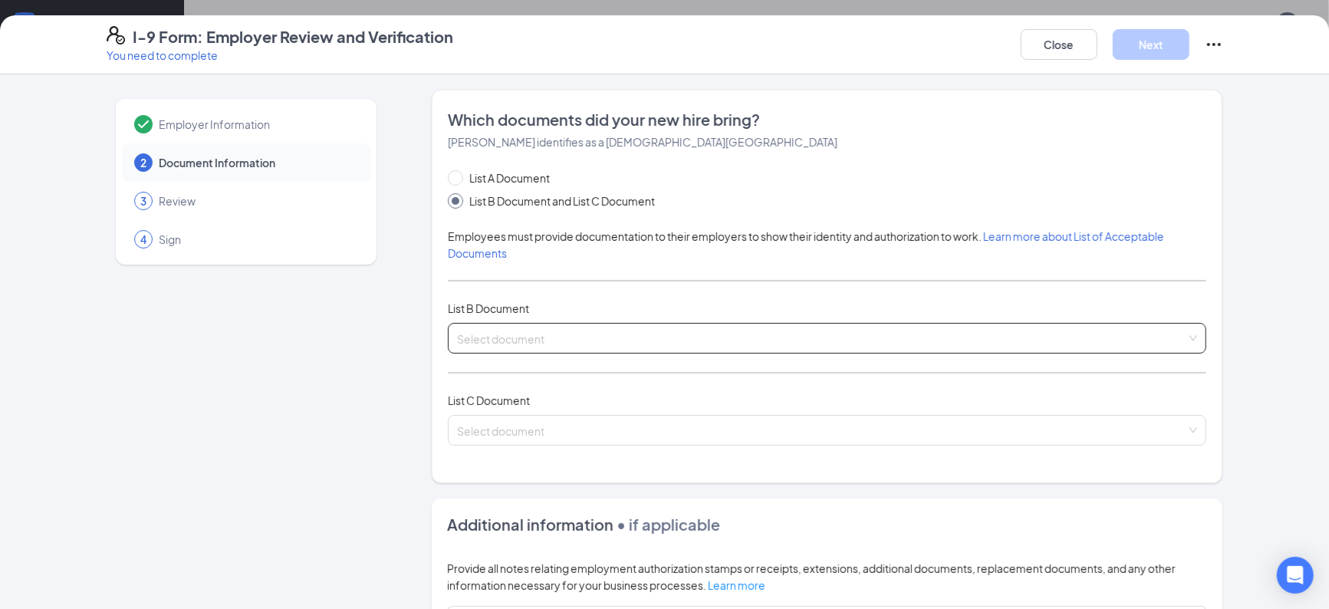
click at [514, 327] on input "search" at bounding box center [821, 335] width 729 height 23
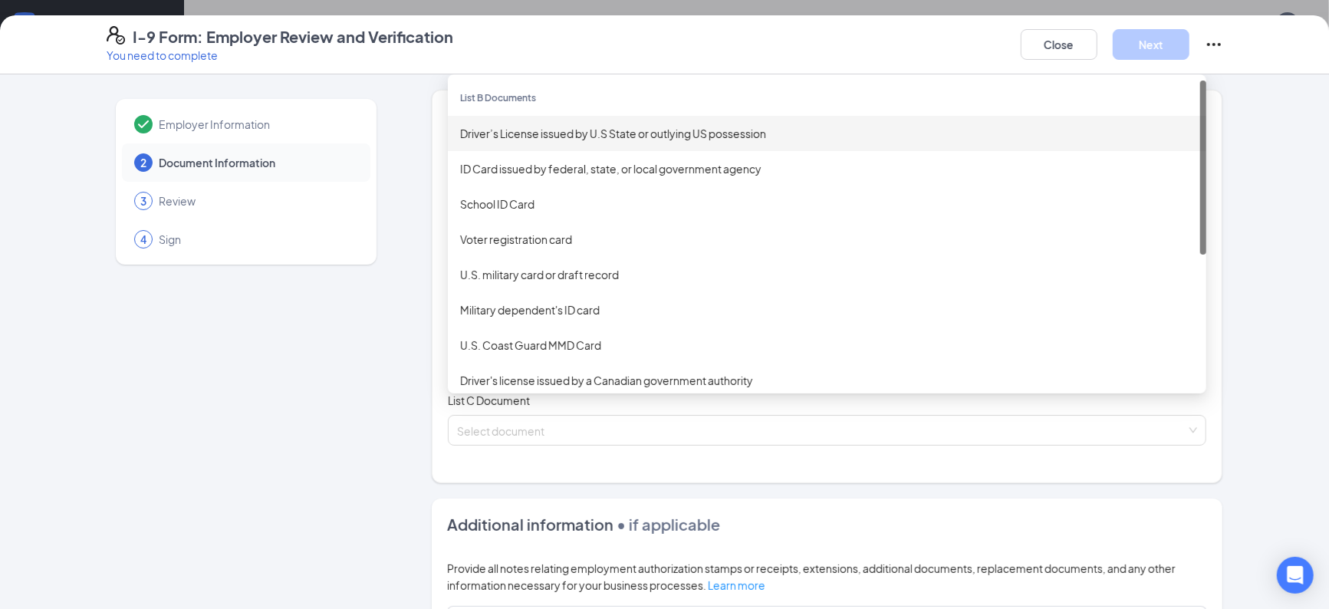
click at [553, 144] on div "Driver’s License issued by U.S State or outlying US possession" at bounding box center [827, 133] width 758 height 35
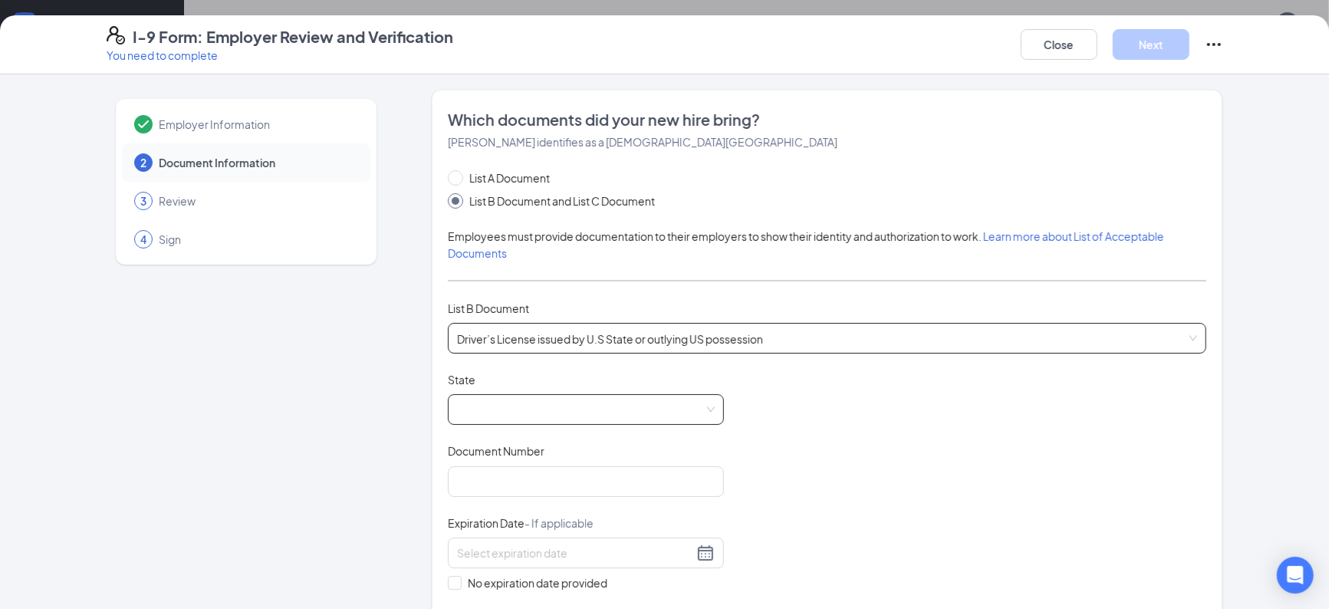
click at [672, 416] on span at bounding box center [586, 409] width 258 height 29
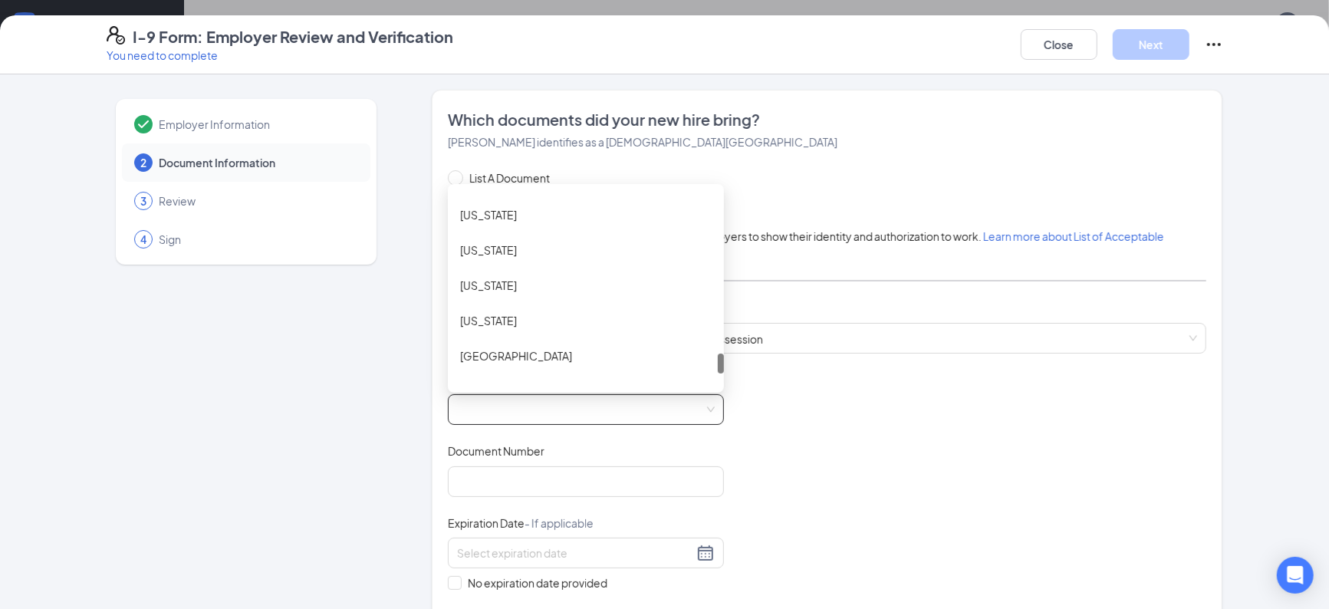
scroll to position [1618, 0]
click at [494, 317] on div "[US_STATE]" at bounding box center [586, 318] width 252 height 17
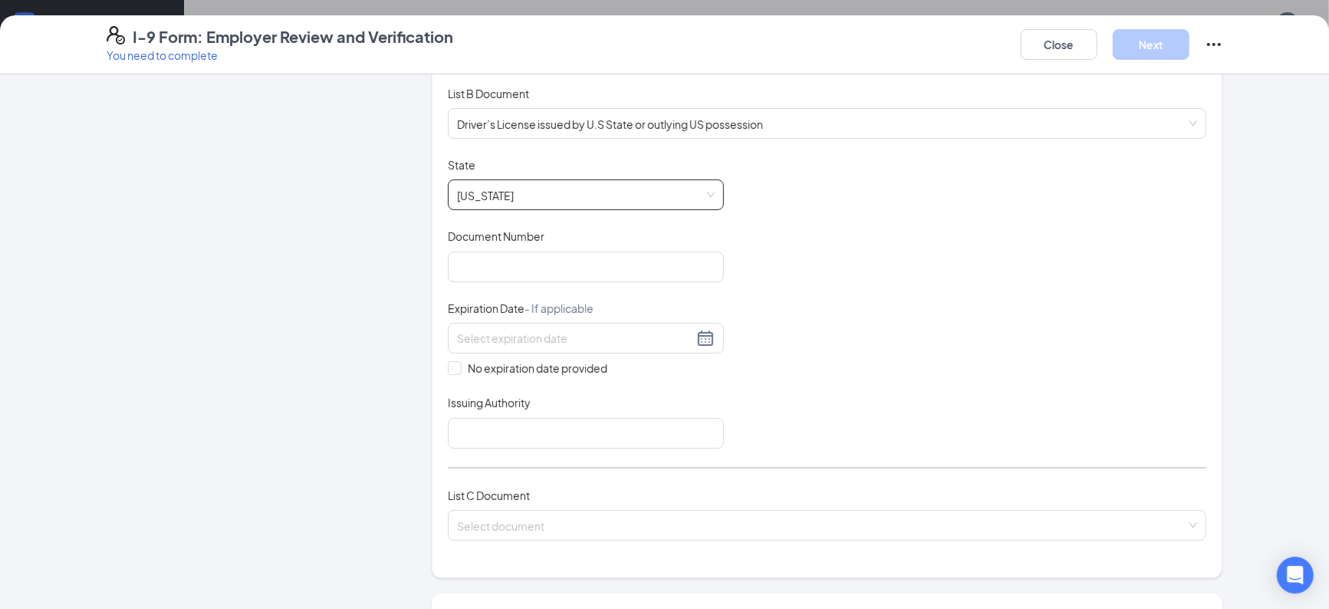
scroll to position [229, 0]
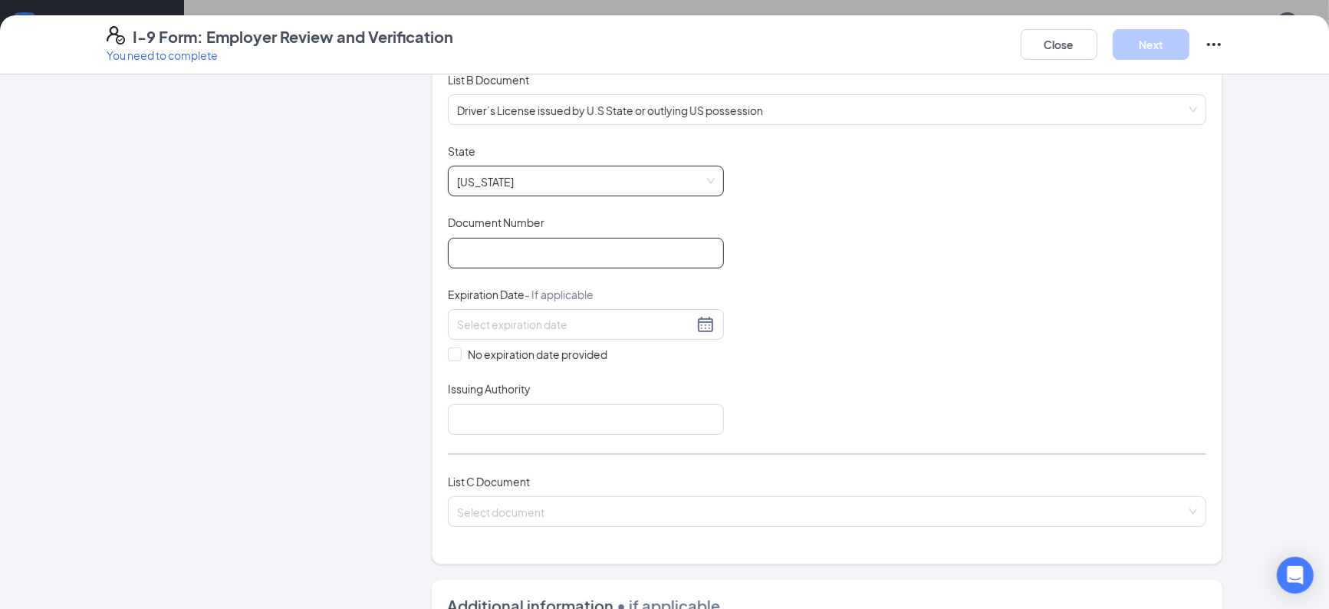
click at [657, 258] on input "Document Number" at bounding box center [586, 253] width 276 height 31
type input "B62134802"
click at [707, 325] on div at bounding box center [586, 324] width 258 height 18
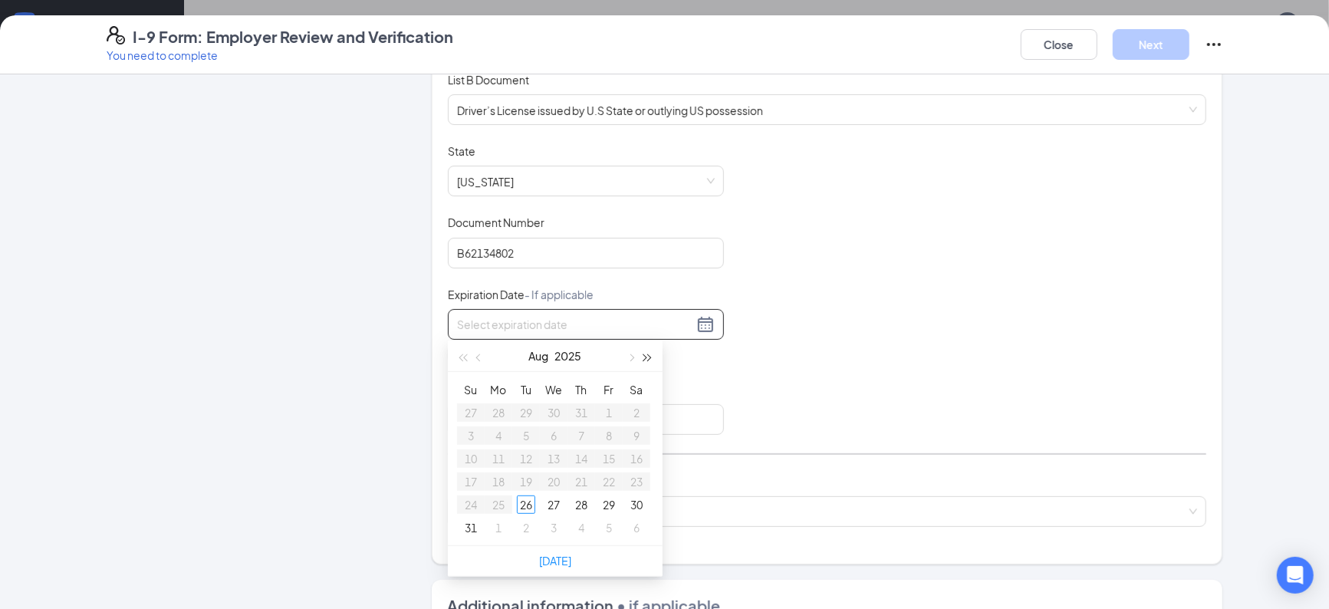
click at [647, 354] on span "button" at bounding box center [648, 358] width 8 height 8
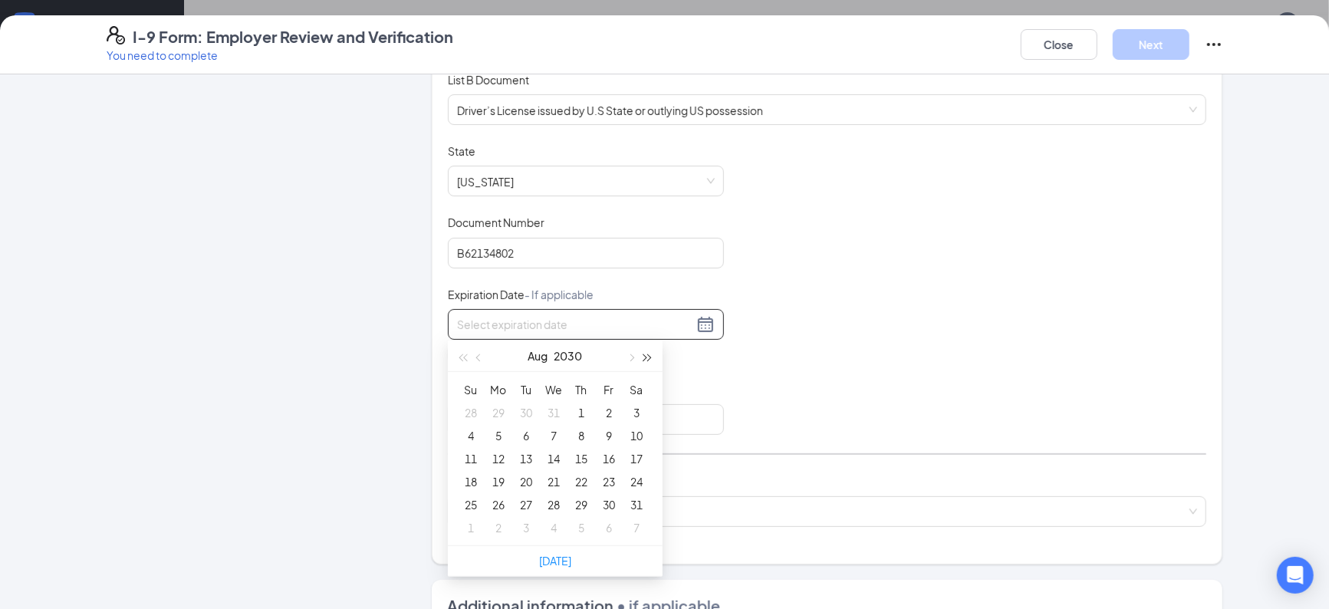
click at [647, 354] on span "button" at bounding box center [648, 358] width 8 height 8
click at [474, 354] on button "button" at bounding box center [479, 355] width 17 height 31
click at [473, 354] on button "button" at bounding box center [479, 355] width 17 height 31
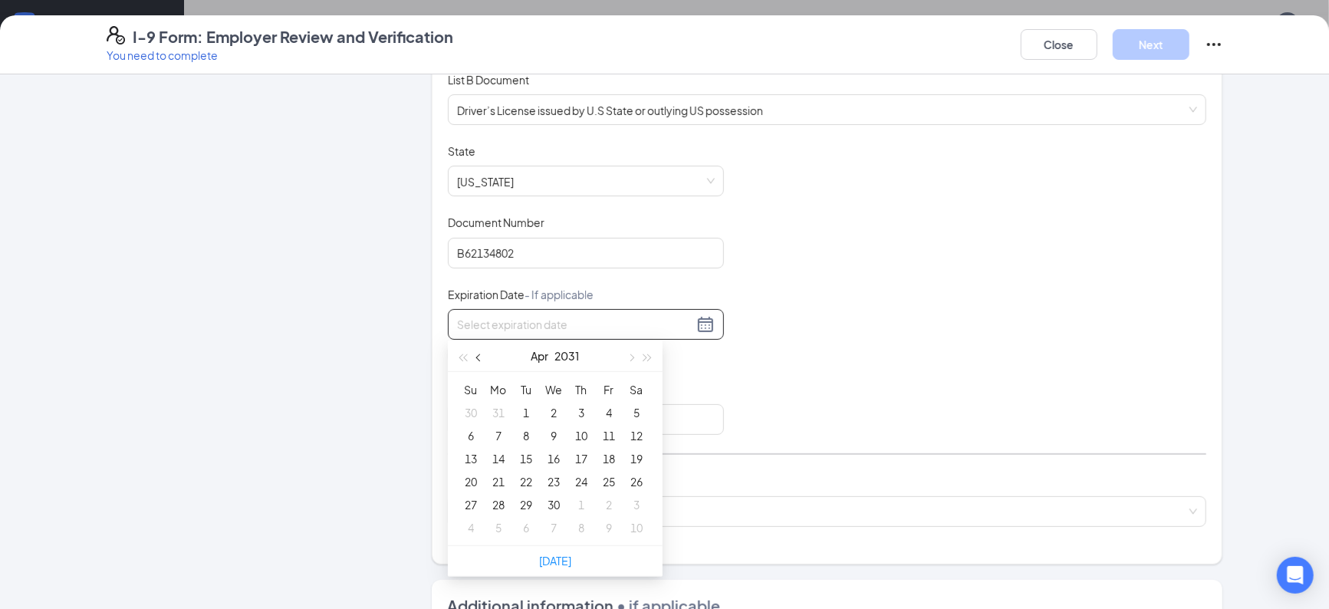
click at [473, 354] on button "button" at bounding box center [479, 355] width 17 height 31
type input "[DATE]"
click at [579, 436] on div "6" at bounding box center [581, 435] width 18 height 18
click at [666, 419] on input "Issuing Authority" at bounding box center [586, 419] width 276 height 31
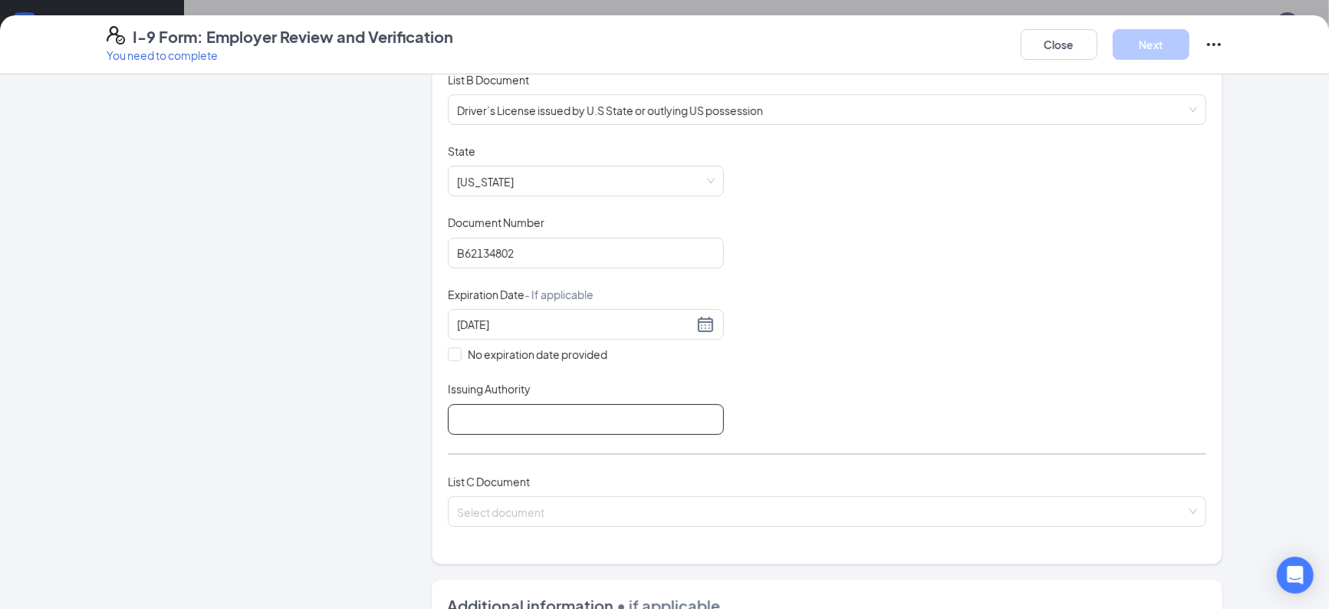
type input "[US_STATE] Department Of Motor Vehicles"
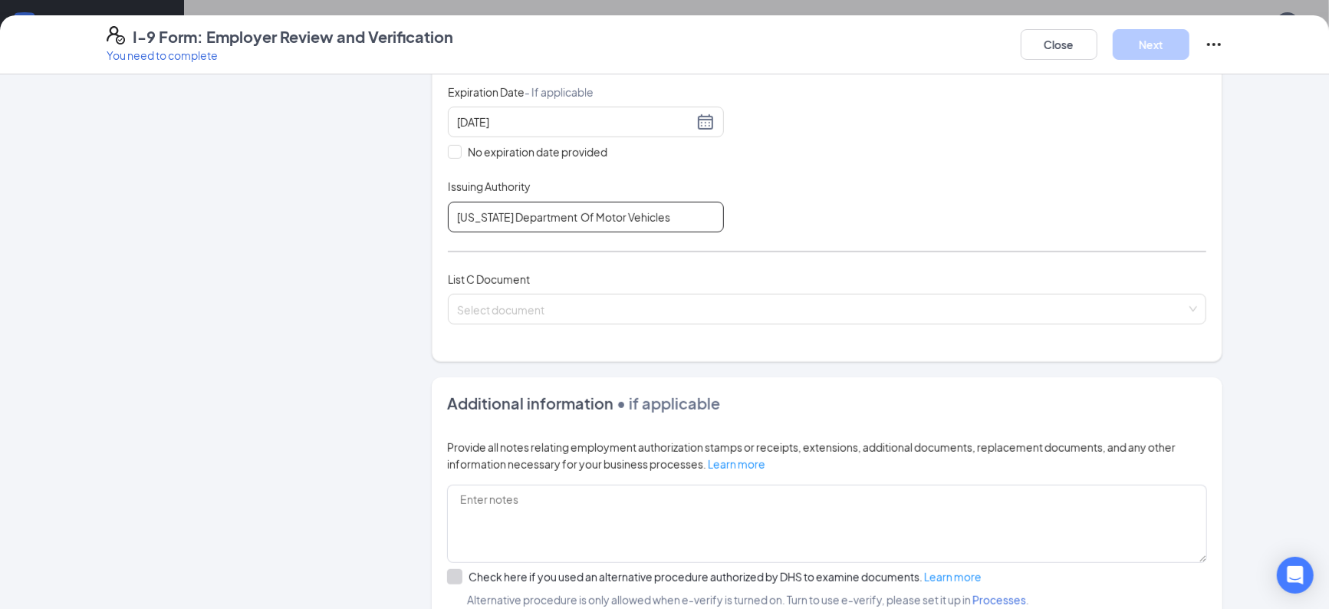
scroll to position [436, 0]
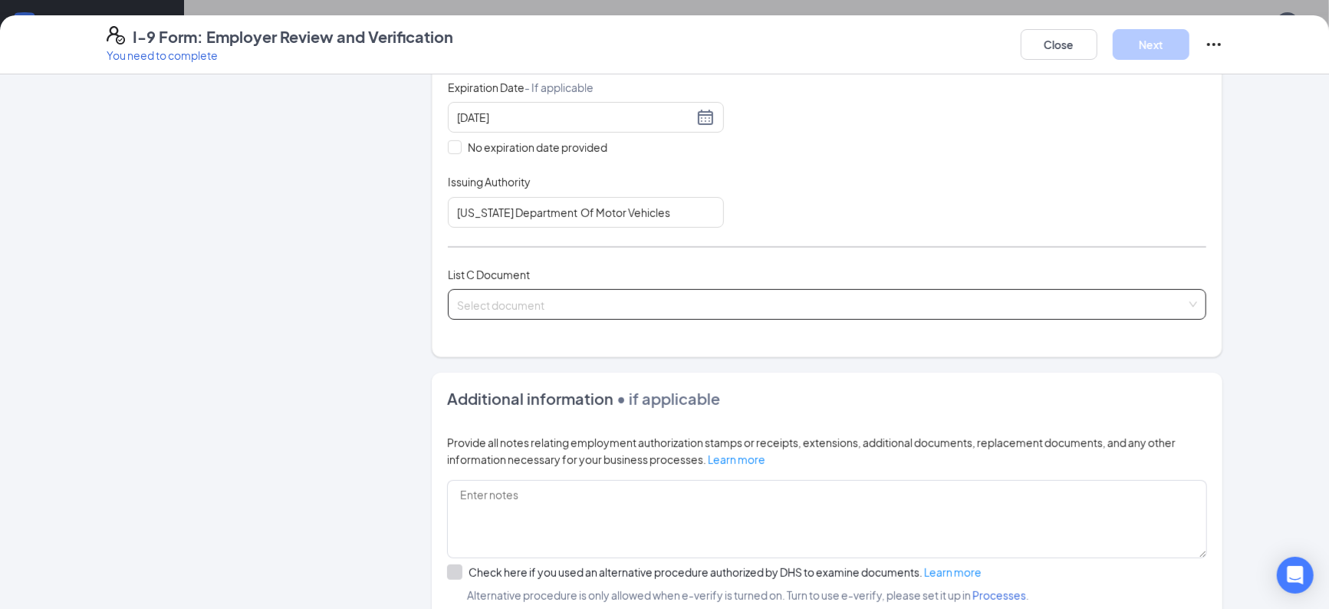
click at [684, 297] on input "search" at bounding box center [821, 301] width 729 height 23
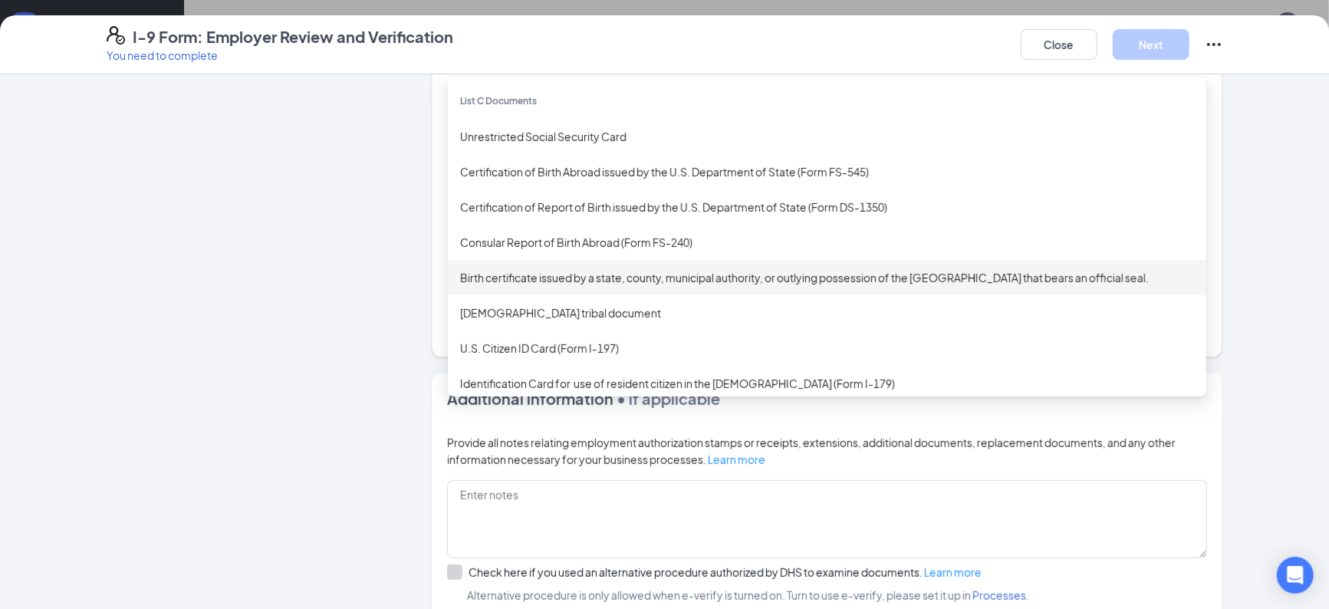
click at [566, 278] on div "Birth certificate issued by a state, county, municipal authority, or outlying p…" at bounding box center [827, 277] width 734 height 17
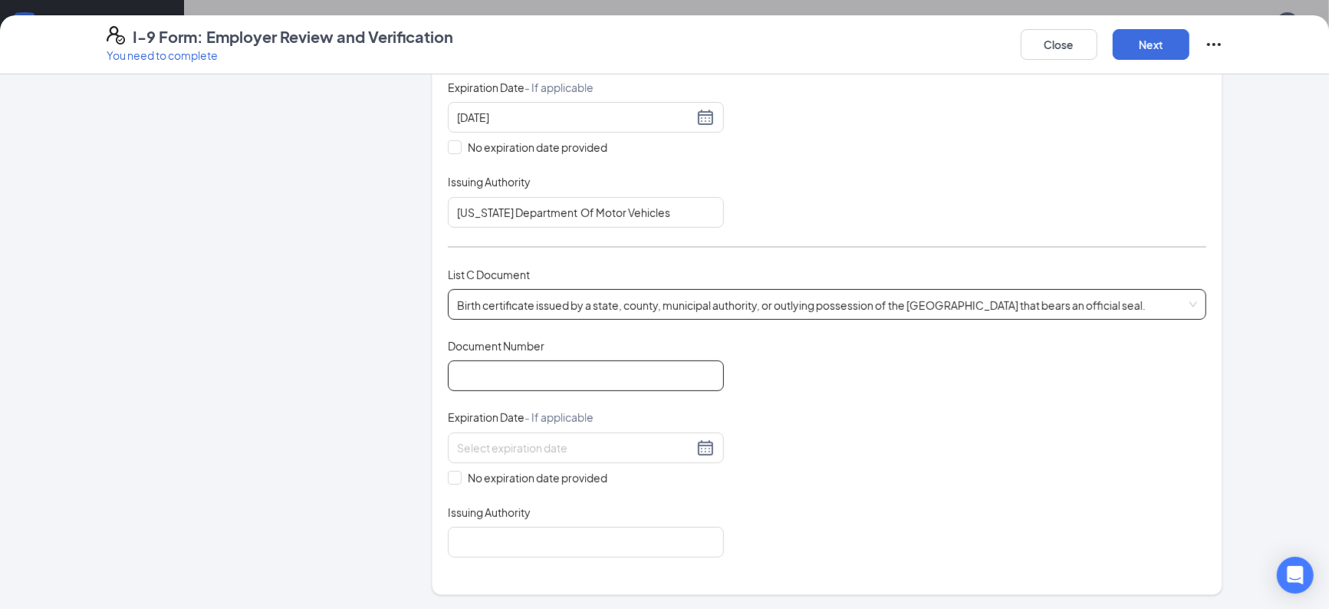
click at [525, 372] on input "Document Number" at bounding box center [586, 375] width 276 height 31
type input "14505013259"
click at [455, 475] on input "No expiration date provided" at bounding box center [453, 476] width 11 height 11
checkbox input "true"
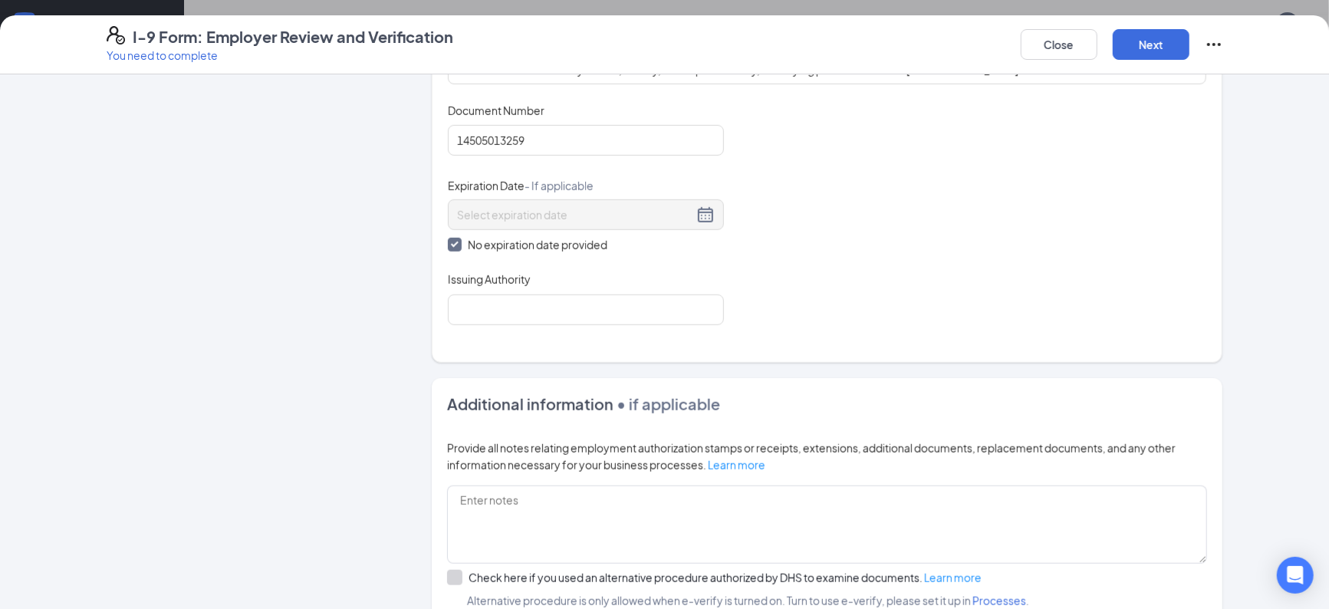
scroll to position [689, 0]
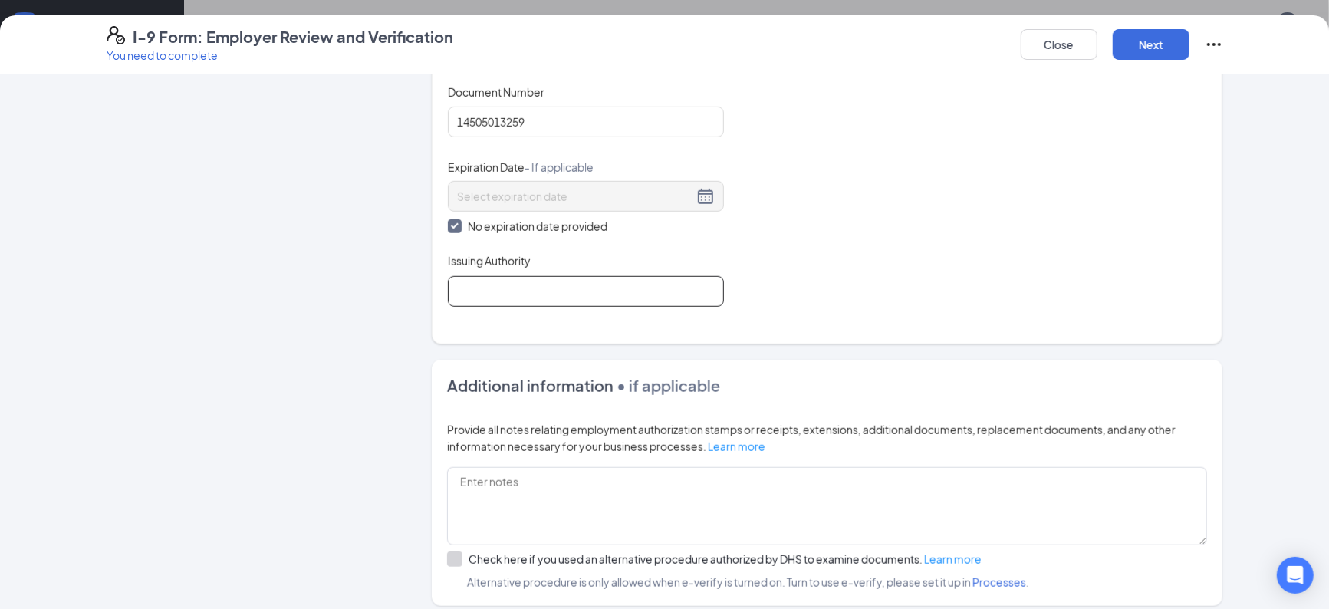
click at [643, 293] on input "Issuing Authority" at bounding box center [586, 291] width 276 height 31
type input "Commonwealth Of [US_STATE]"
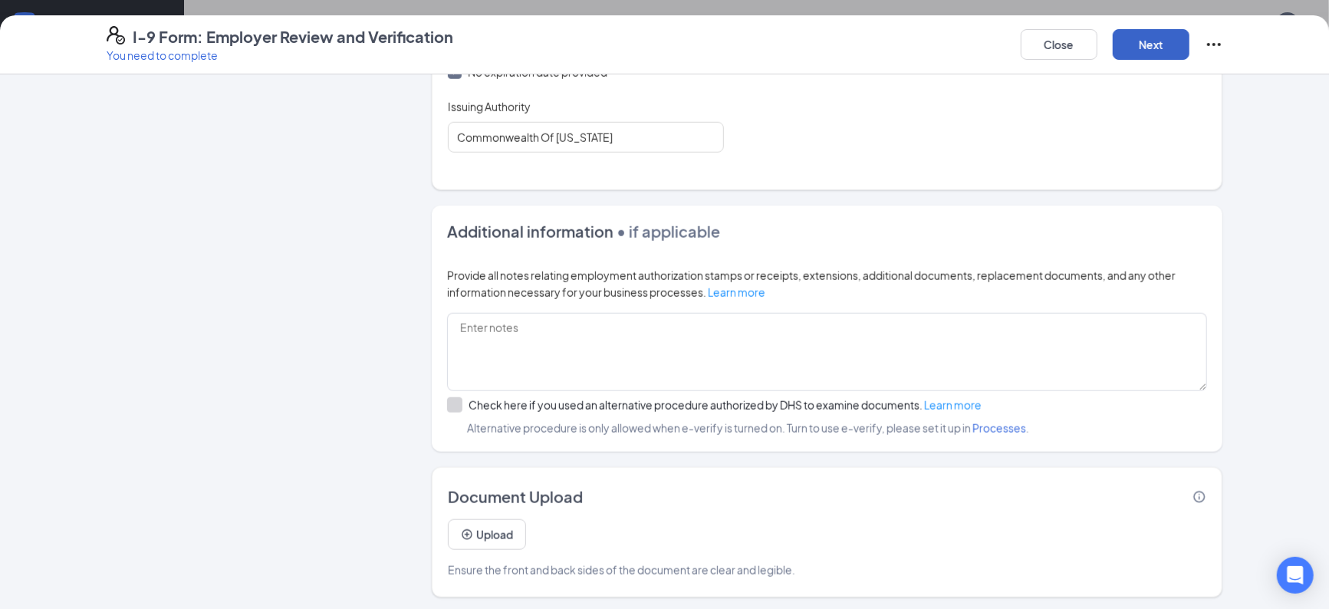
click at [1149, 41] on button "Next" at bounding box center [1151, 44] width 77 height 31
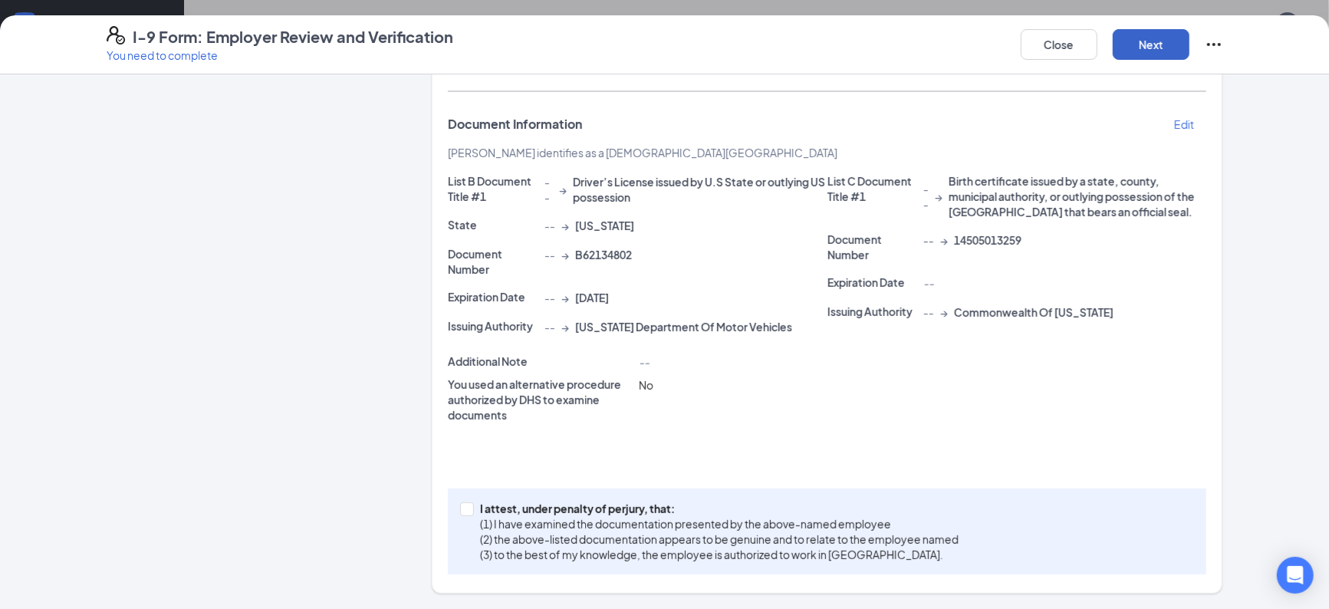
scroll to position [222, 0]
click at [465, 515] on span at bounding box center [467, 510] width 14 height 14
click at [465, 514] on input "I attest, under penalty of [PERSON_NAME], that: (1) I have examined the documen…" at bounding box center [465, 508] width 11 height 11
checkbox input "true"
click at [1159, 48] on button "Next" at bounding box center [1151, 44] width 77 height 31
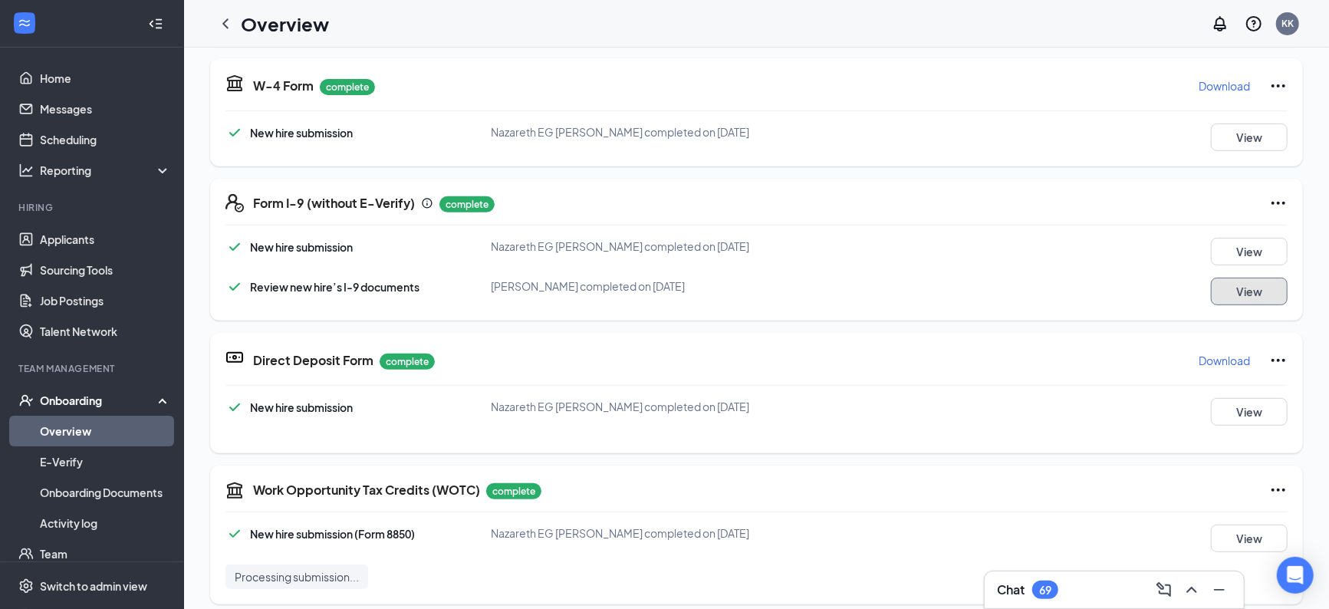
scroll to position [0, 0]
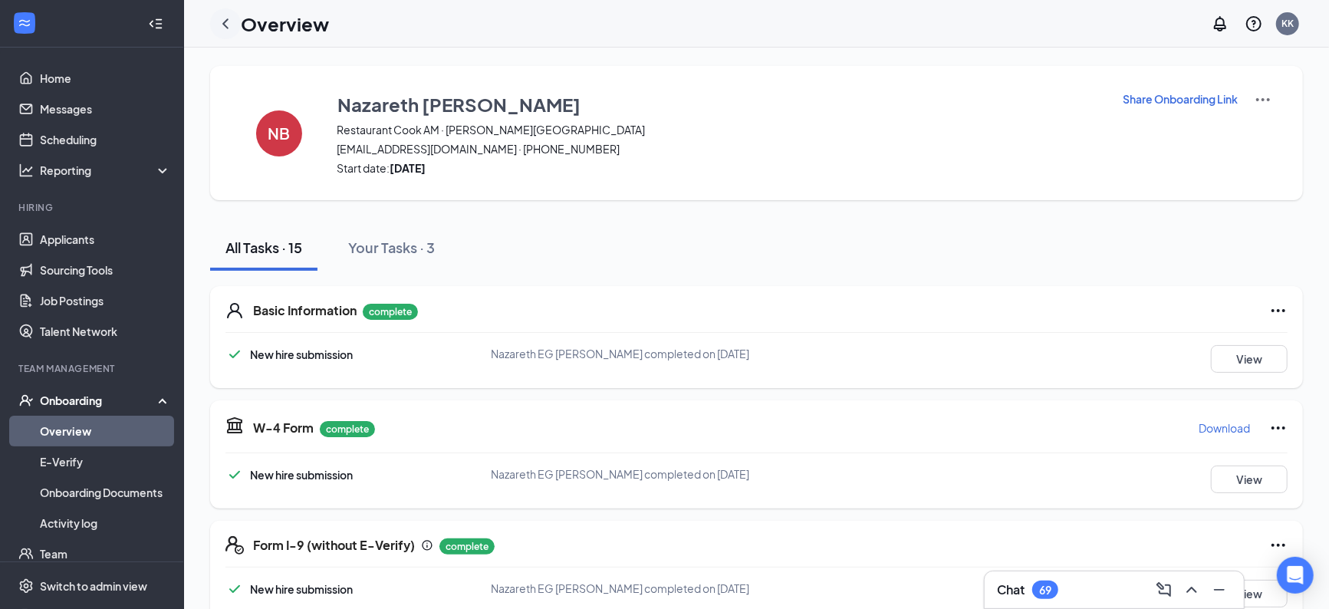
click at [217, 28] on icon "ChevronLeft" at bounding box center [225, 24] width 18 height 18
